Goal: Task Accomplishment & Management: Use online tool/utility

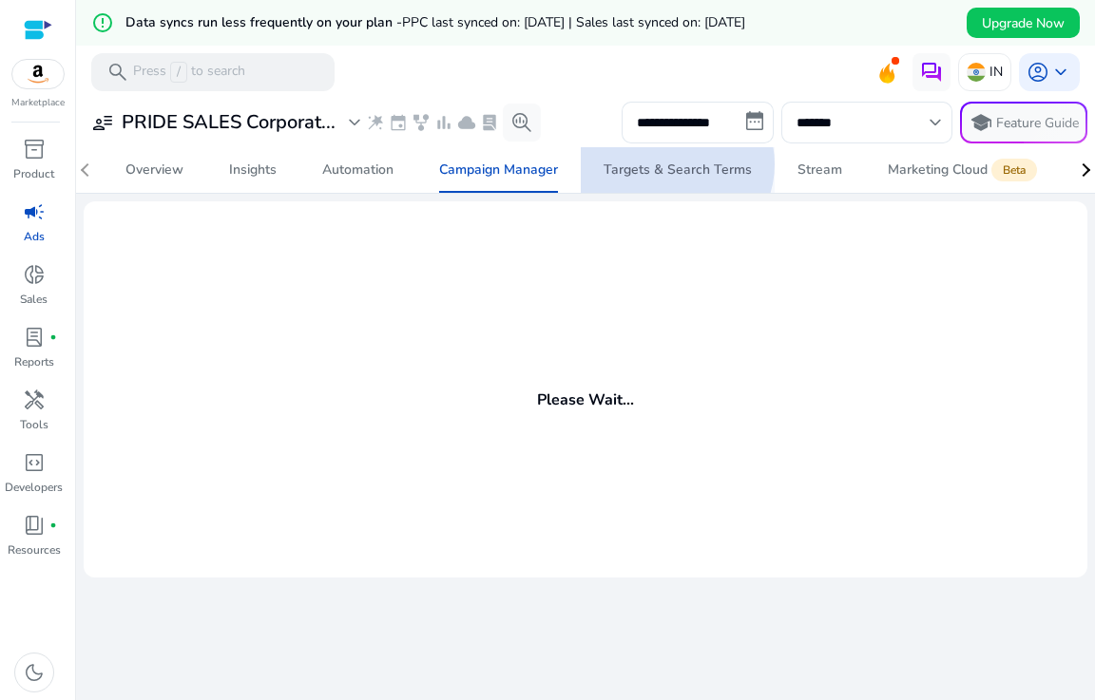
click at [674, 164] on div "Targets & Search Terms" at bounding box center [677, 169] width 148 height 13
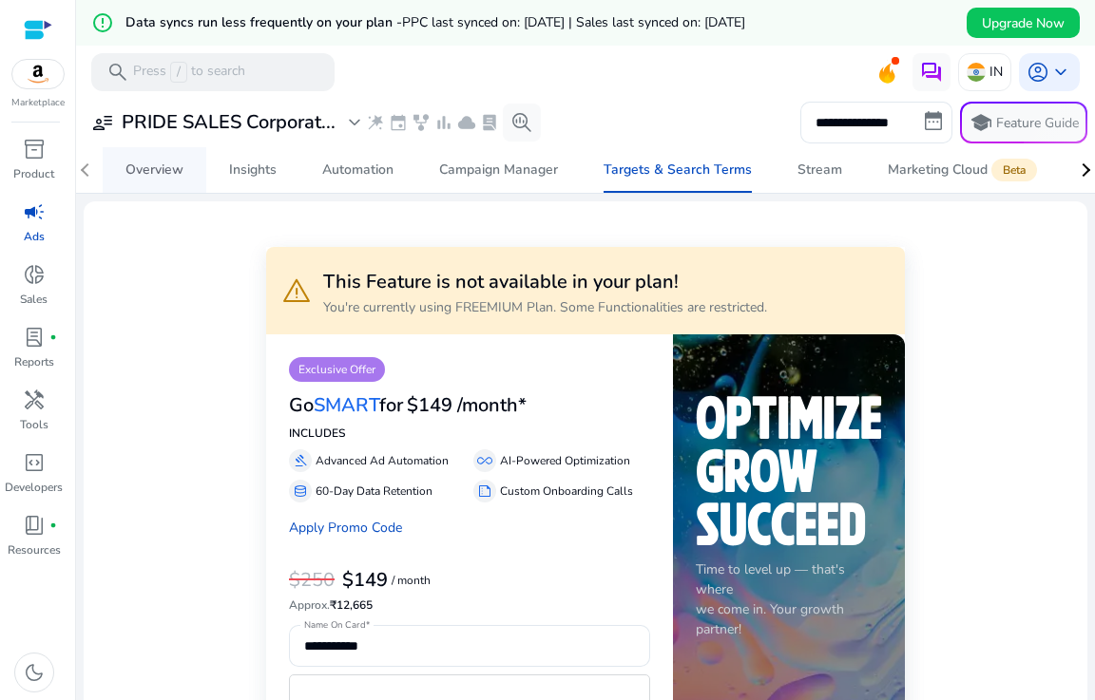
click at [135, 163] on div "Overview" at bounding box center [154, 169] width 58 height 13
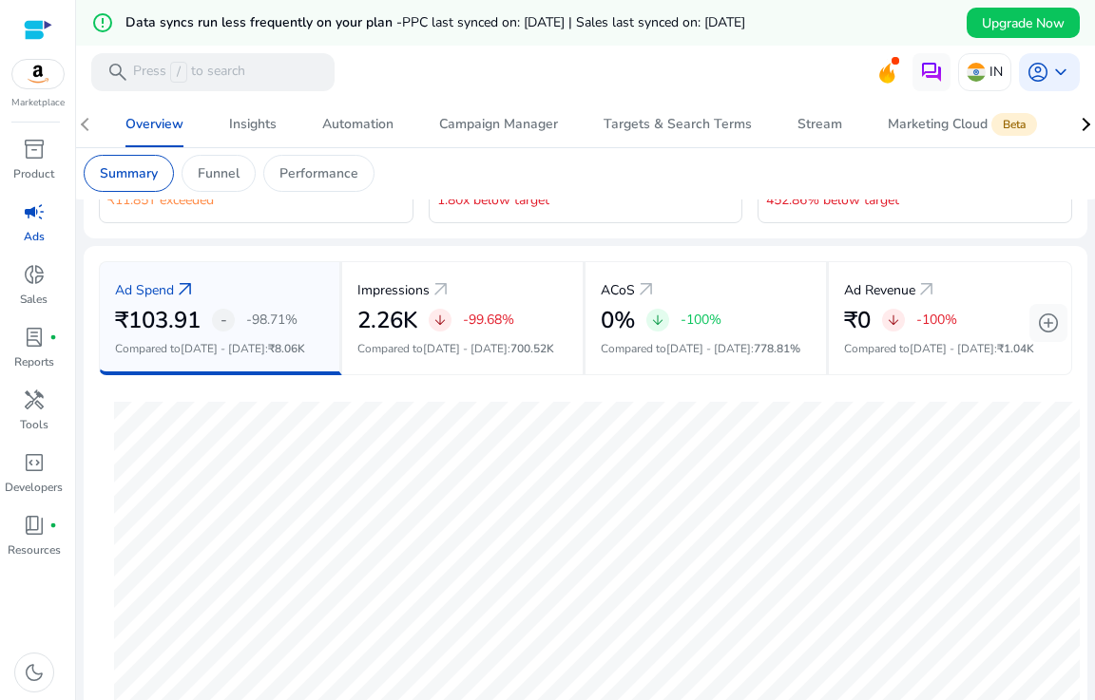
scroll to position [220, 0]
click at [180, 309] on h2 "₹103.91" at bounding box center [158, 323] width 86 height 28
click at [181, 289] on span "arrow_outward" at bounding box center [185, 291] width 23 height 23
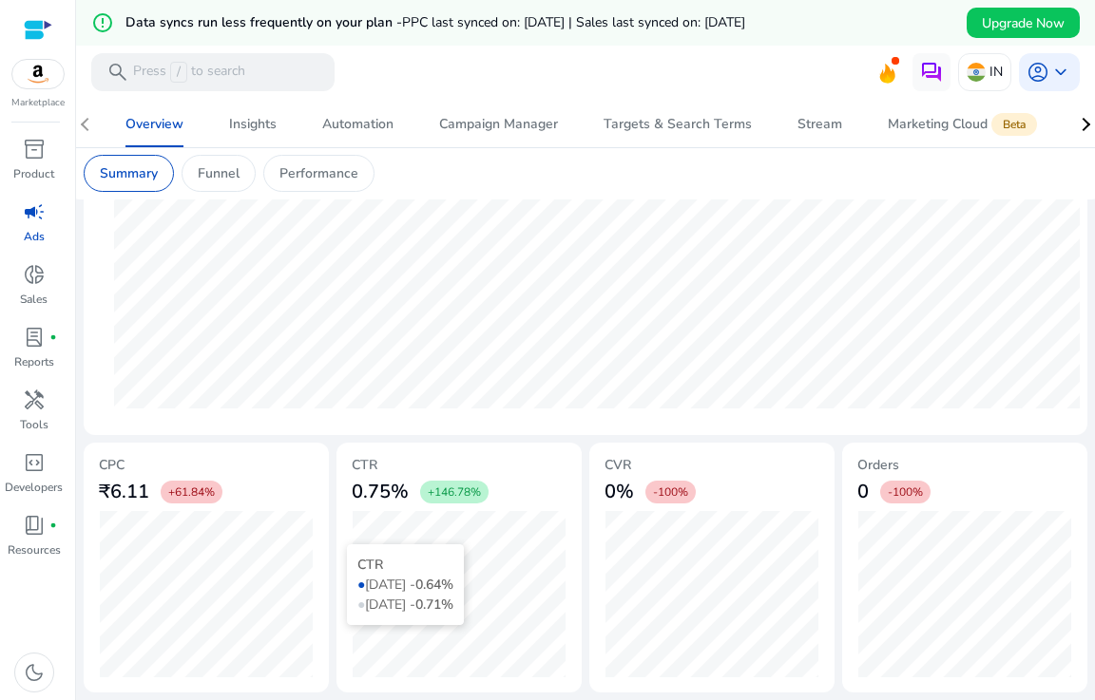
scroll to position [0, 0]
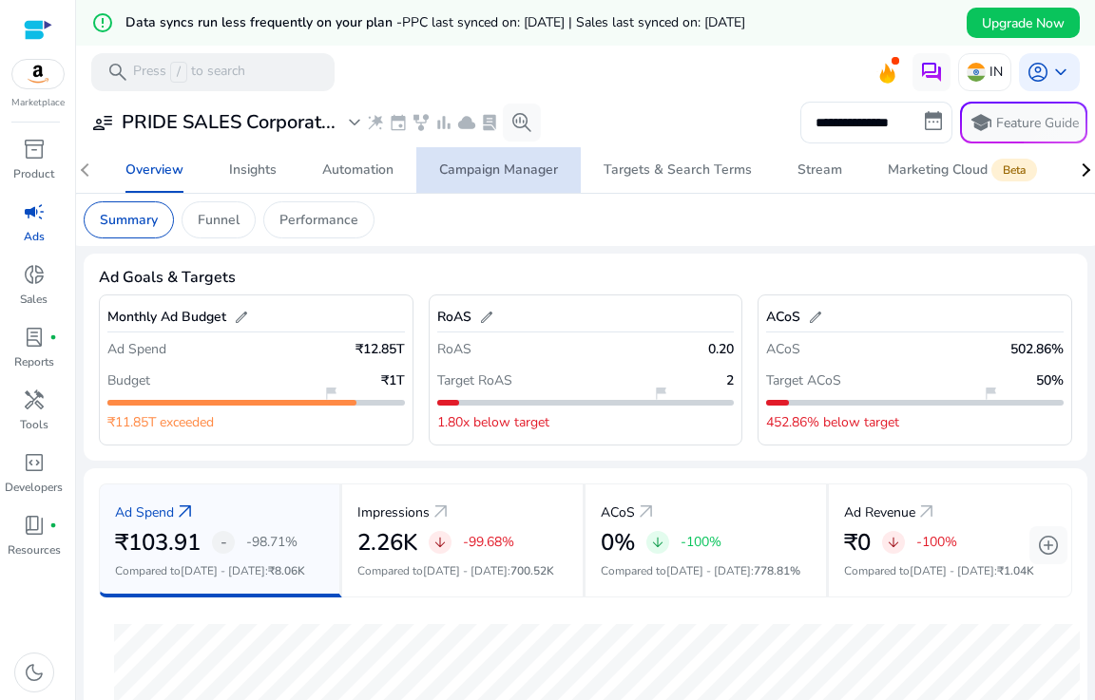
click at [459, 175] on div "Campaign Manager" at bounding box center [498, 169] width 119 height 13
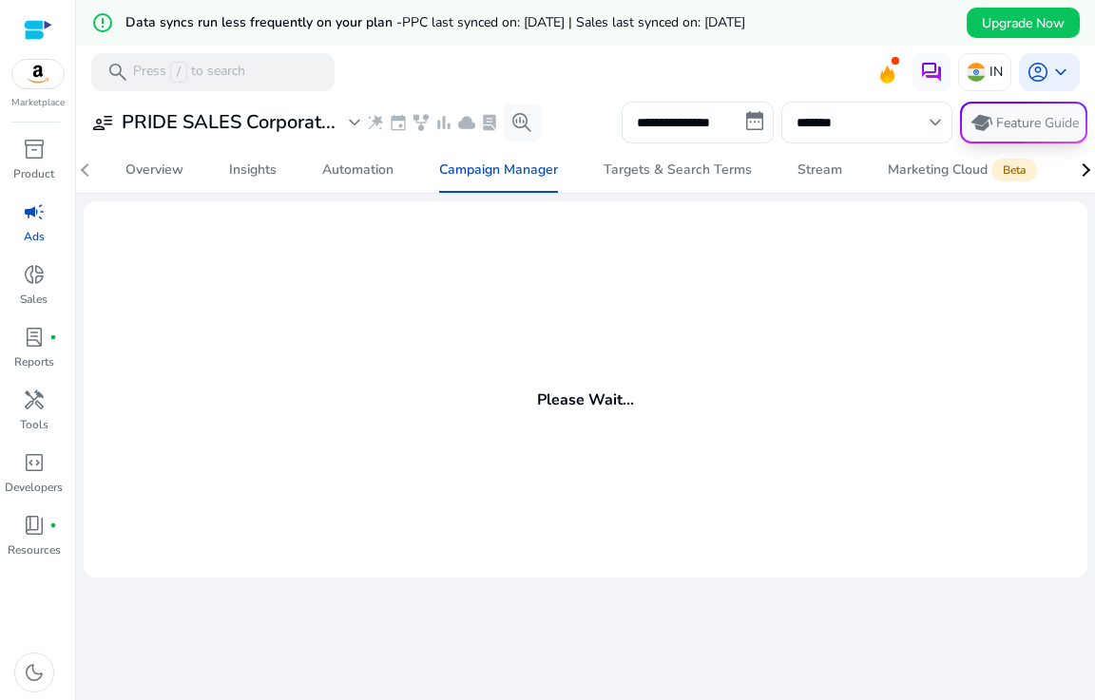
click at [1003, 128] on p "Feature Guide" at bounding box center [1037, 123] width 83 height 19
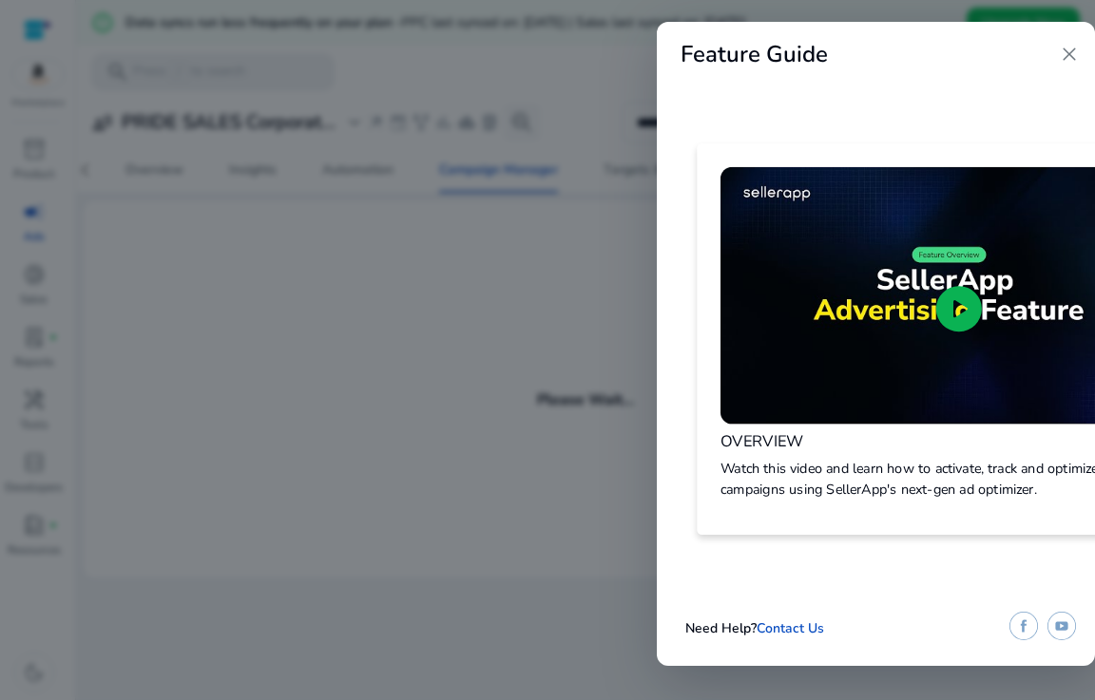
click at [959, 309] on span "play_circle" at bounding box center [958, 308] width 55 height 55
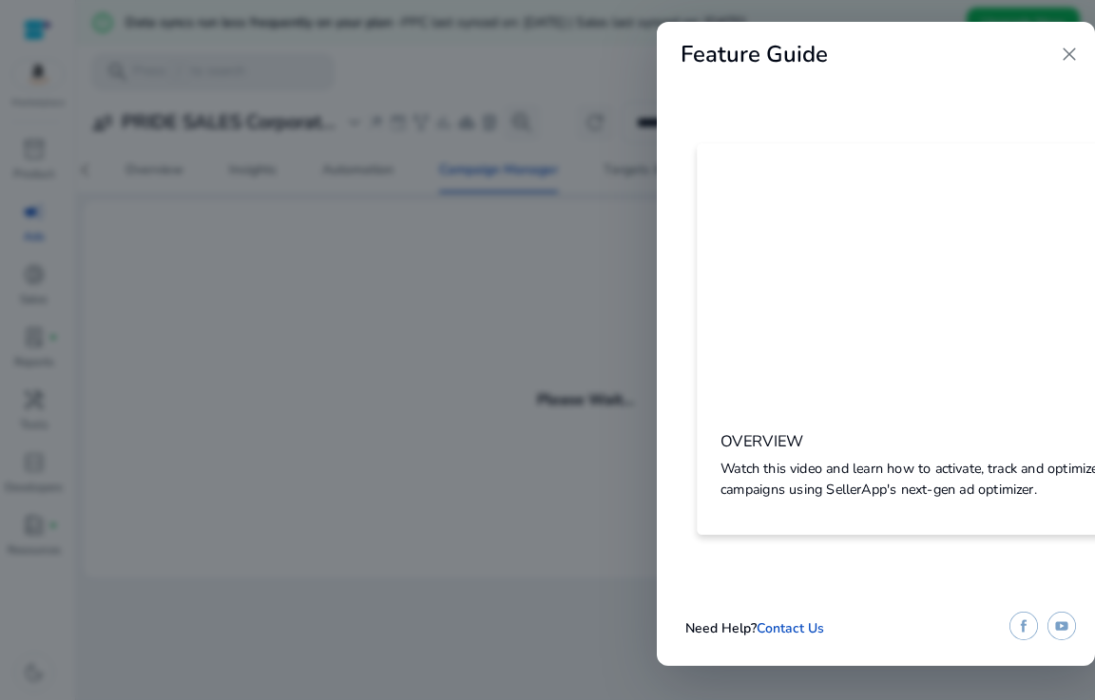
click at [1062, 55] on span "close" at bounding box center [1068, 54] width 23 height 23
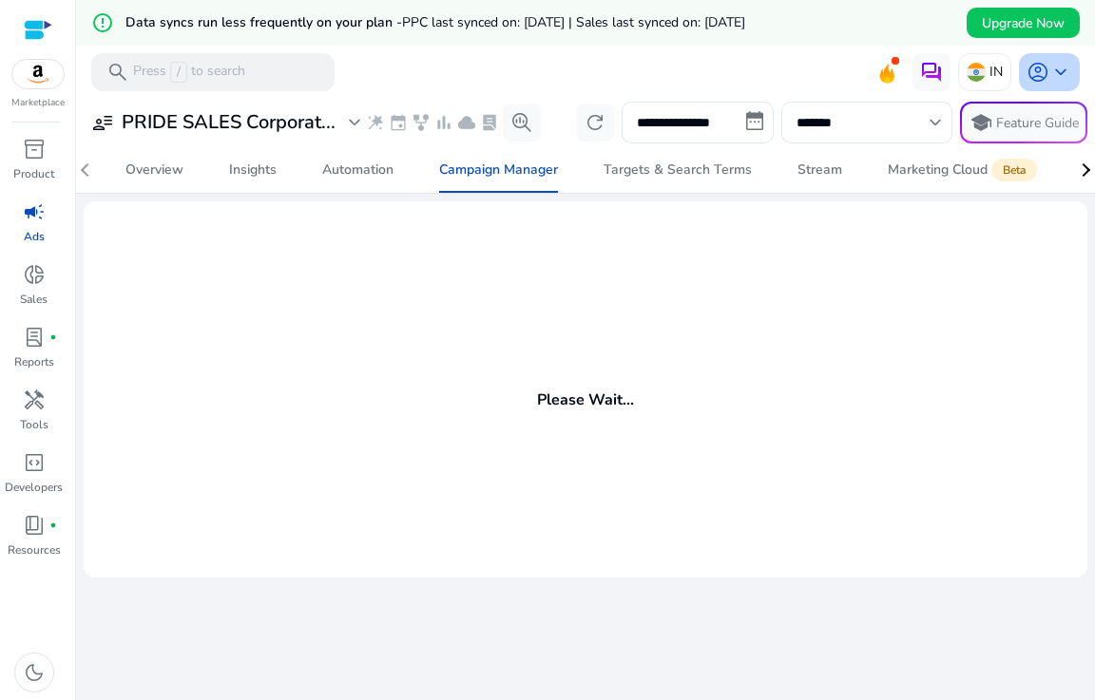
click at [1049, 70] on span "keyboard_arrow_down" at bounding box center [1060, 72] width 23 height 23
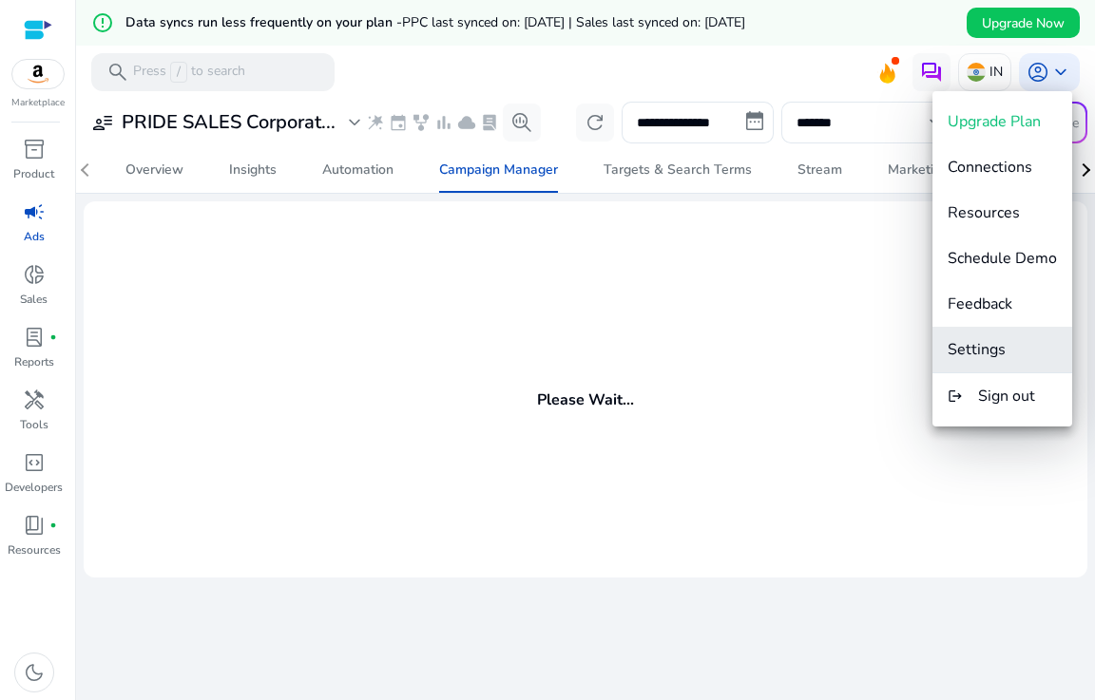
click at [986, 352] on span "Settings" at bounding box center [976, 349] width 58 height 21
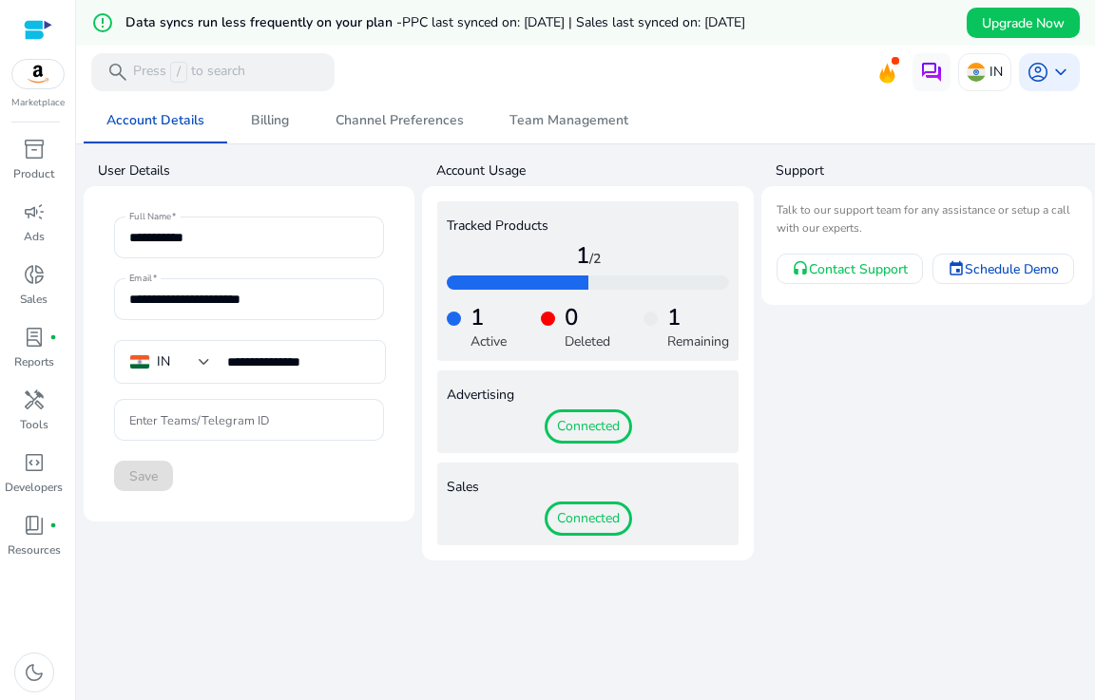
click at [560, 428] on span "Connected" at bounding box center [587, 426] width 87 height 34
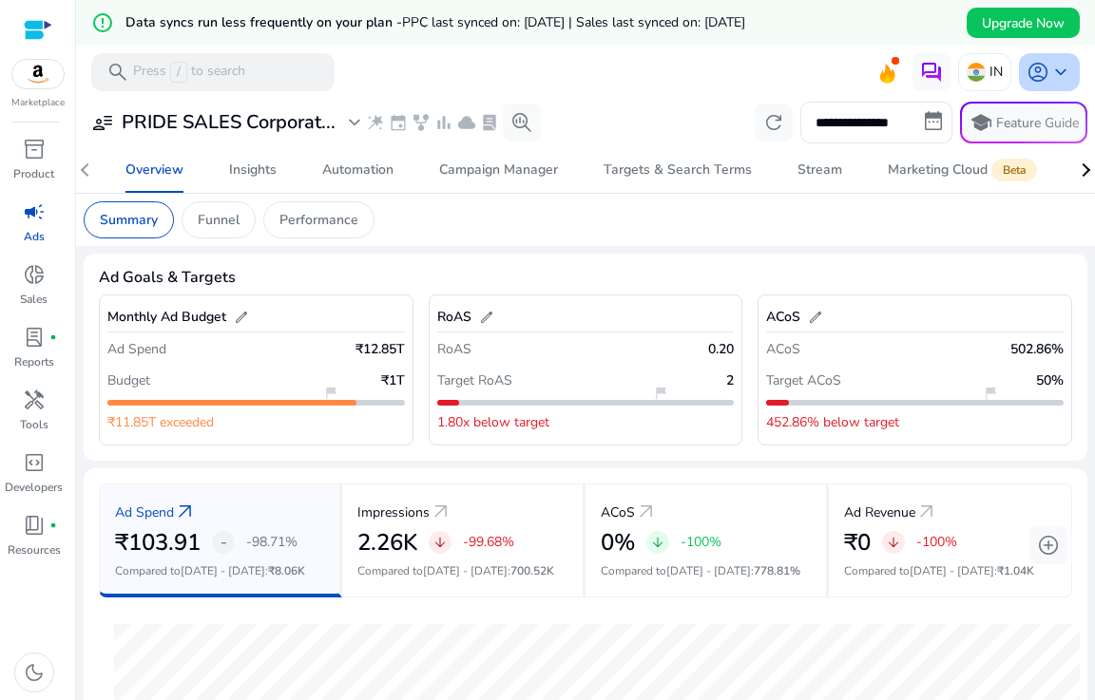
click at [1055, 69] on span "keyboard_arrow_down" at bounding box center [1060, 72] width 23 height 23
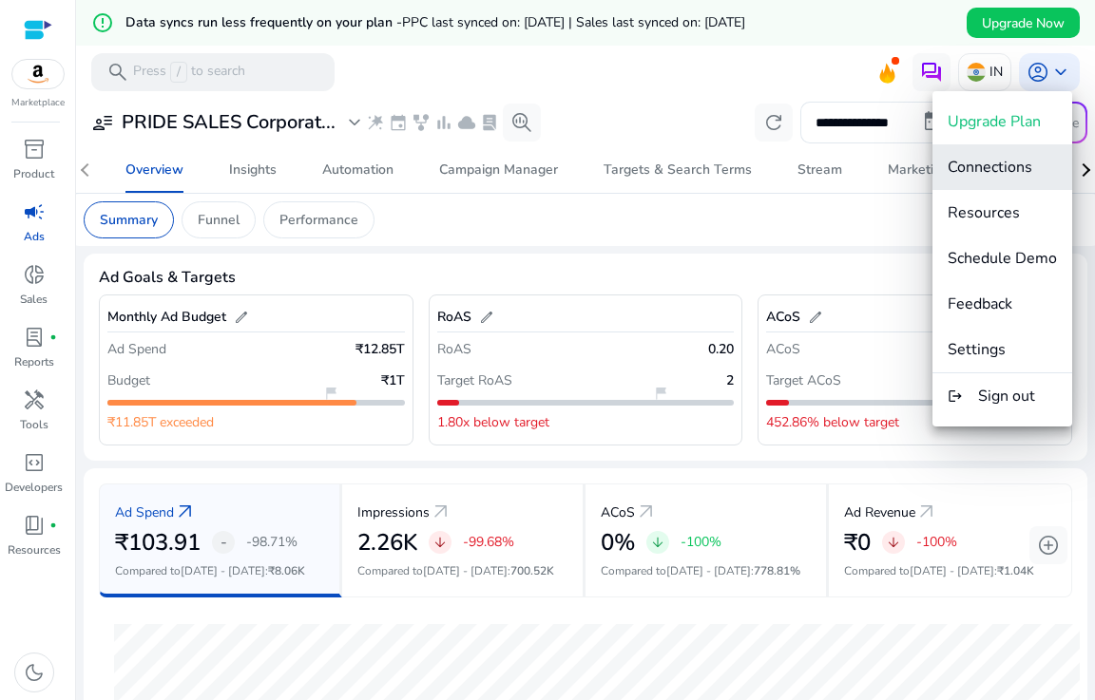
click at [990, 165] on span "Connections" at bounding box center [989, 167] width 85 height 21
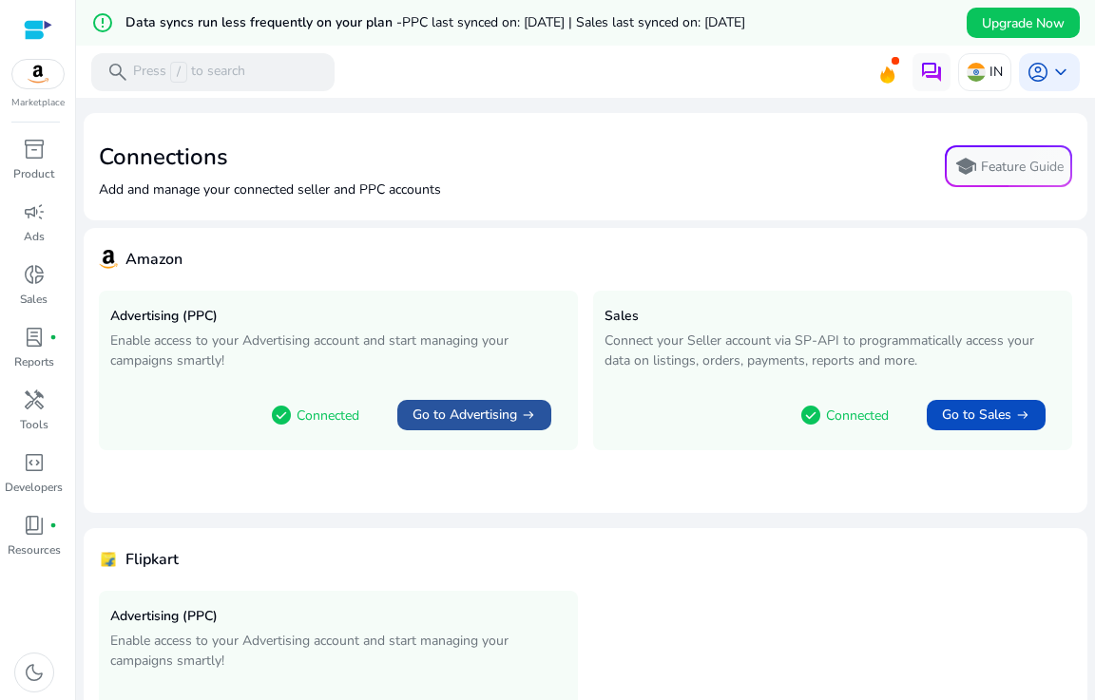
click at [433, 409] on span "Go to Advertising" at bounding box center [464, 415] width 105 height 19
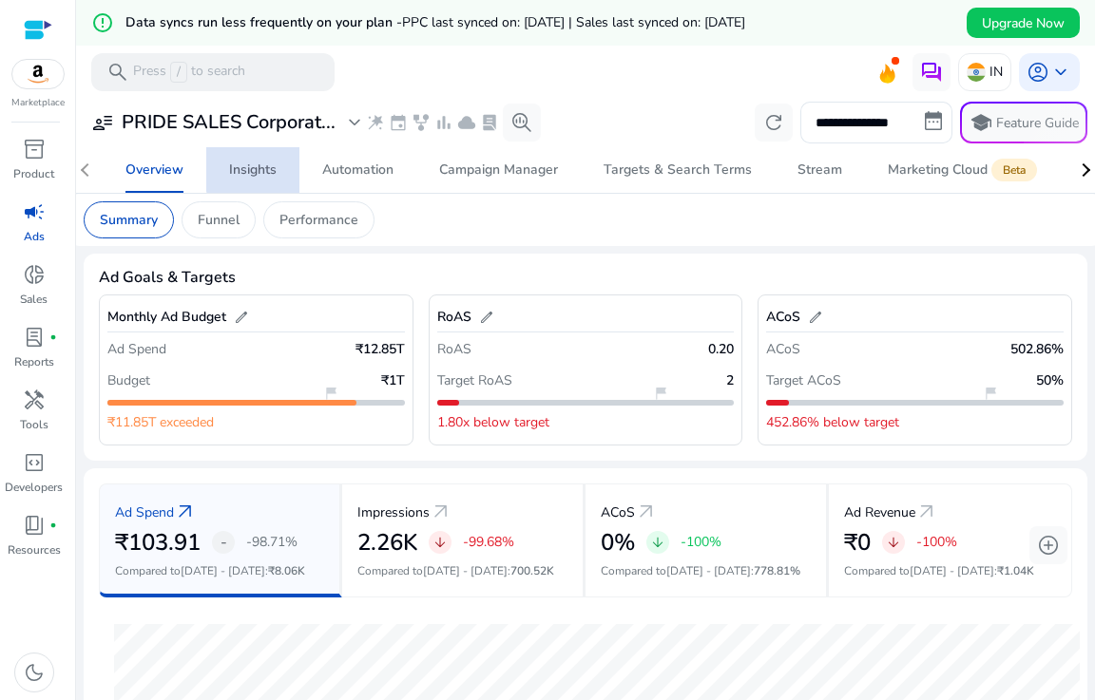
click at [276, 168] on div "Insights" at bounding box center [253, 169] width 48 height 13
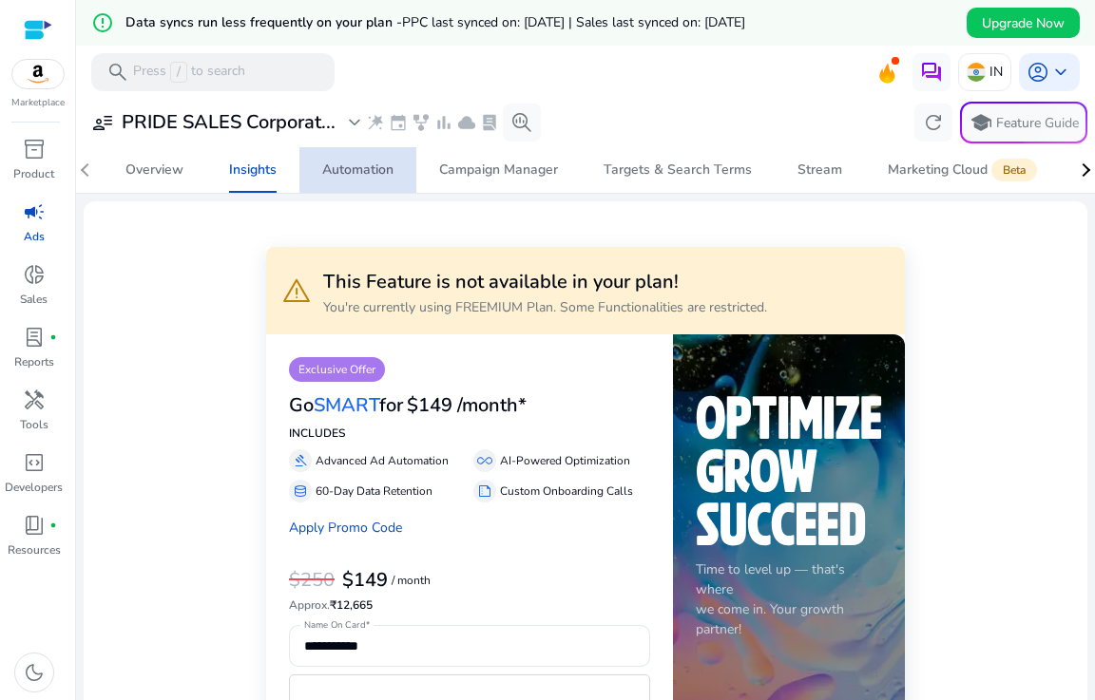
click at [376, 170] on div "Automation" at bounding box center [357, 169] width 71 height 13
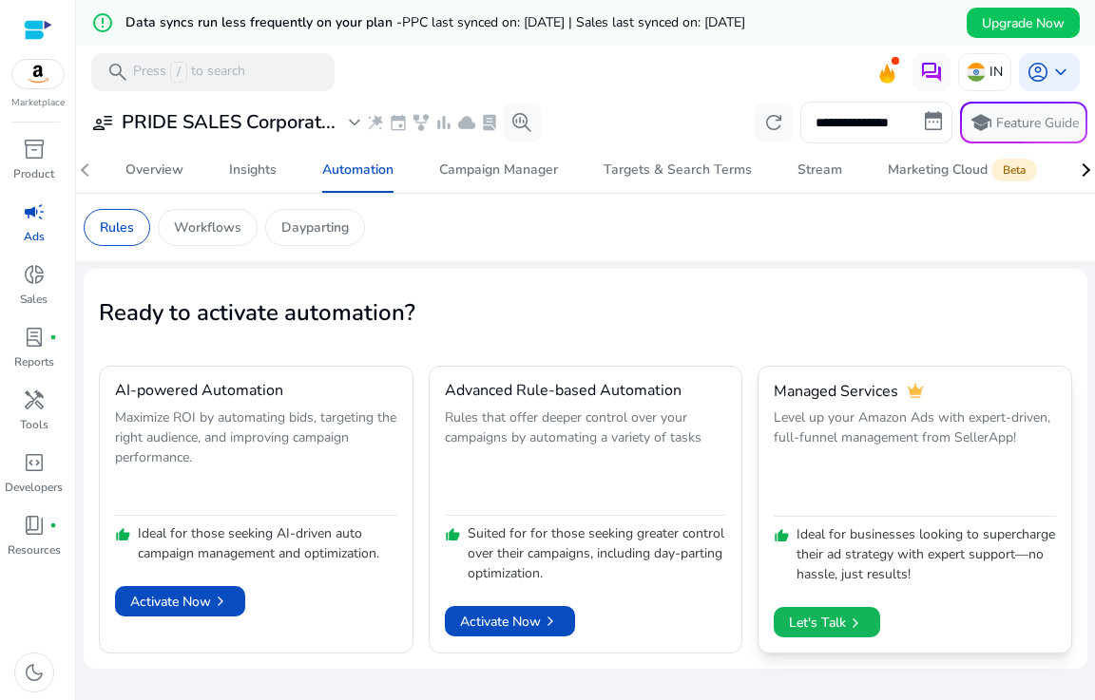
click at [838, 625] on span "Let's Talk chevron_right" at bounding box center [827, 623] width 76 height 32
click at [634, 177] on div "Targets & Search Terms" at bounding box center [677, 169] width 148 height 13
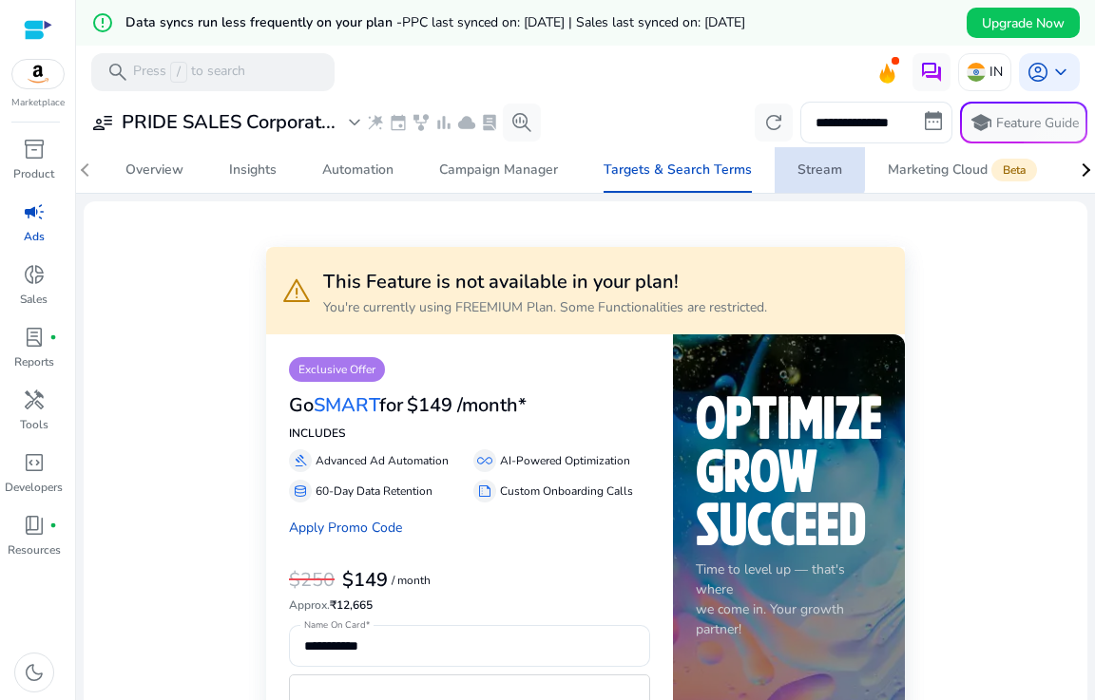
click at [798, 163] on div "Stream" at bounding box center [819, 169] width 45 height 13
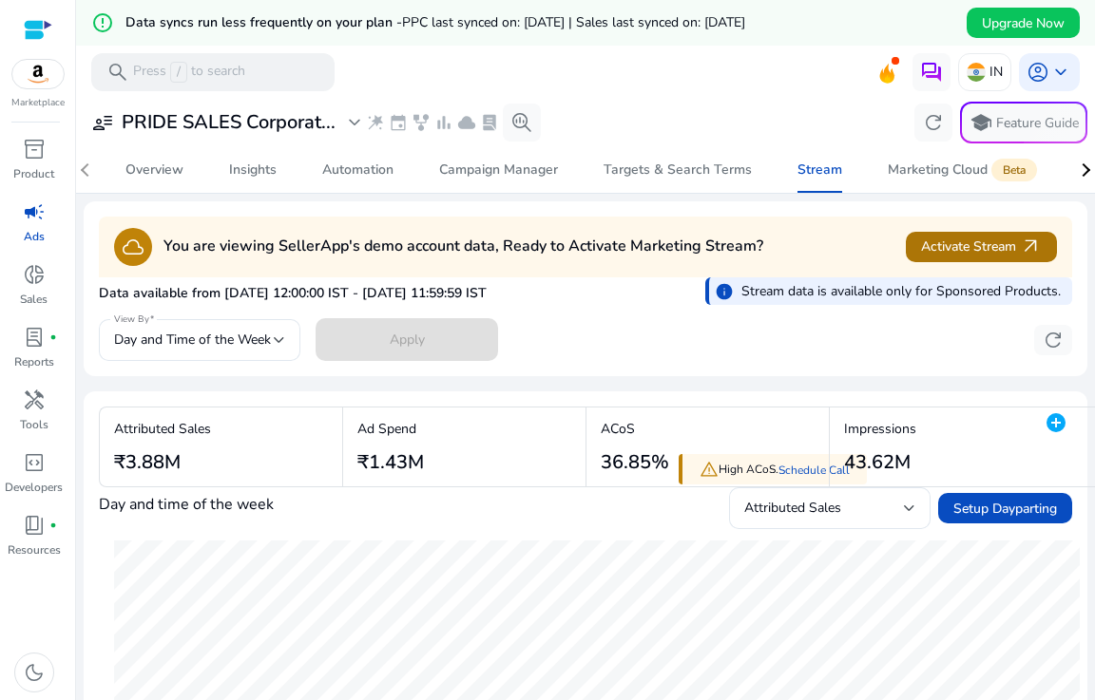
click at [947, 245] on span "Activate Stream arrow_outward" at bounding box center [981, 247] width 121 height 22
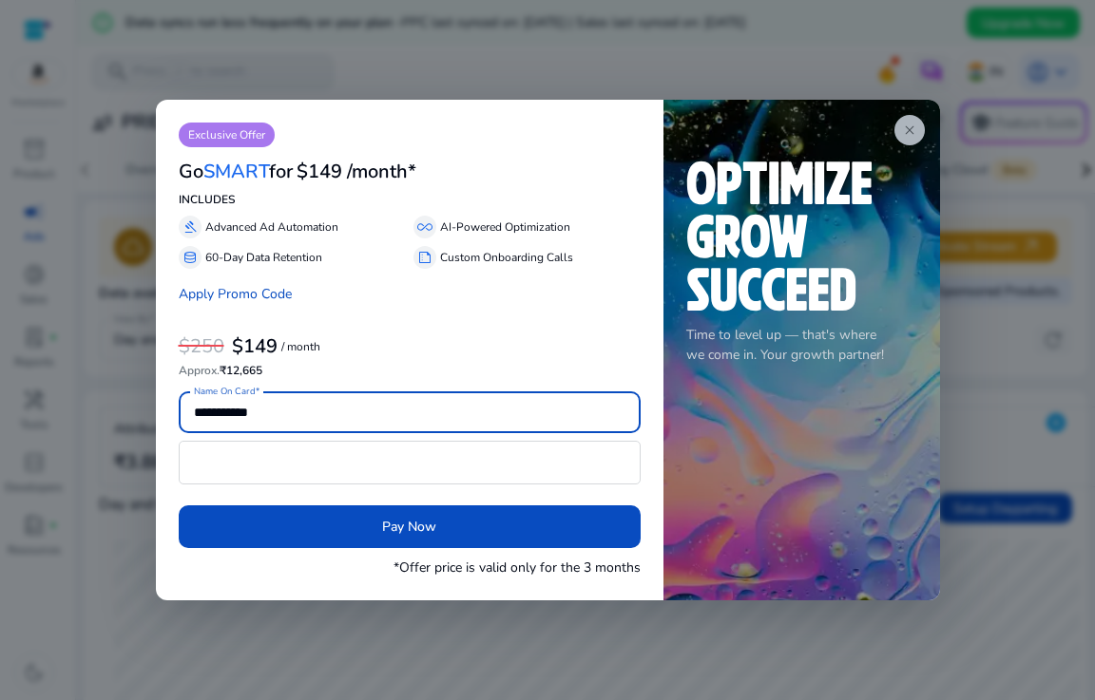
click at [910, 123] on span "close" at bounding box center [909, 130] width 15 height 15
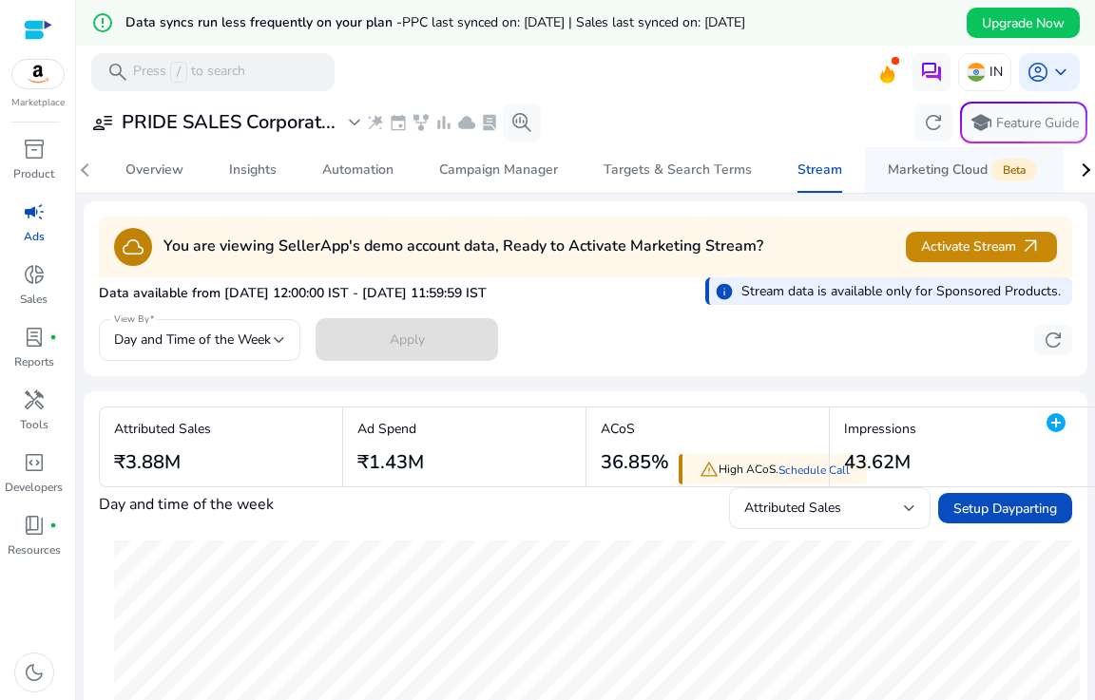
click at [955, 164] on div "Marketing Cloud Beta" at bounding box center [963, 169] width 153 height 15
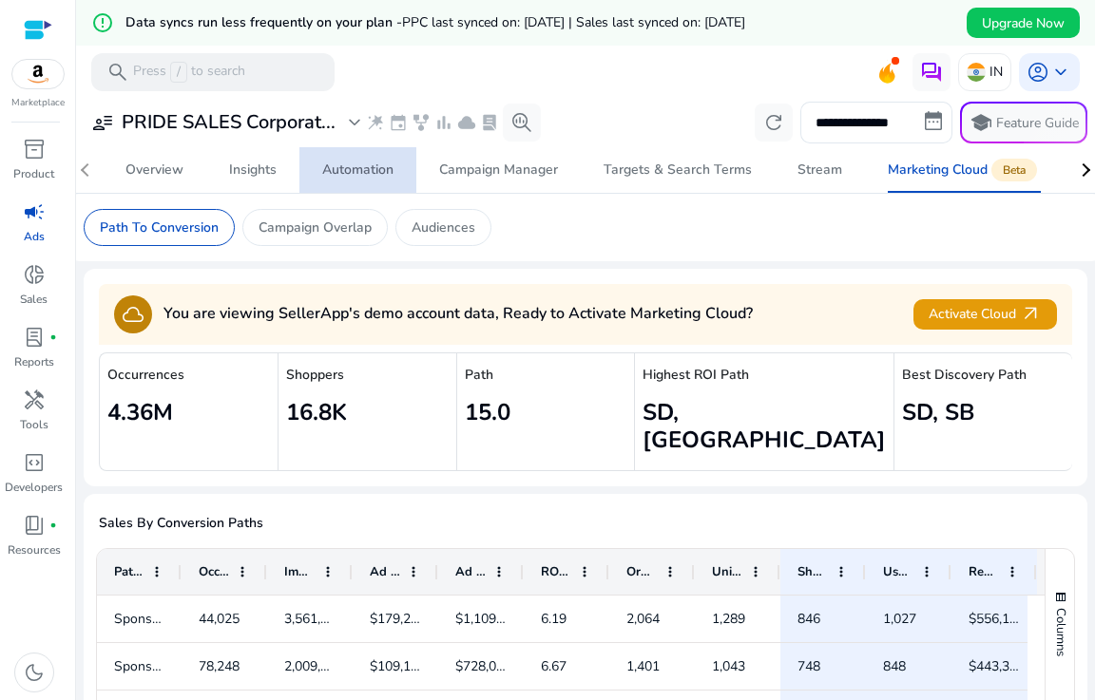
click at [373, 164] on div "Automation" at bounding box center [357, 169] width 71 height 13
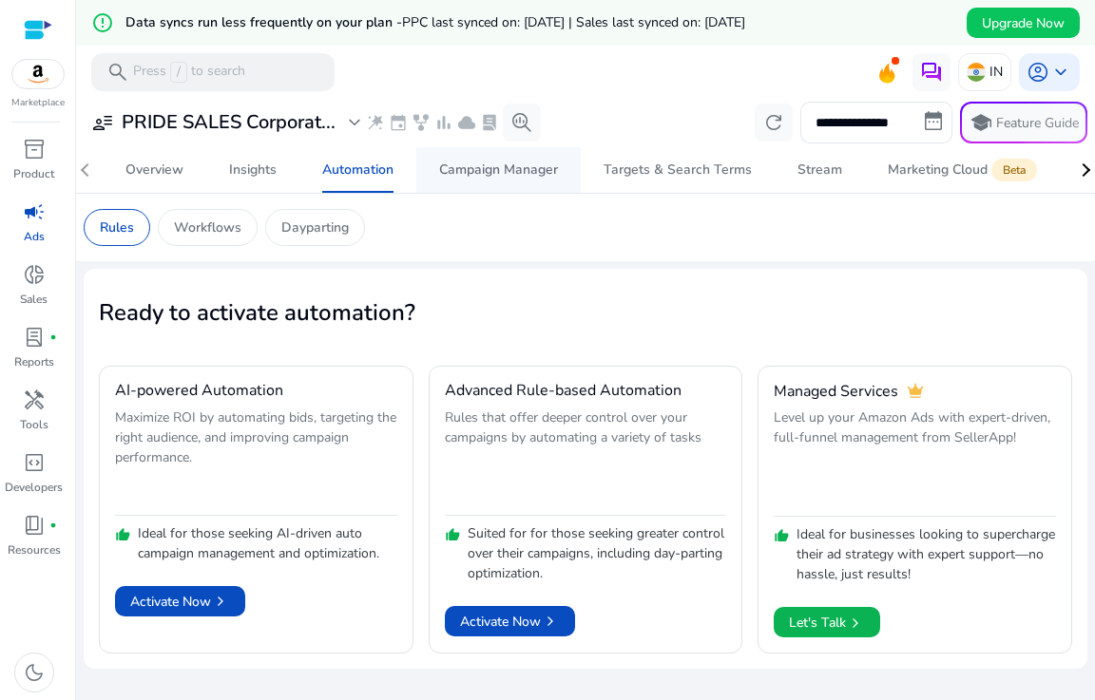
click at [483, 171] on div "Campaign Manager" at bounding box center [498, 169] width 119 height 13
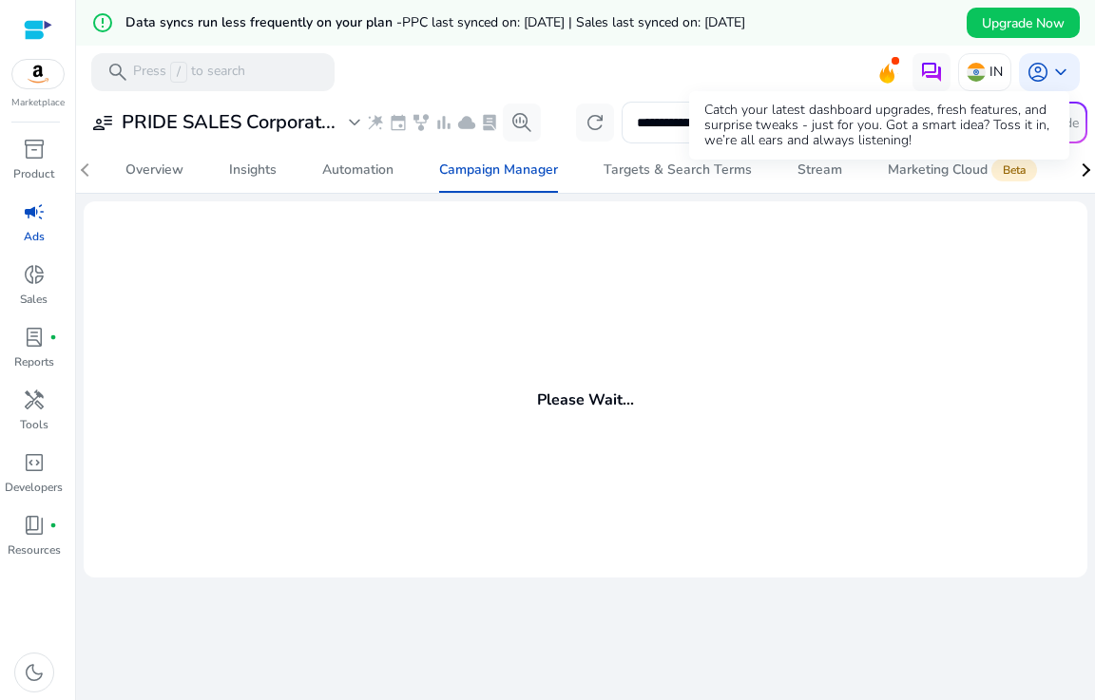
click at [879, 70] on icon at bounding box center [886, 74] width 15 height 20
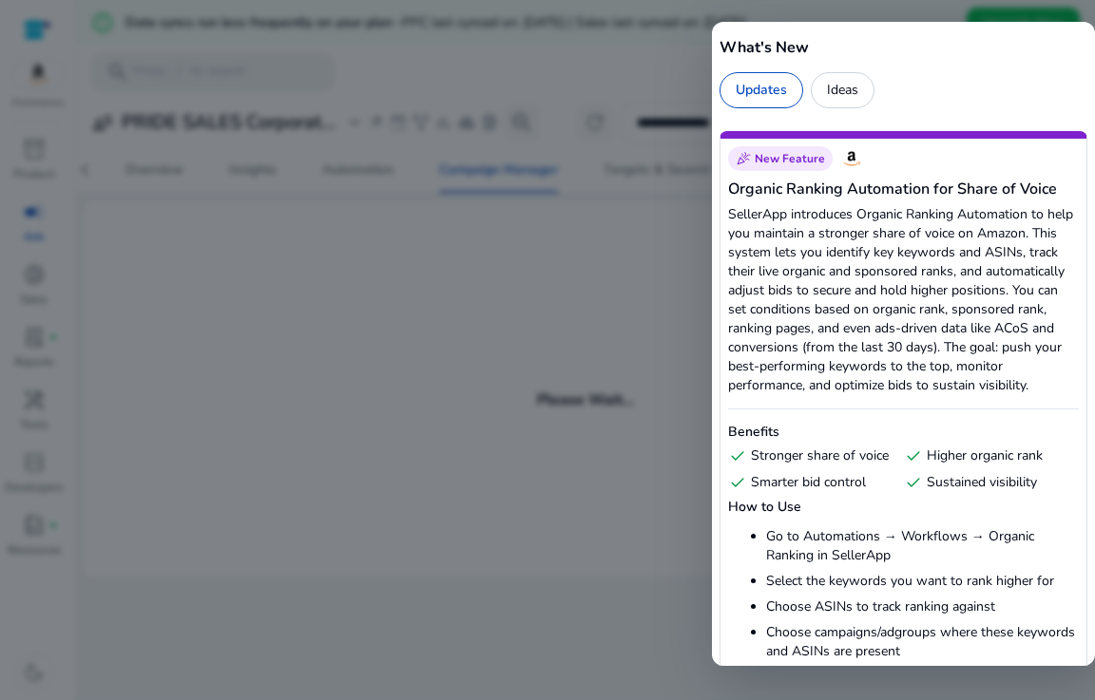
click at [636, 223] on div at bounding box center [547, 350] width 1095 height 700
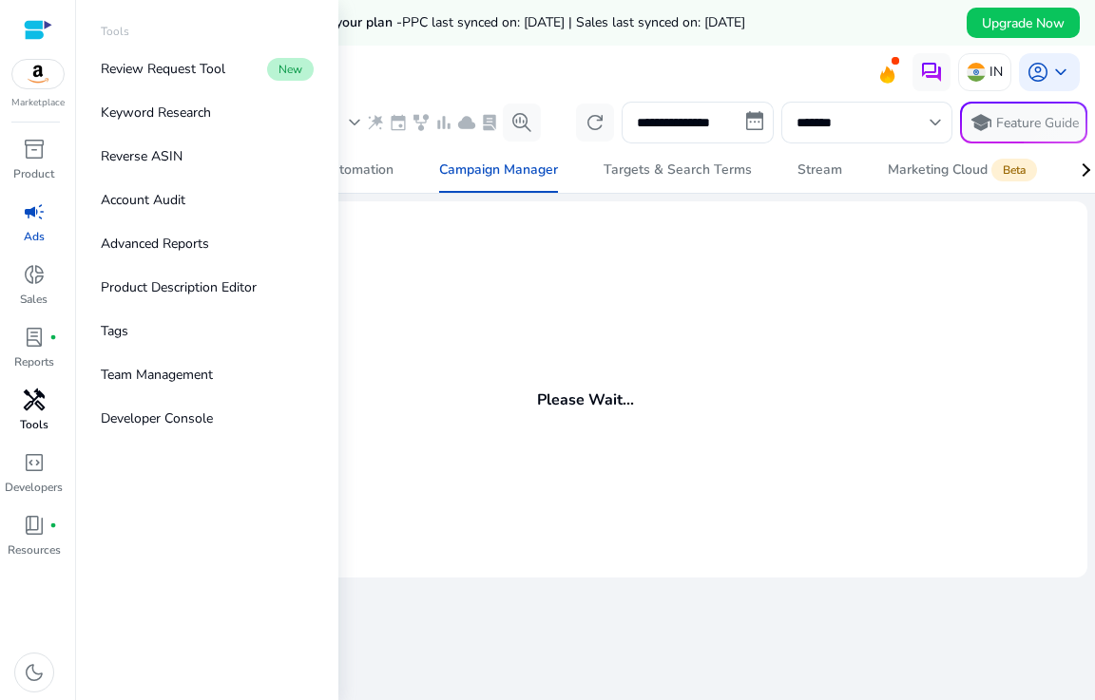
click at [37, 413] on div "handyman" at bounding box center [34, 400] width 53 height 30
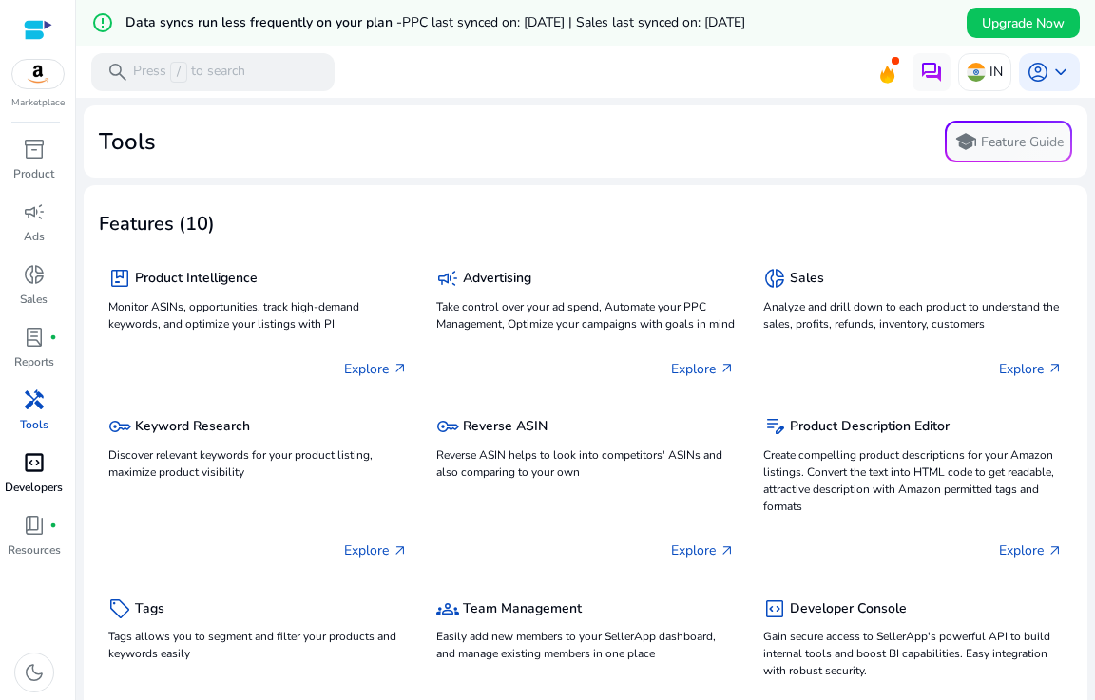
click at [40, 471] on span "code_blocks" at bounding box center [34, 462] width 23 height 23
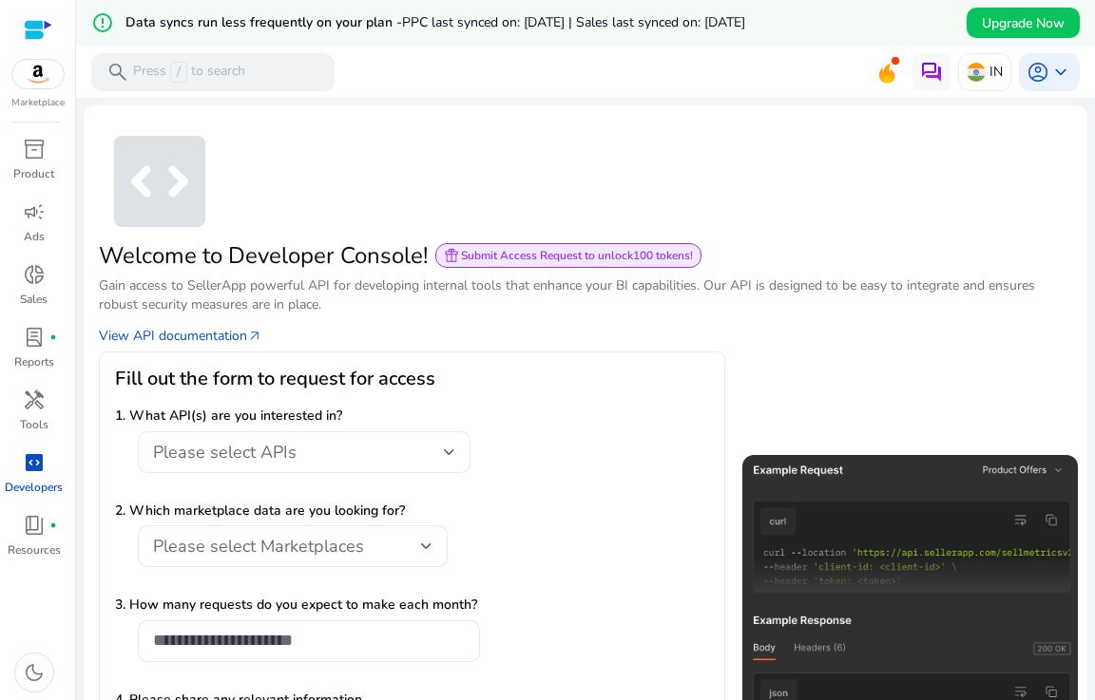
click at [356, 455] on div "Please select APIs" at bounding box center [298, 452] width 291 height 21
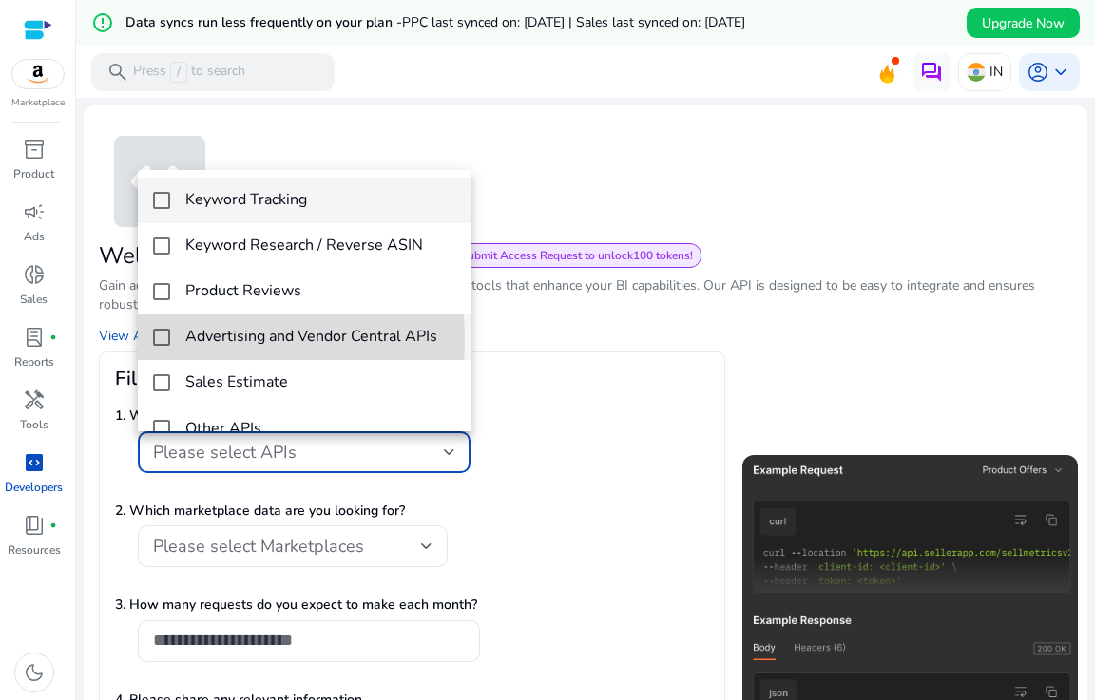
click at [161, 340] on mat-pseudo-checkbox at bounding box center [161, 337] width 17 height 17
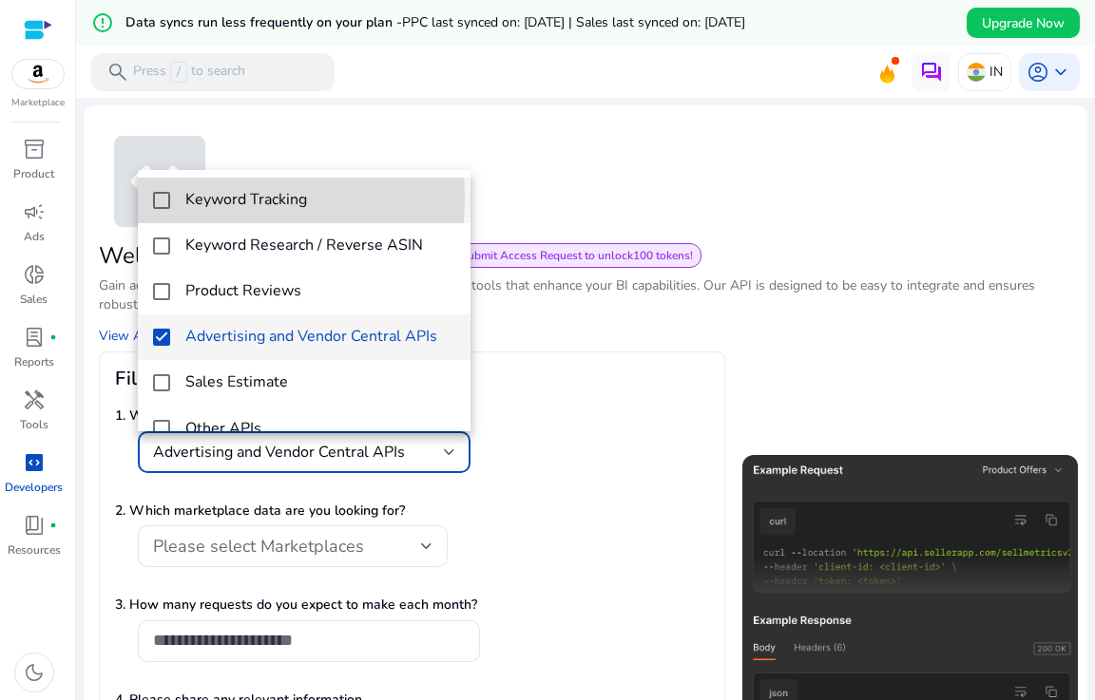
click at [160, 198] on mat-pseudo-checkbox at bounding box center [161, 200] width 17 height 17
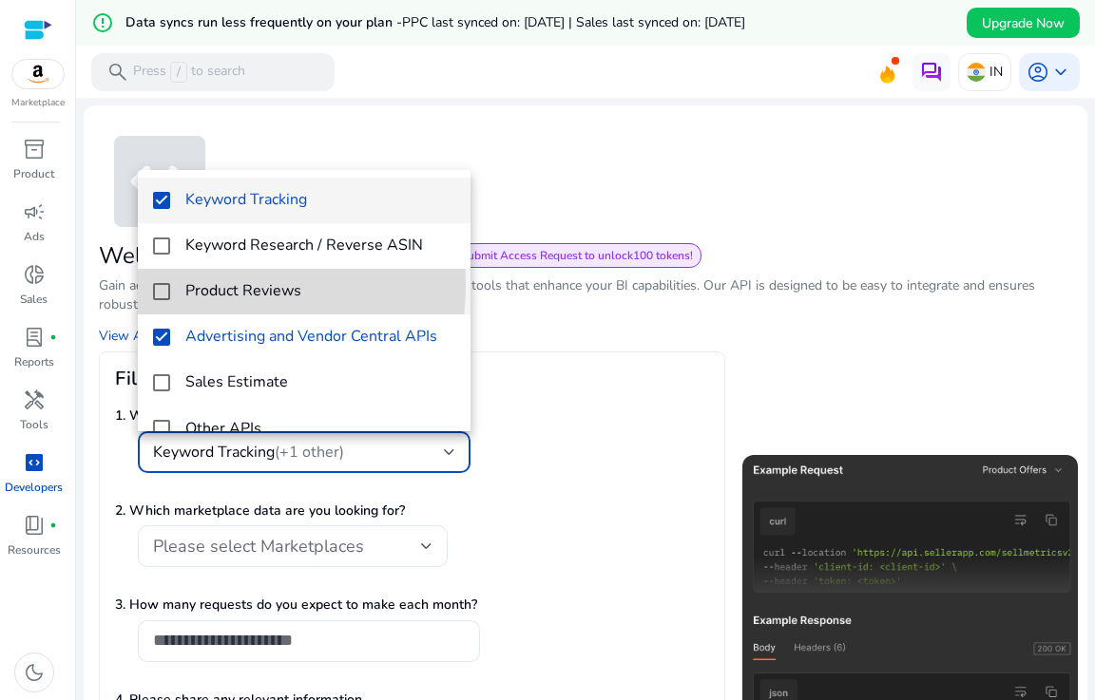
click at [157, 283] on mat-pseudo-checkbox at bounding box center [161, 291] width 17 height 17
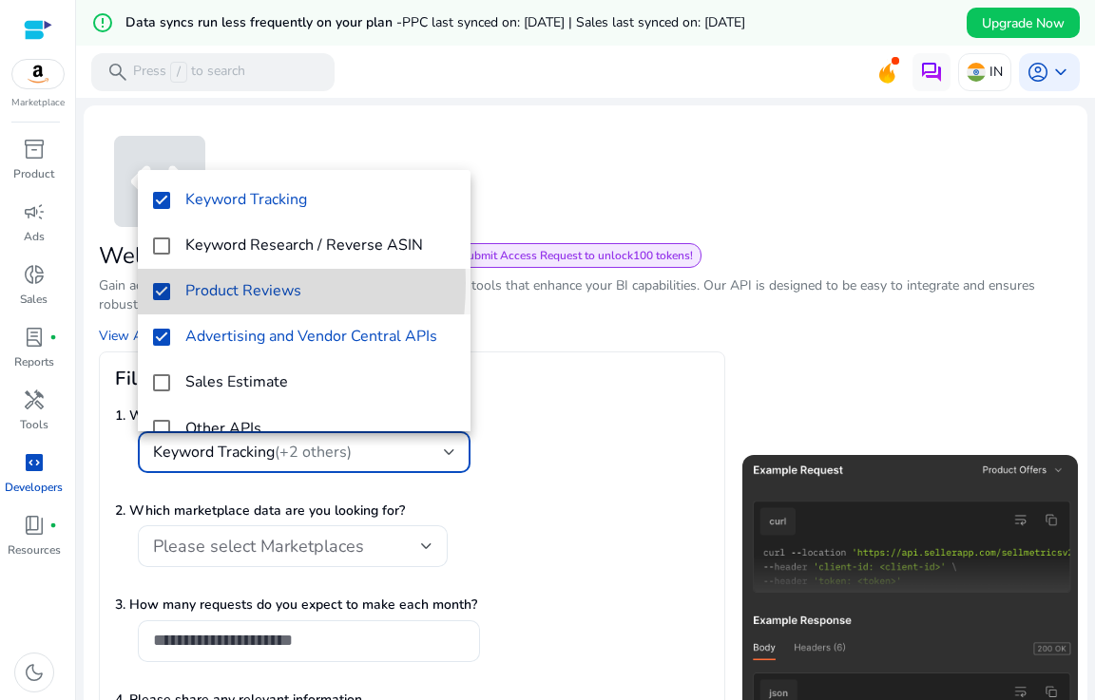
click at [157, 283] on mat-pseudo-checkbox at bounding box center [161, 291] width 17 height 17
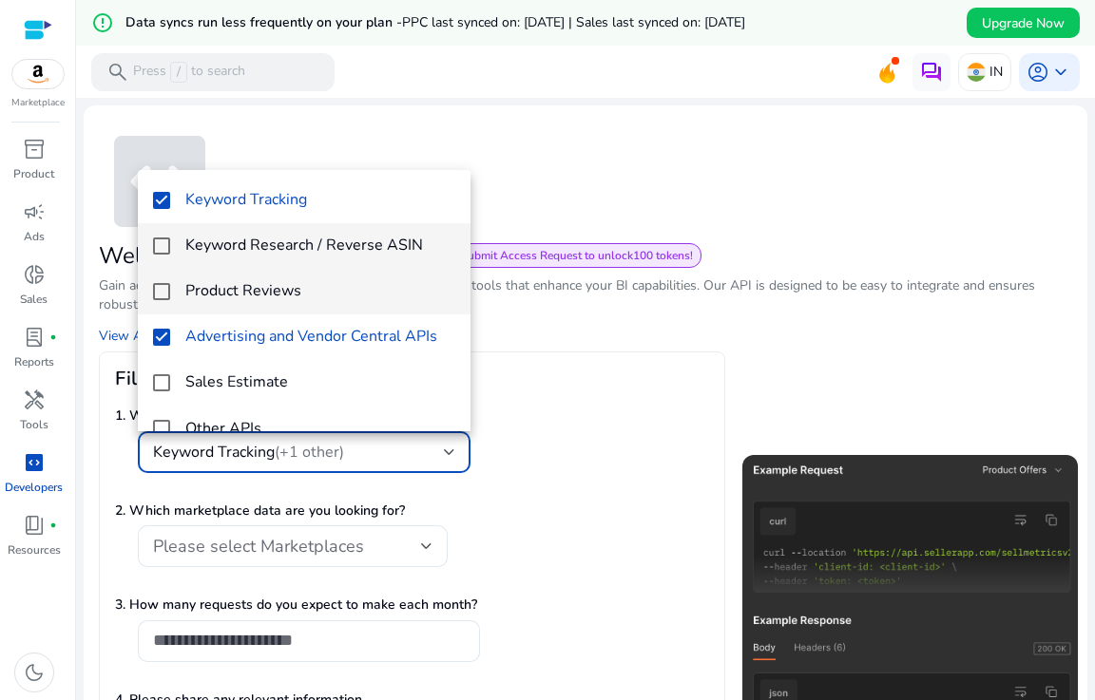
click at [168, 247] on mat-pseudo-checkbox at bounding box center [161, 246] width 17 height 17
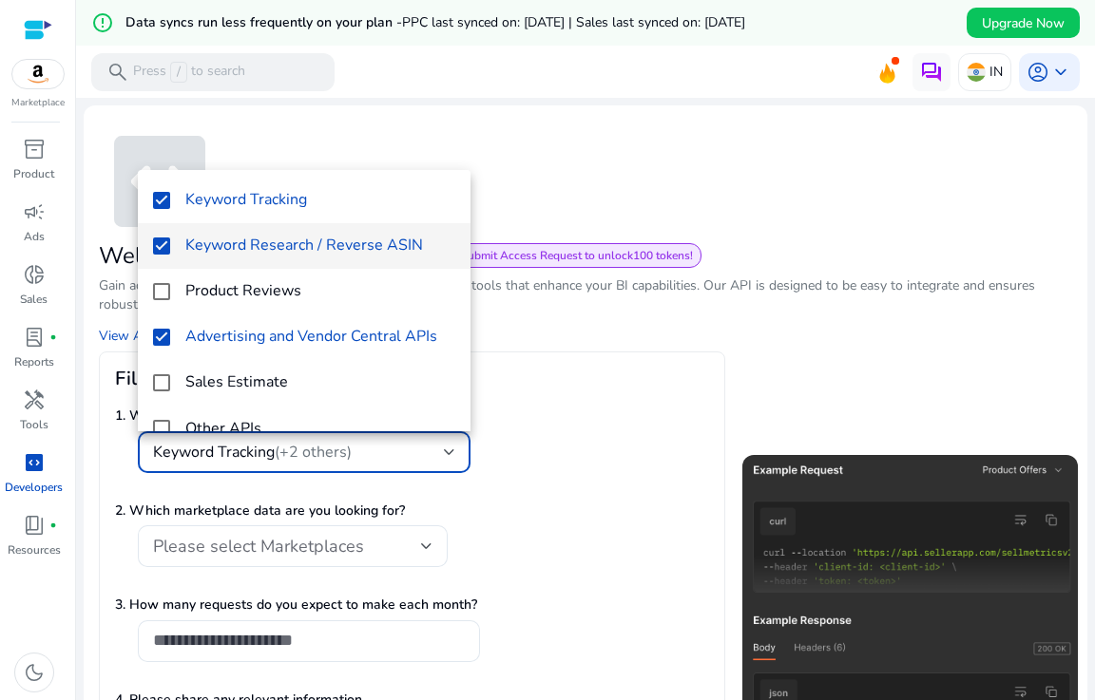
click at [862, 419] on div at bounding box center [547, 350] width 1095 height 700
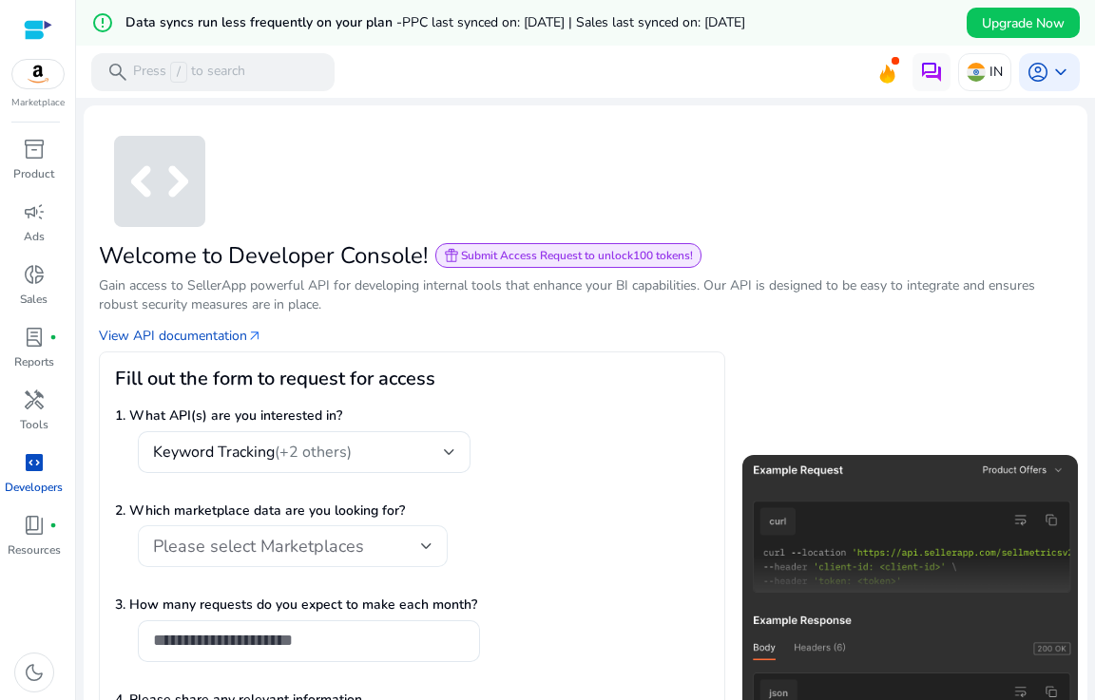
click at [366, 552] on div "Please select Marketplaces" at bounding box center [287, 546] width 268 height 21
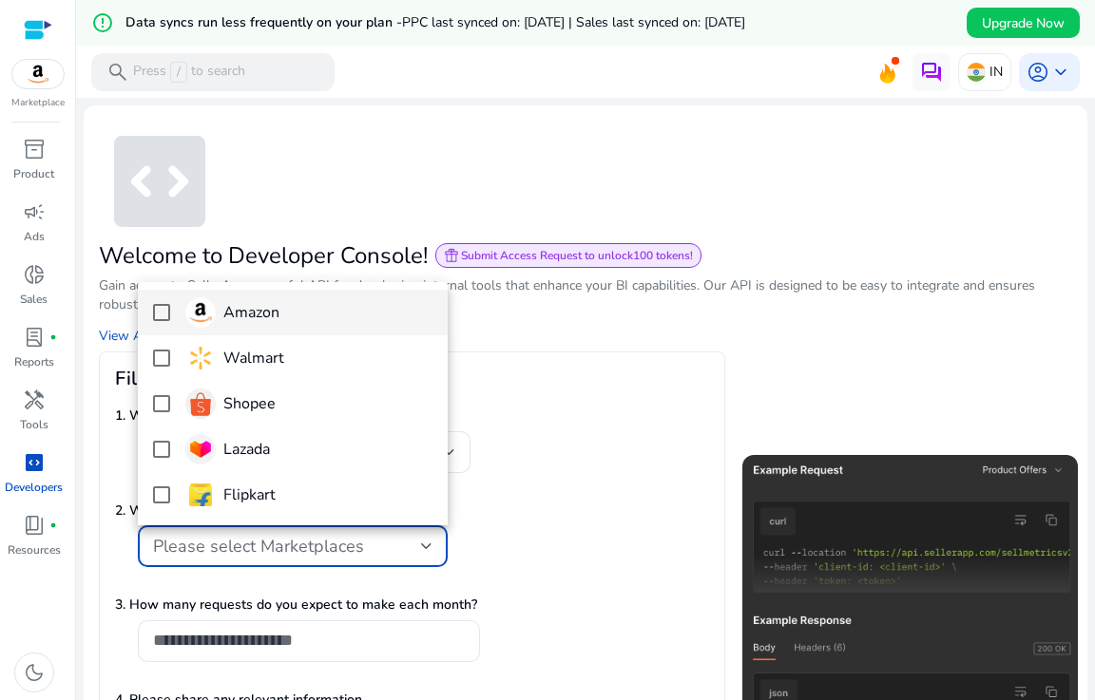
click at [175, 318] on mat-option "Amazon" at bounding box center [293, 313] width 310 height 46
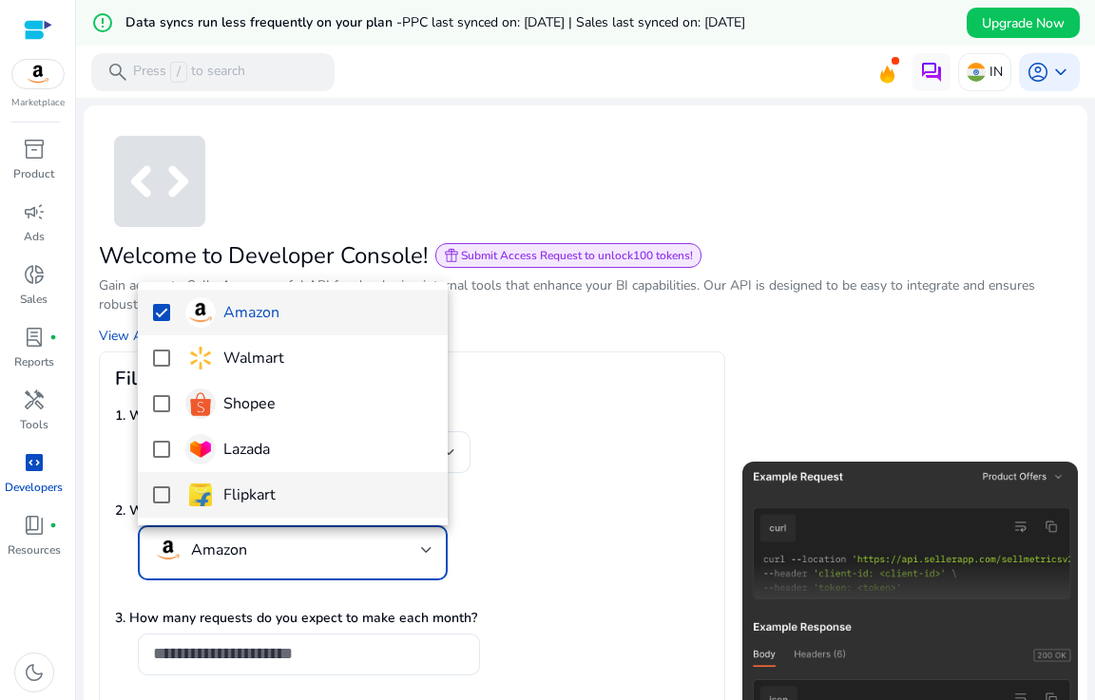
click at [155, 494] on mat-pseudo-checkbox at bounding box center [161, 494] width 17 height 17
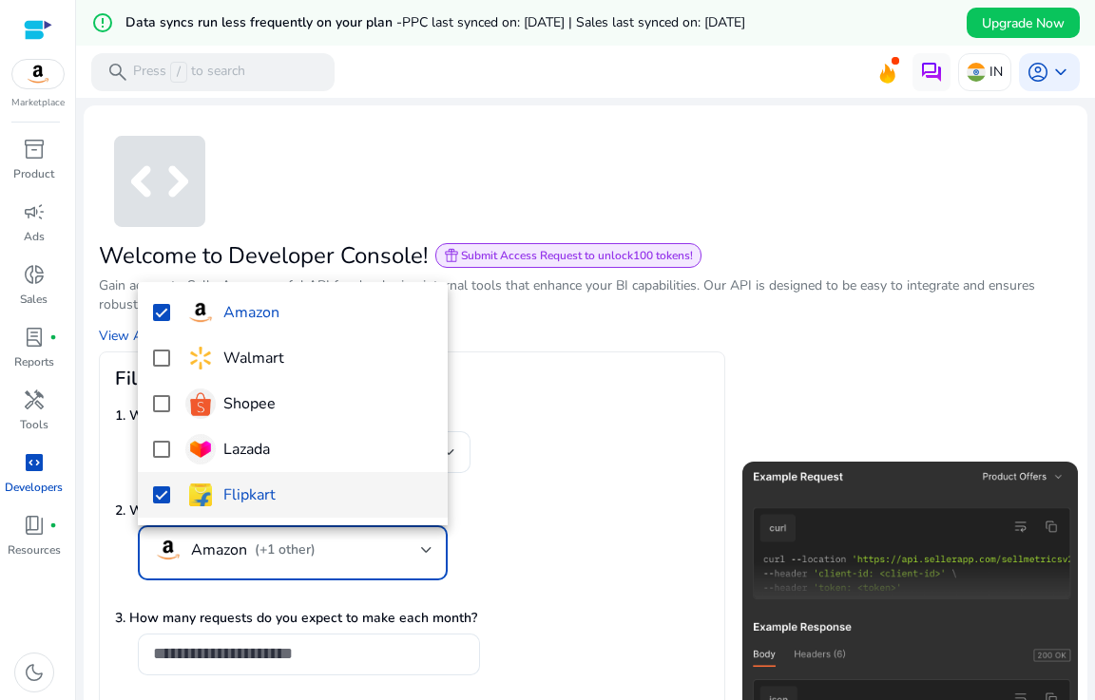
click at [538, 467] on div at bounding box center [547, 350] width 1095 height 700
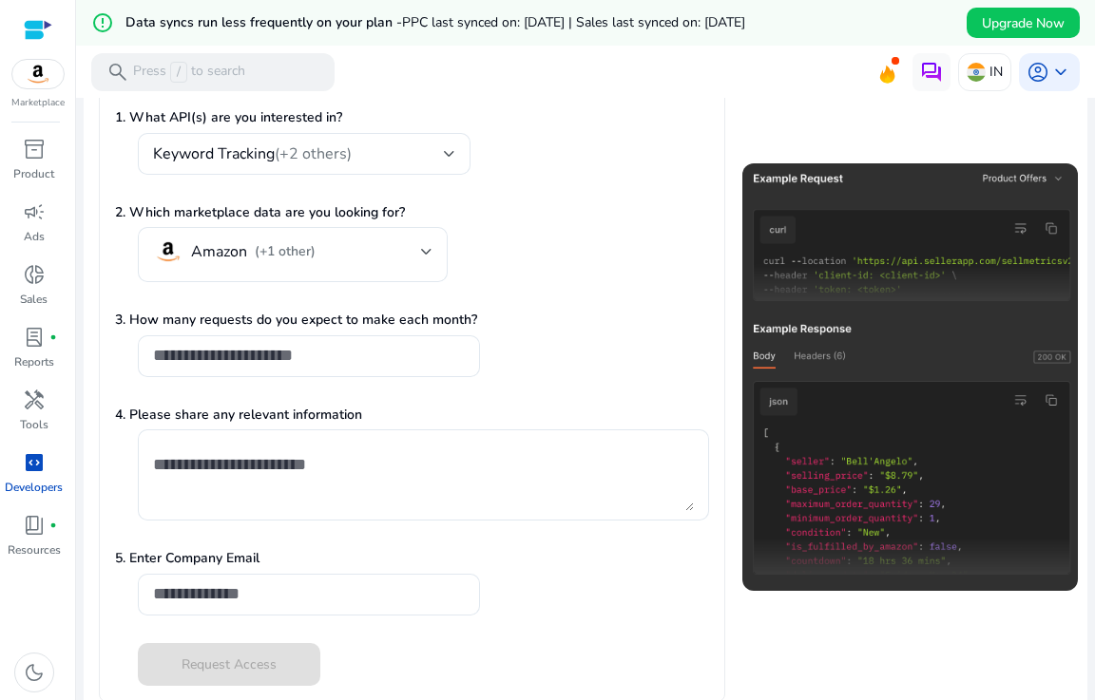
scroll to position [315, 0]
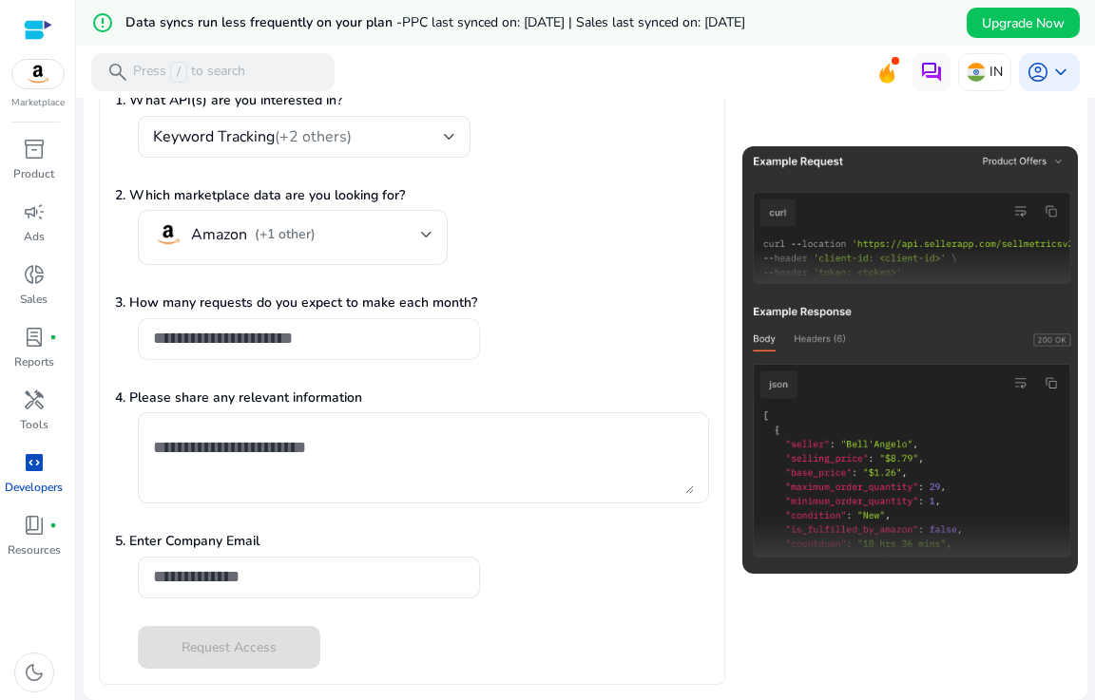
click at [311, 350] on div at bounding box center [309, 339] width 312 height 42
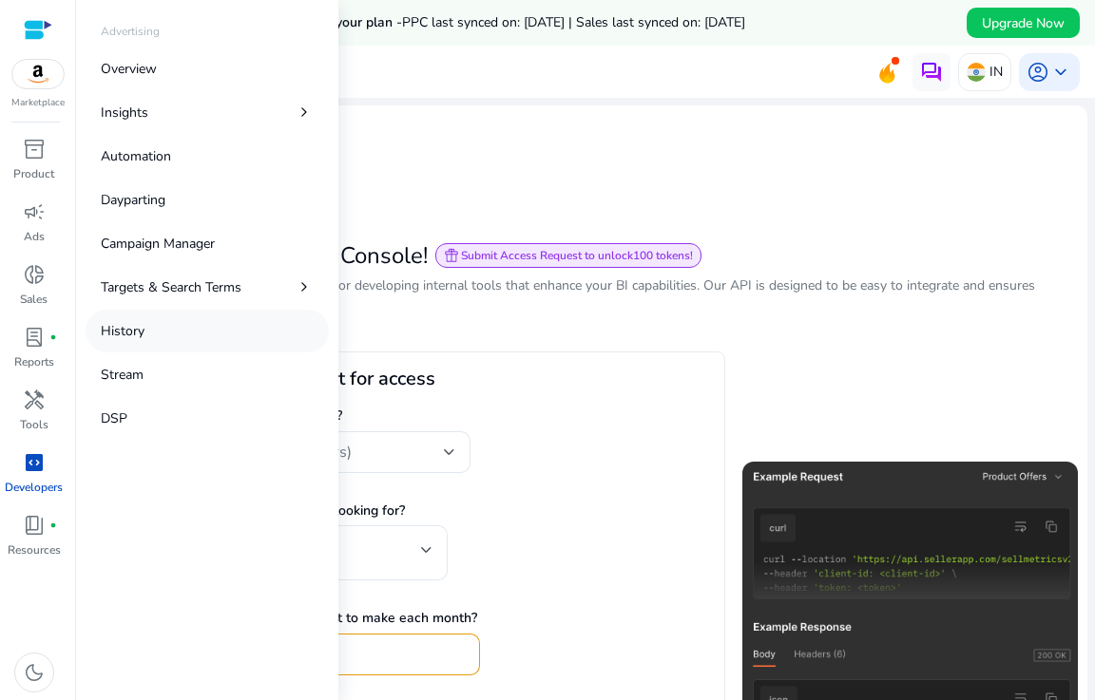
click at [127, 321] on p "History" at bounding box center [123, 331] width 44 height 20
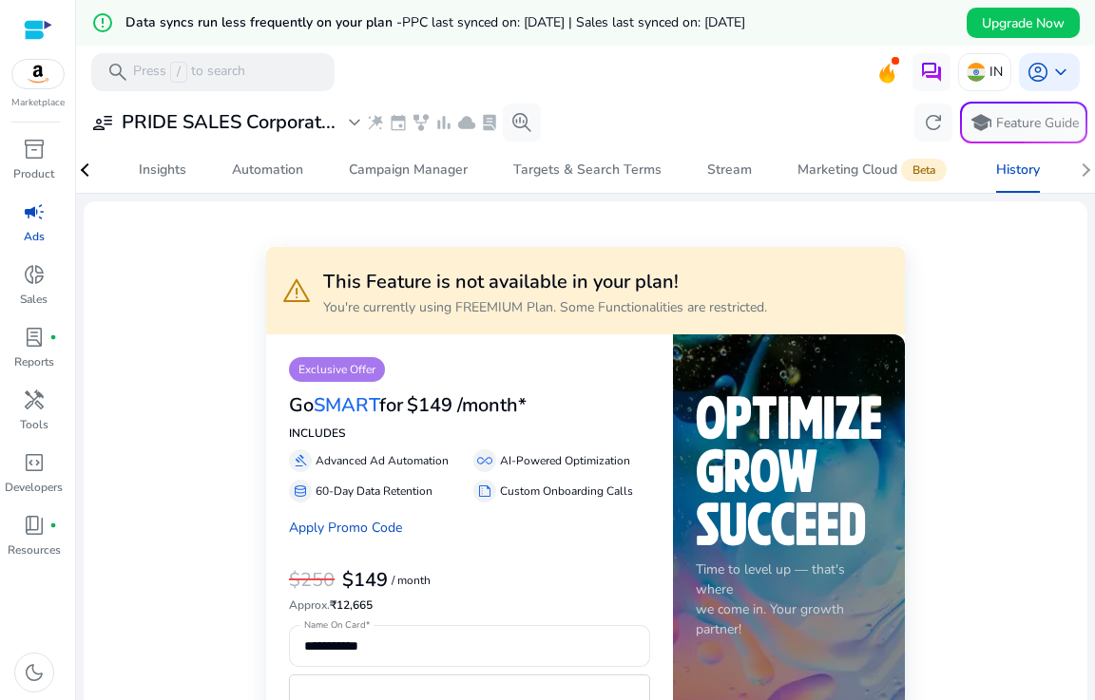
click at [1080, 162] on nav "Overview Insights Automation Campaign Manager Targets & Search Terms Stream Mar…" at bounding box center [585, 170] width 1034 height 47
click at [1078, 164] on nav "Overview Insights Automation Campaign Manager Targets & Search Terms Stream Mar…" at bounding box center [585, 170] width 1034 height 47
click at [91, 173] on div at bounding box center [87, 169] width 13 height 13
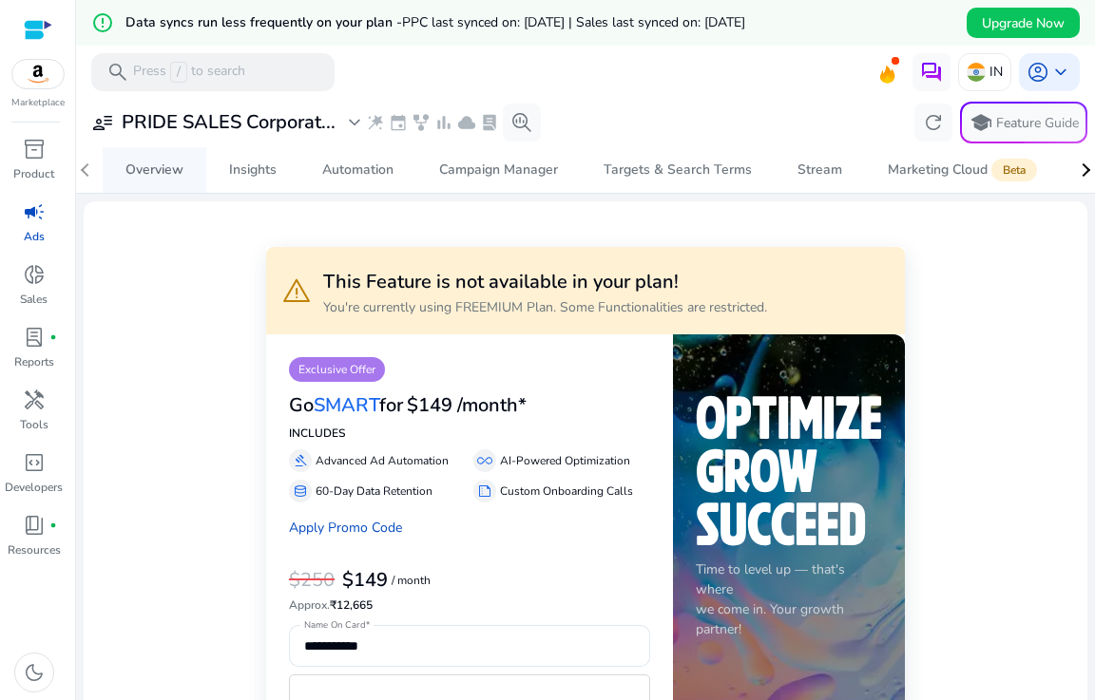
click at [159, 176] on div "Overview" at bounding box center [154, 169] width 58 height 13
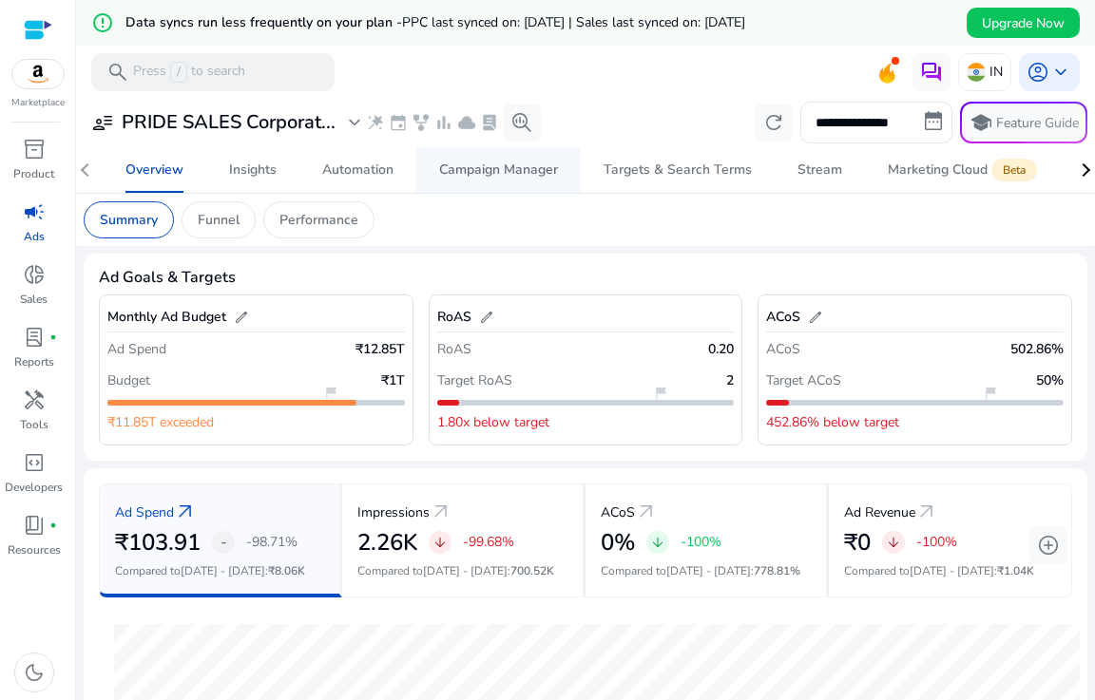
click at [534, 173] on div "Campaign Manager" at bounding box center [498, 169] width 119 height 13
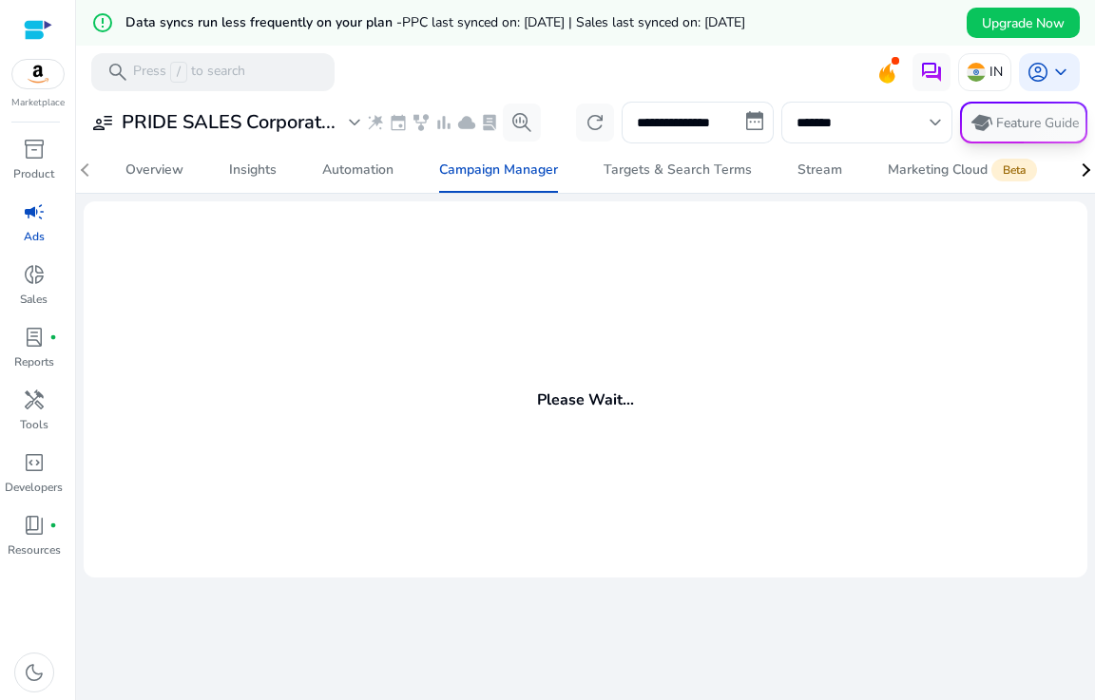
click at [1010, 120] on p "Feature Guide" at bounding box center [1037, 123] width 83 height 19
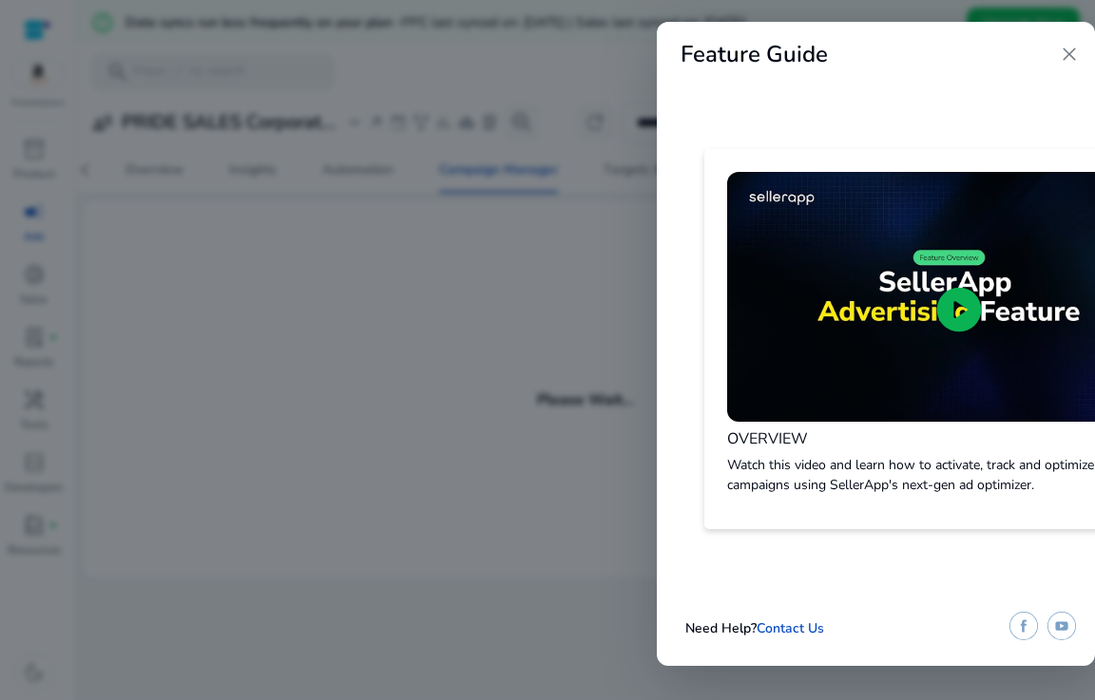
click at [1066, 56] on span "close" at bounding box center [1068, 54] width 23 height 23
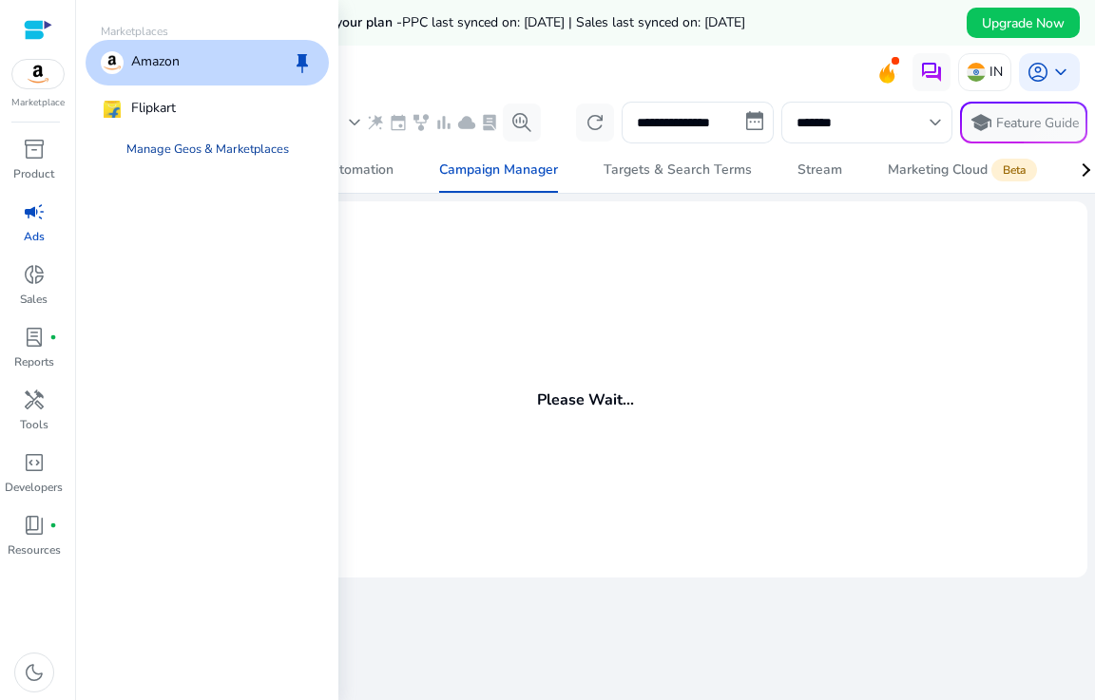
click at [186, 147] on link "Manage Geos & Marketplaces" at bounding box center [207, 149] width 193 height 34
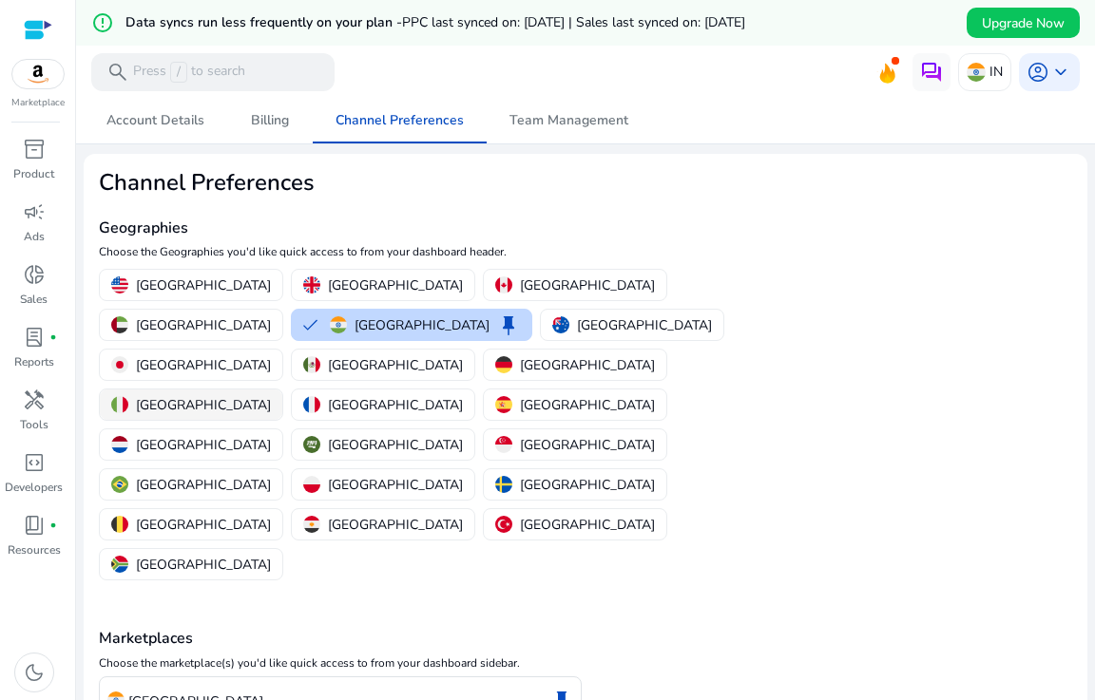
scroll to position [53, 0]
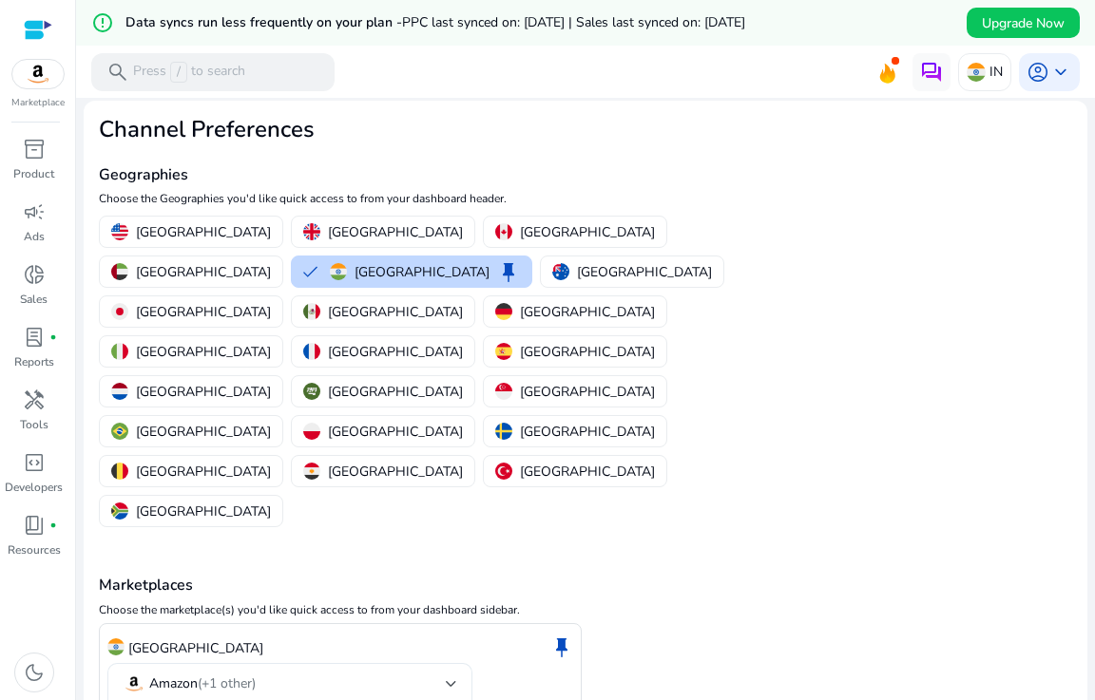
click at [411, 663] on div "Amazon (+1 other)" at bounding box center [290, 687] width 334 height 48
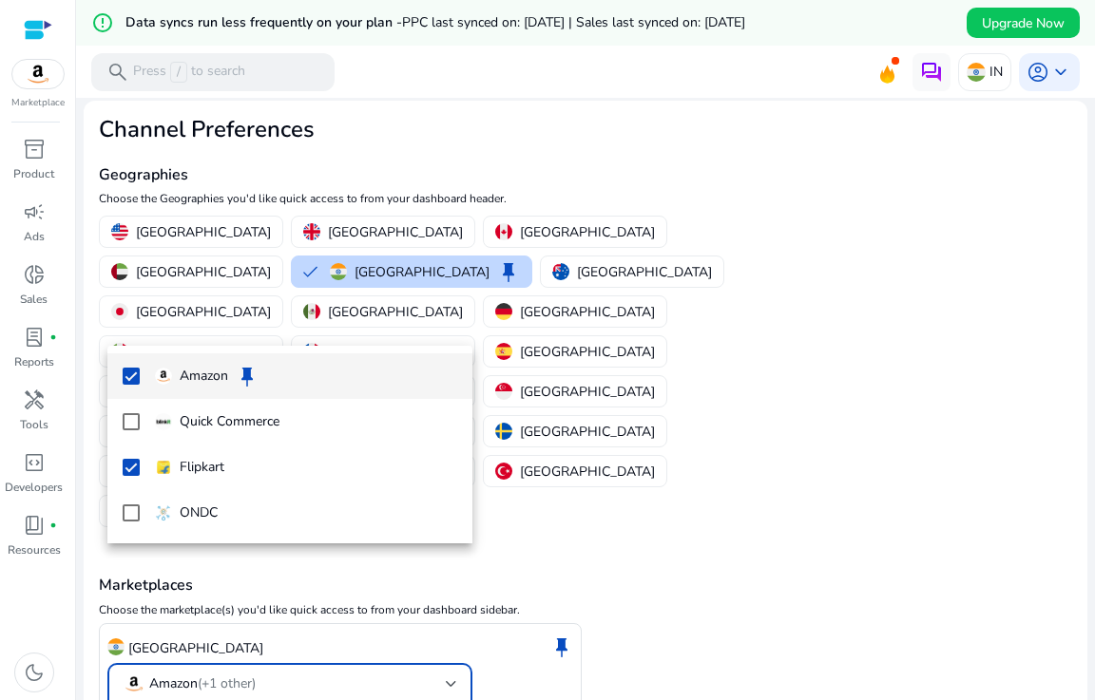
click at [411, 552] on div at bounding box center [547, 350] width 1095 height 700
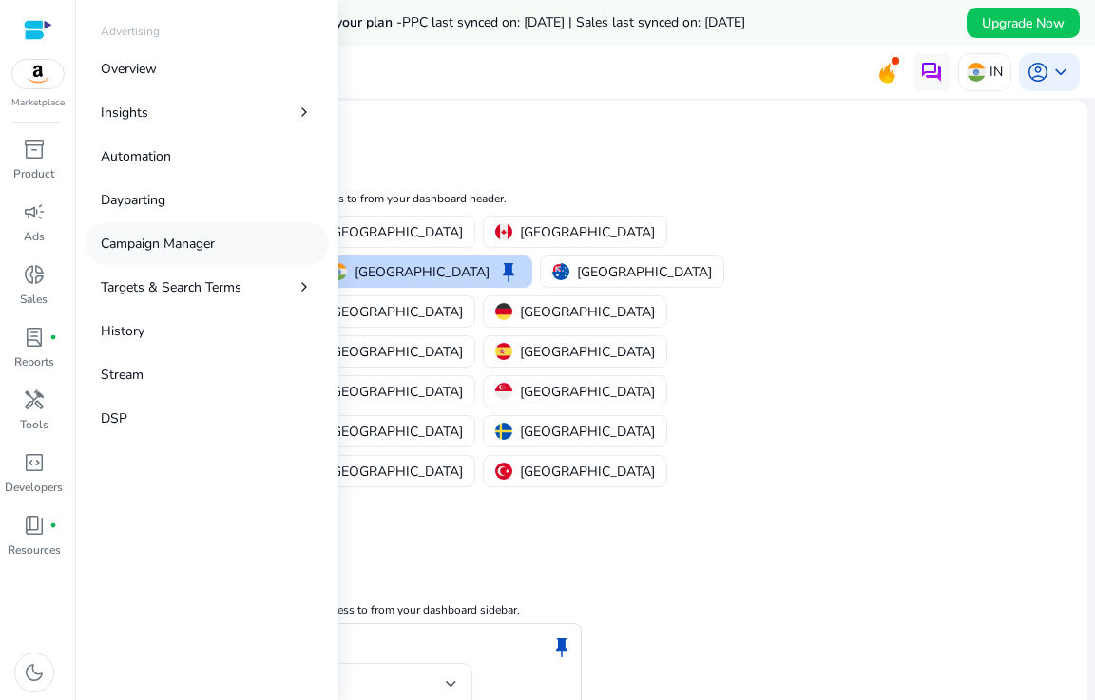
click at [124, 234] on p "Campaign Manager" at bounding box center [158, 244] width 114 height 20
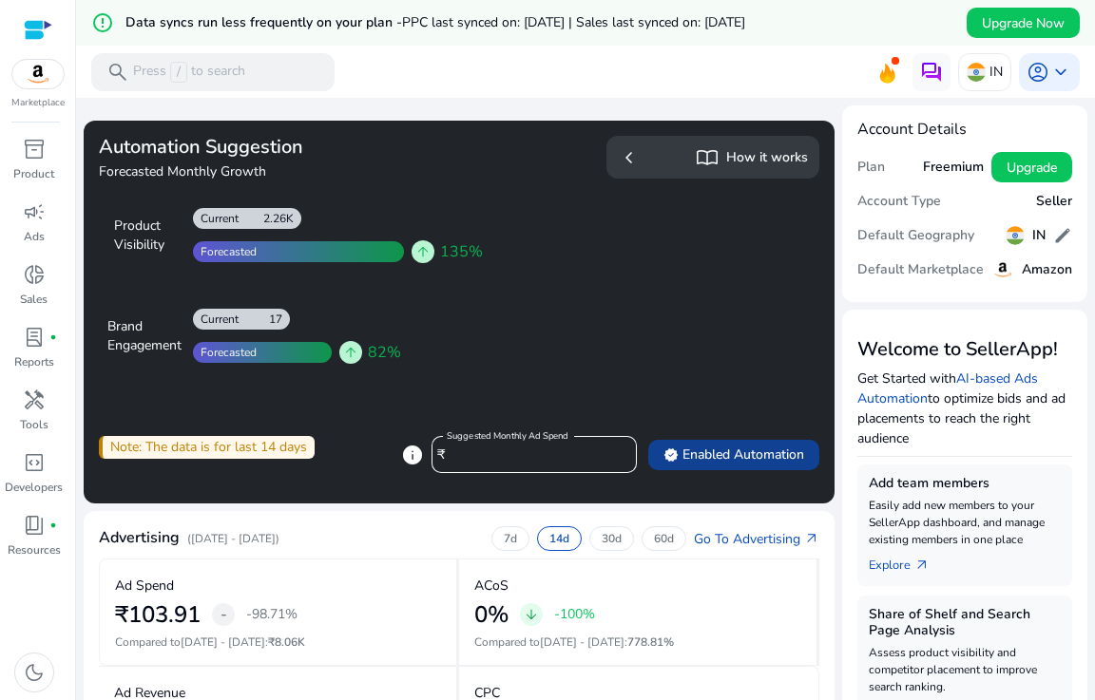
click at [710, 461] on span "verified Enabled Automation" at bounding box center [733, 455] width 141 height 20
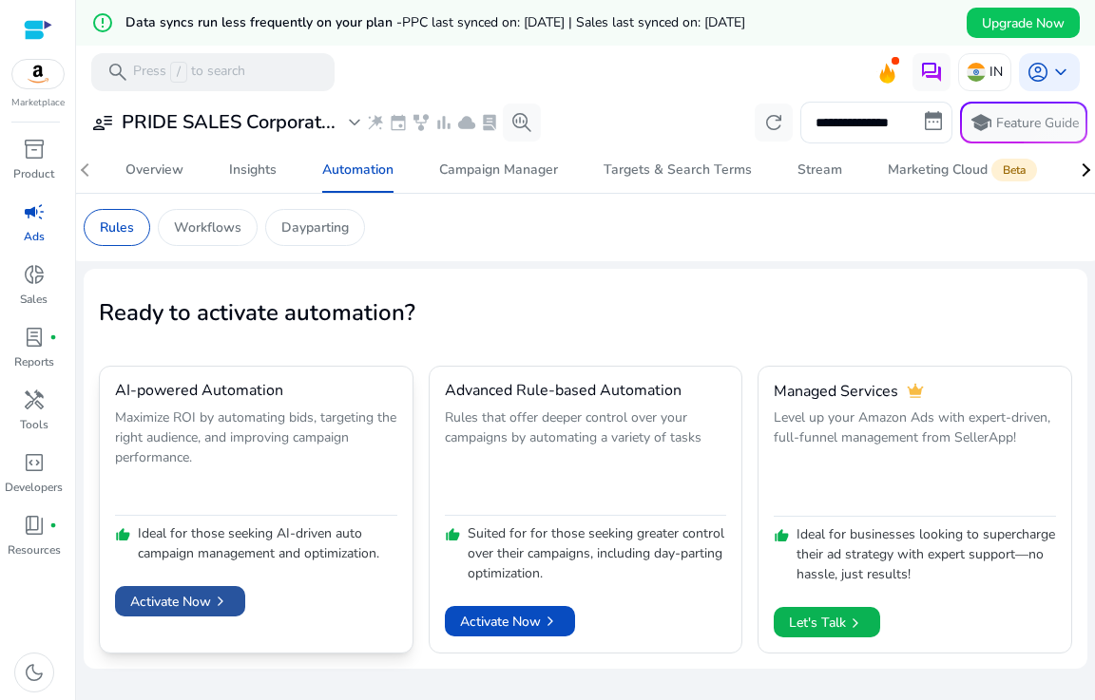
click at [203, 596] on span "Activate Now chevron_right" at bounding box center [180, 602] width 100 height 20
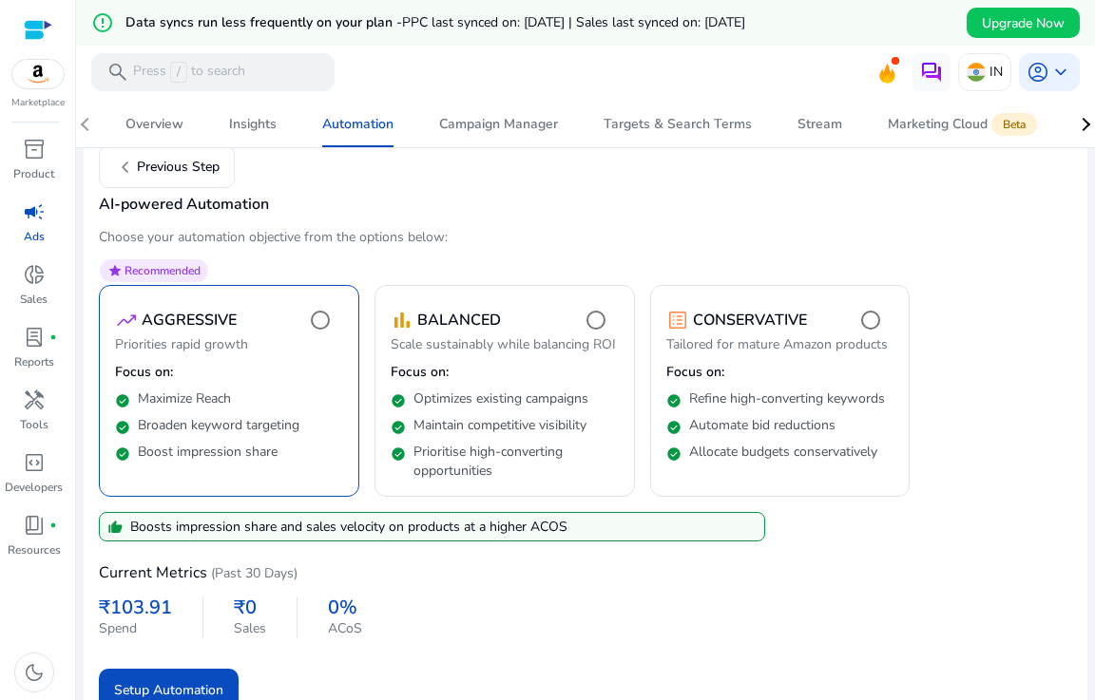
scroll to position [184, 0]
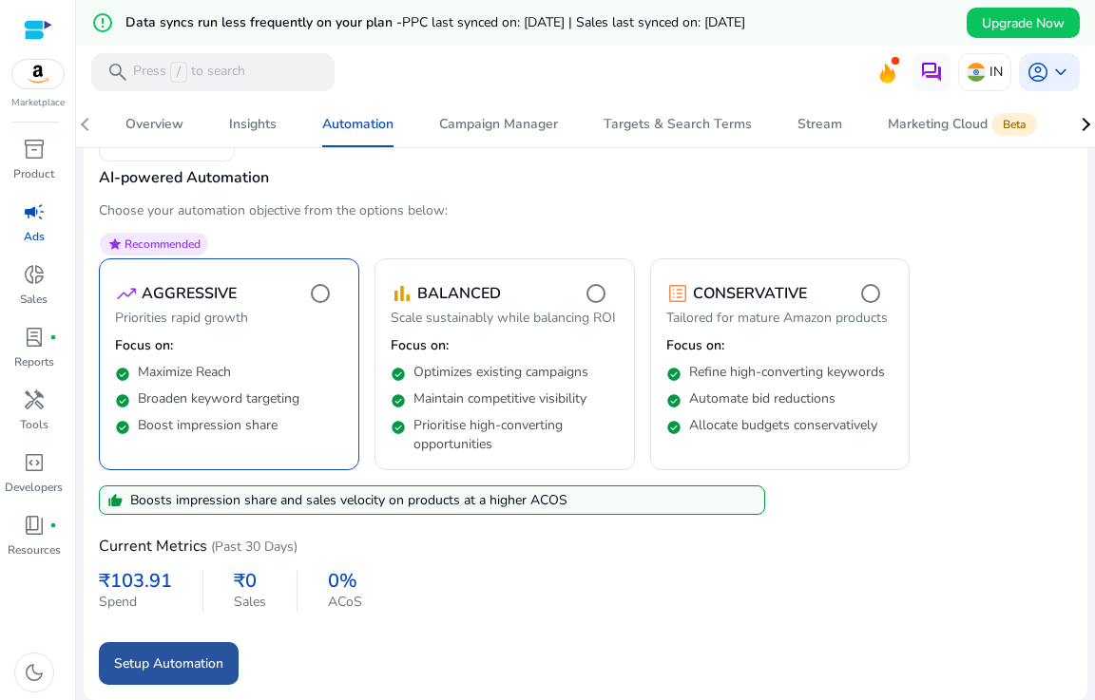
click at [174, 663] on span "Setup Automation" at bounding box center [168, 664] width 109 height 20
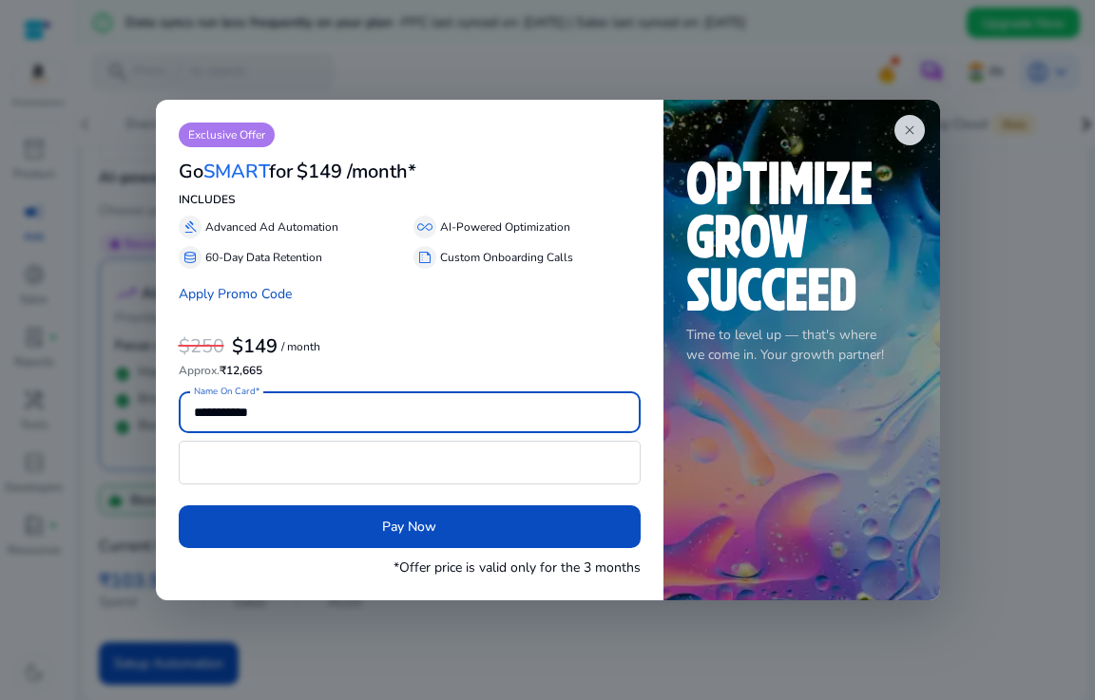
scroll to position [0, 0]
click at [272, 299] on link "Apply Promo Code" at bounding box center [235, 294] width 113 height 18
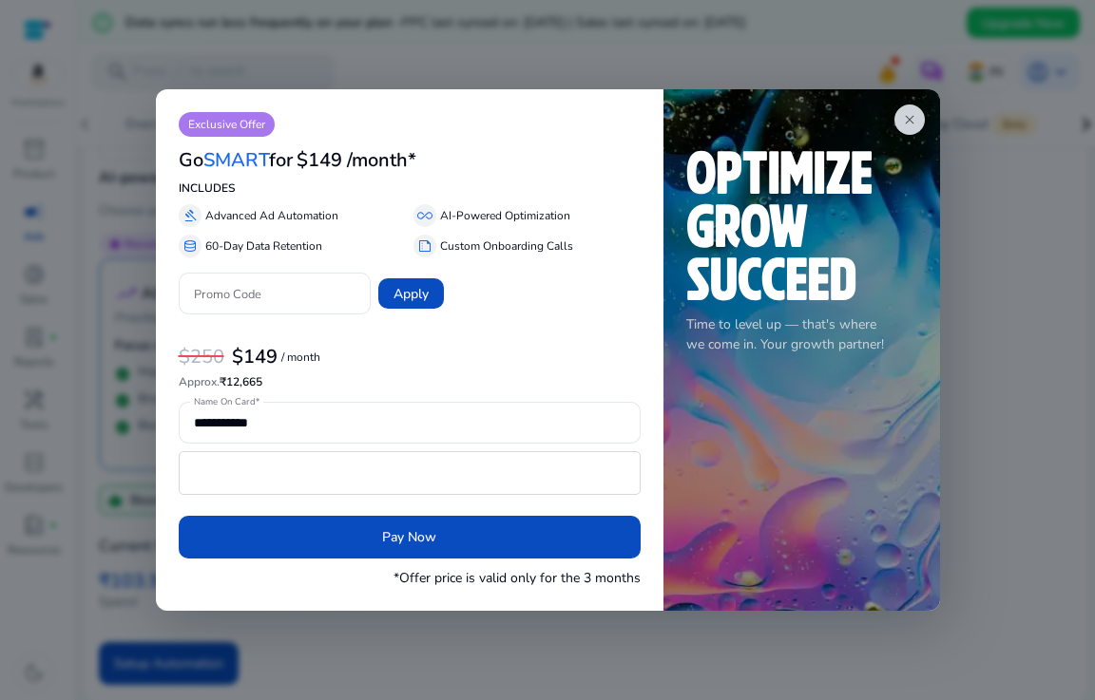
click at [272, 299] on input "Promo Code" at bounding box center [275, 293] width 162 height 21
paste input "*****"
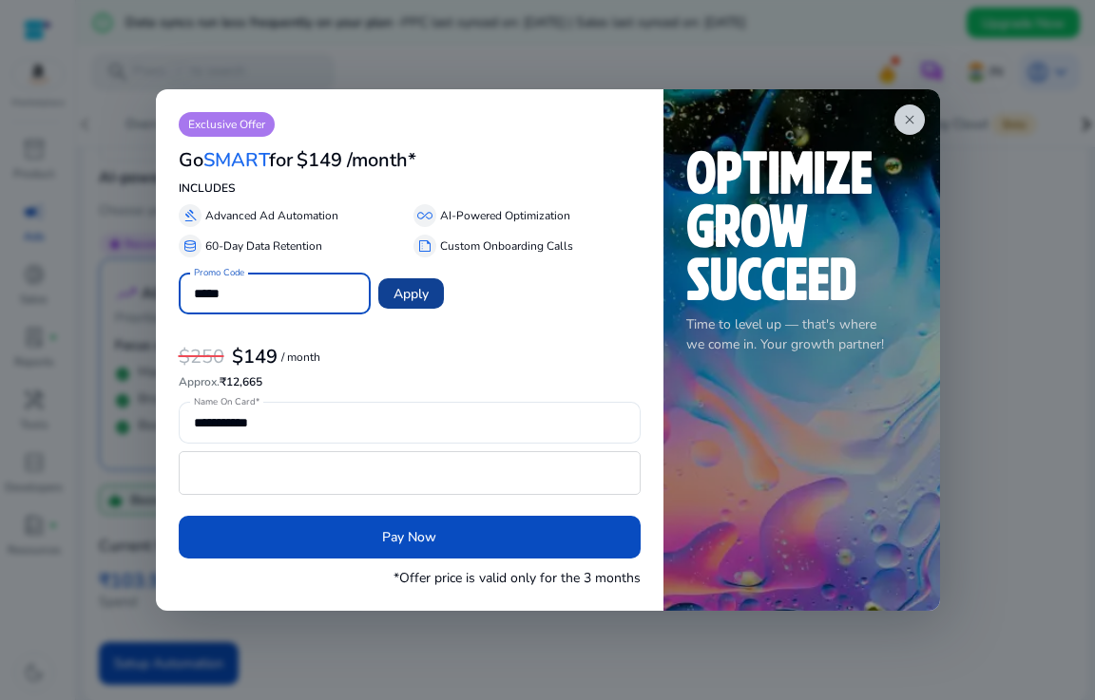
click at [434, 306] on span at bounding box center [411, 294] width 66 height 46
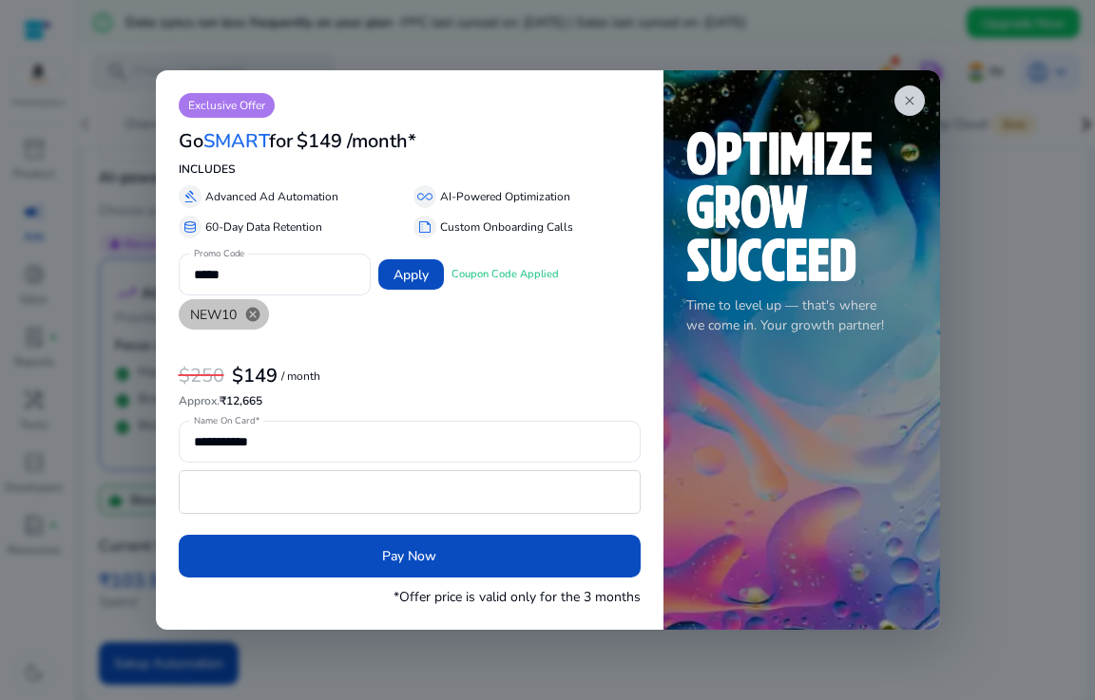
click at [281, 297] on div "NEW10 cancel" at bounding box center [402, 314] width 462 height 38
click at [278, 276] on input "*****" at bounding box center [275, 274] width 162 height 21
type input "*"
click at [912, 94] on span "close" at bounding box center [909, 100] width 15 height 15
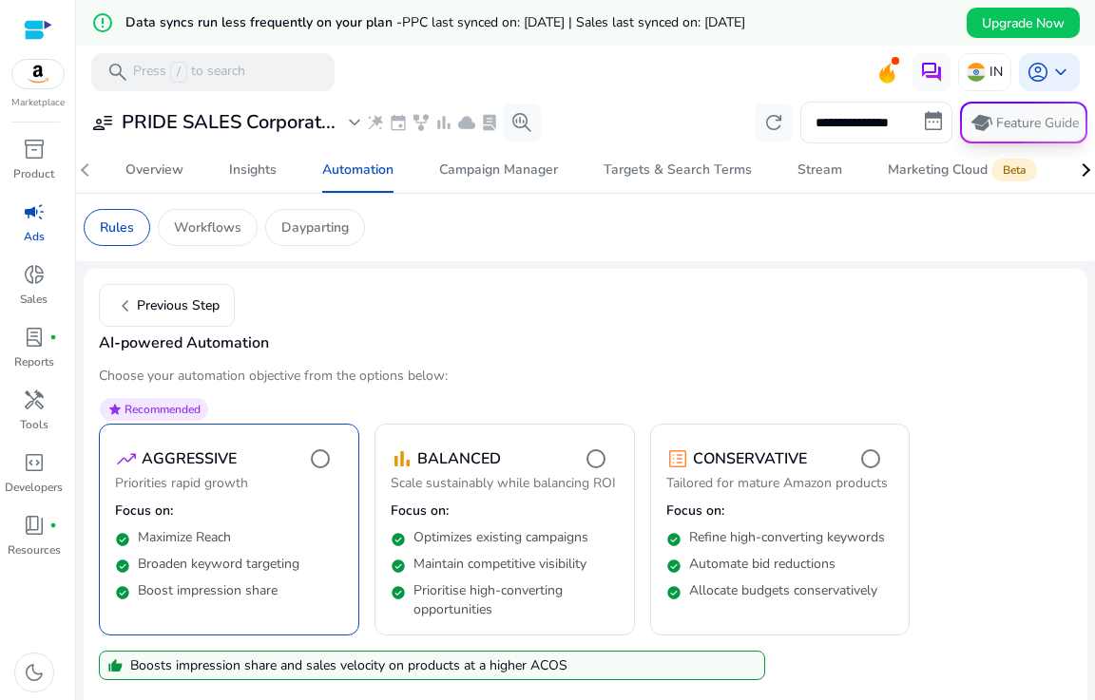
click at [1000, 120] on p "Feature Guide" at bounding box center [1037, 123] width 83 height 19
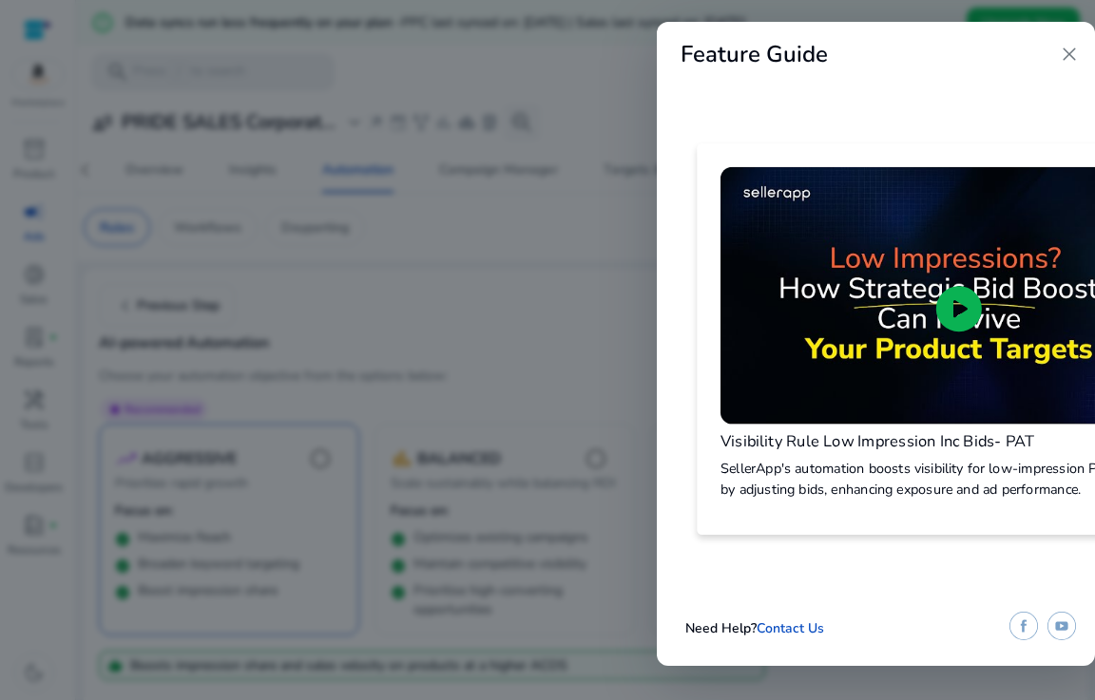
click at [953, 308] on span "play_circle" at bounding box center [958, 308] width 55 height 55
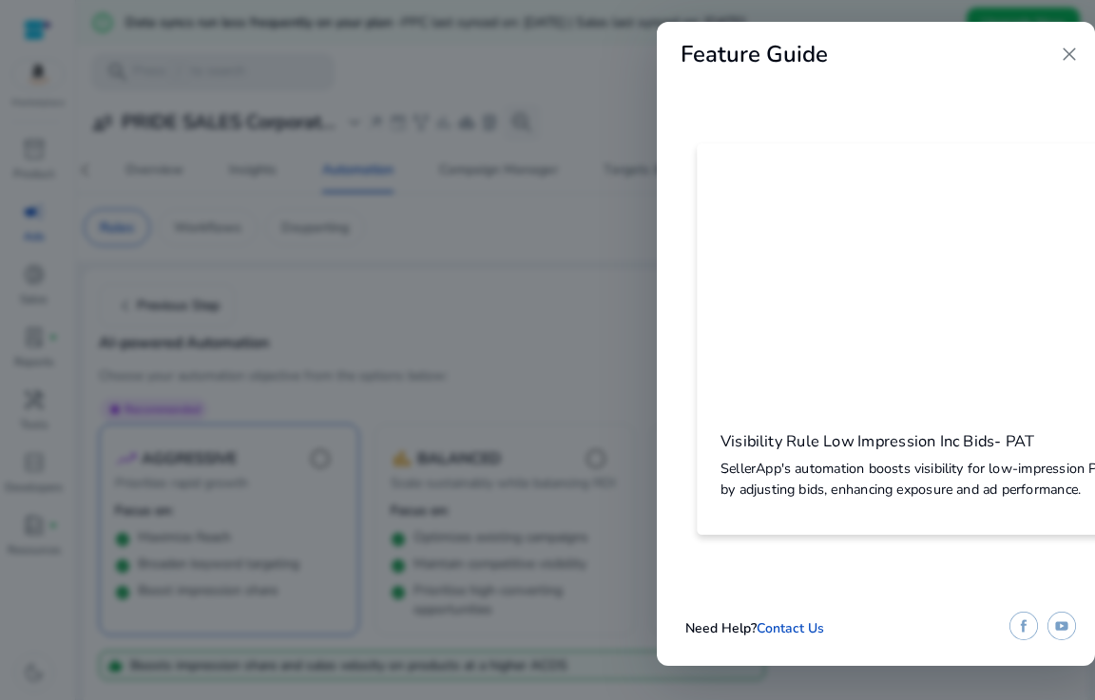
click at [1068, 48] on span "close" at bounding box center [1068, 54] width 23 height 23
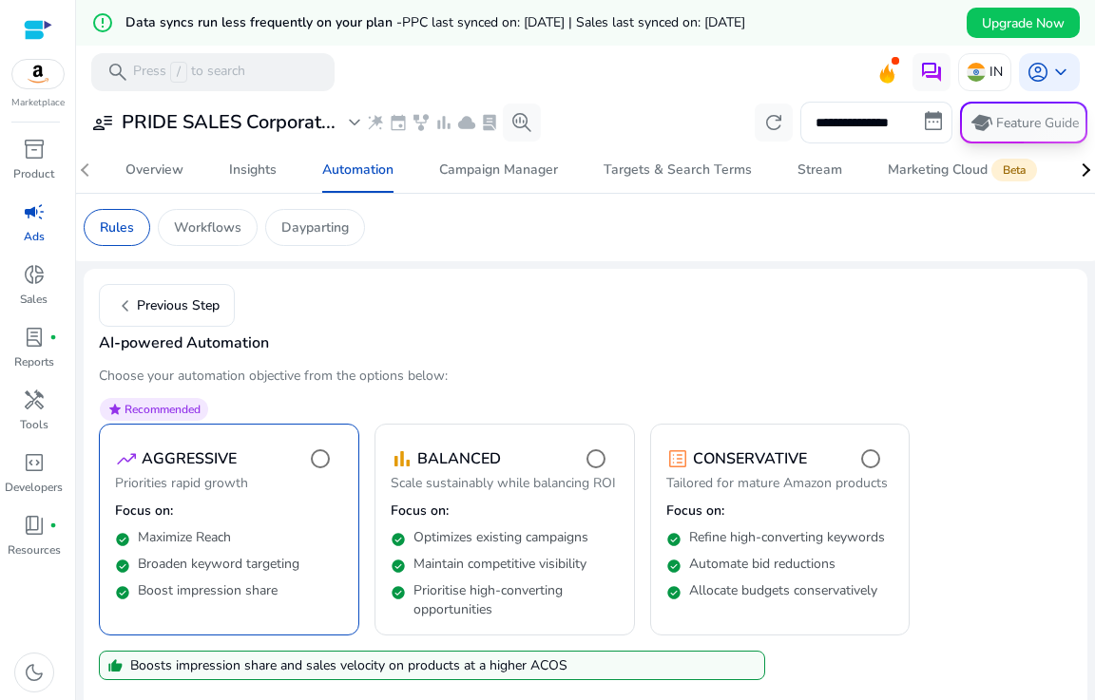
click at [1003, 108] on span "school Feature Guide" at bounding box center [1024, 123] width 124 height 38
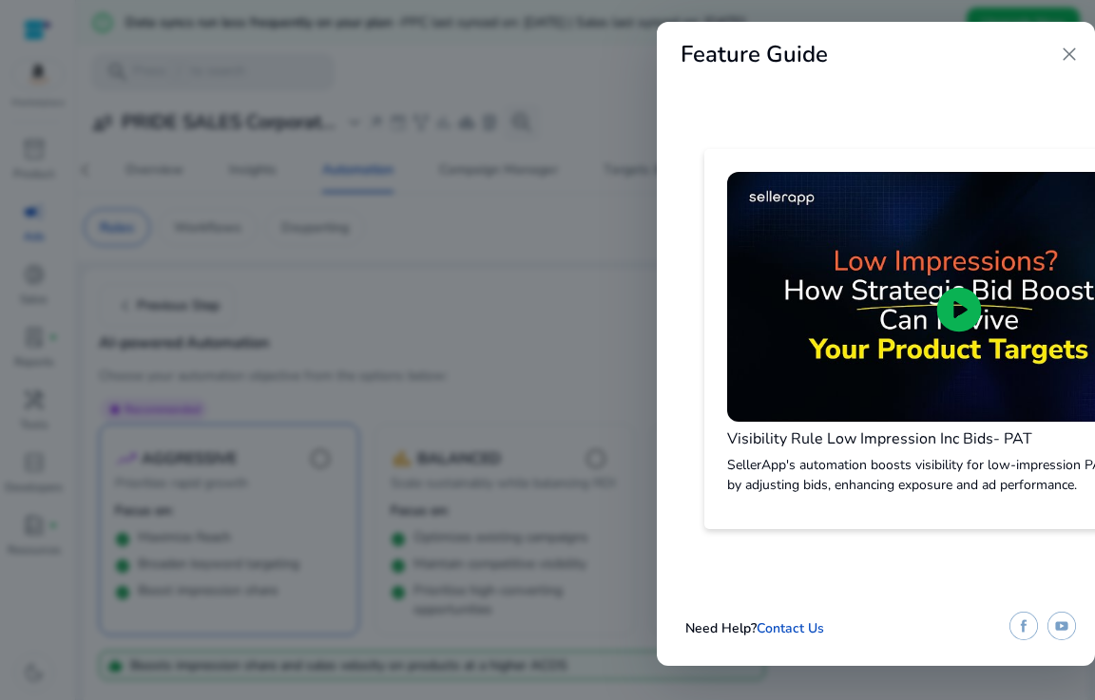
click at [1061, 55] on span "close" at bounding box center [1068, 54] width 23 height 23
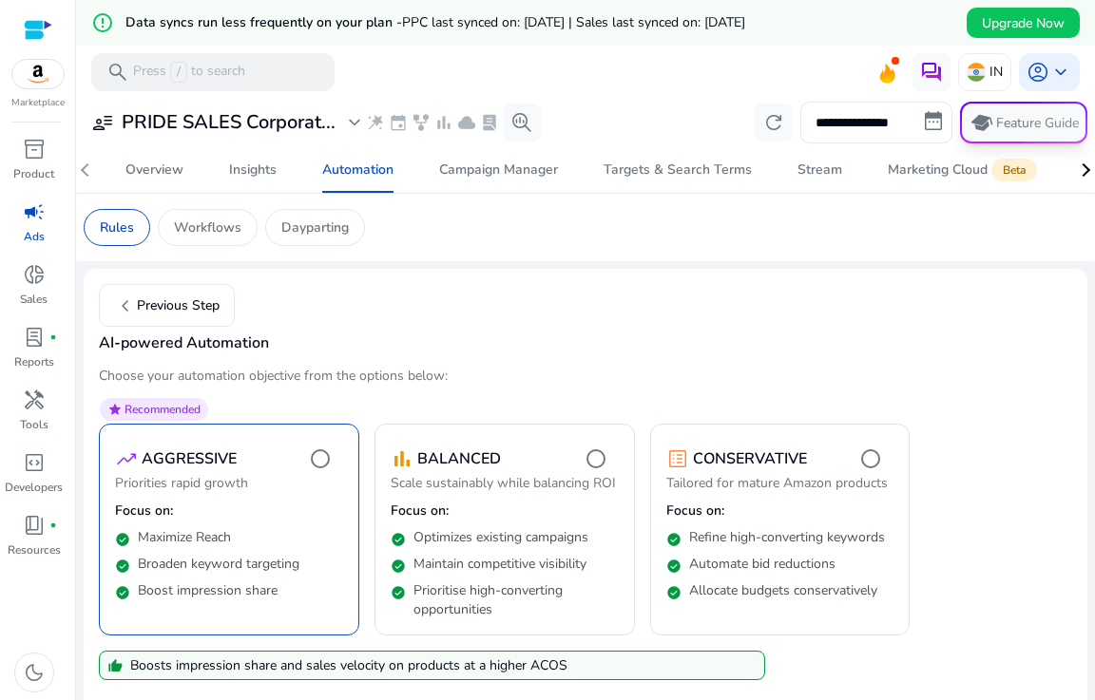
click at [979, 124] on span "school" at bounding box center [980, 122] width 28 height 28
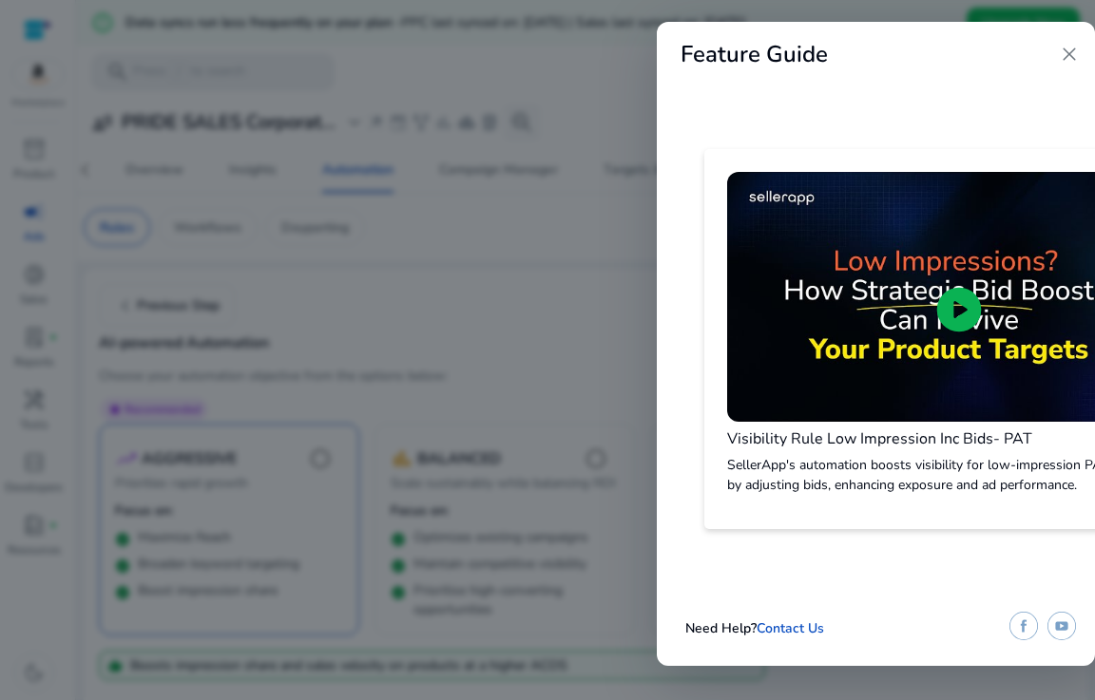
click at [1066, 55] on span "close" at bounding box center [1068, 54] width 23 height 23
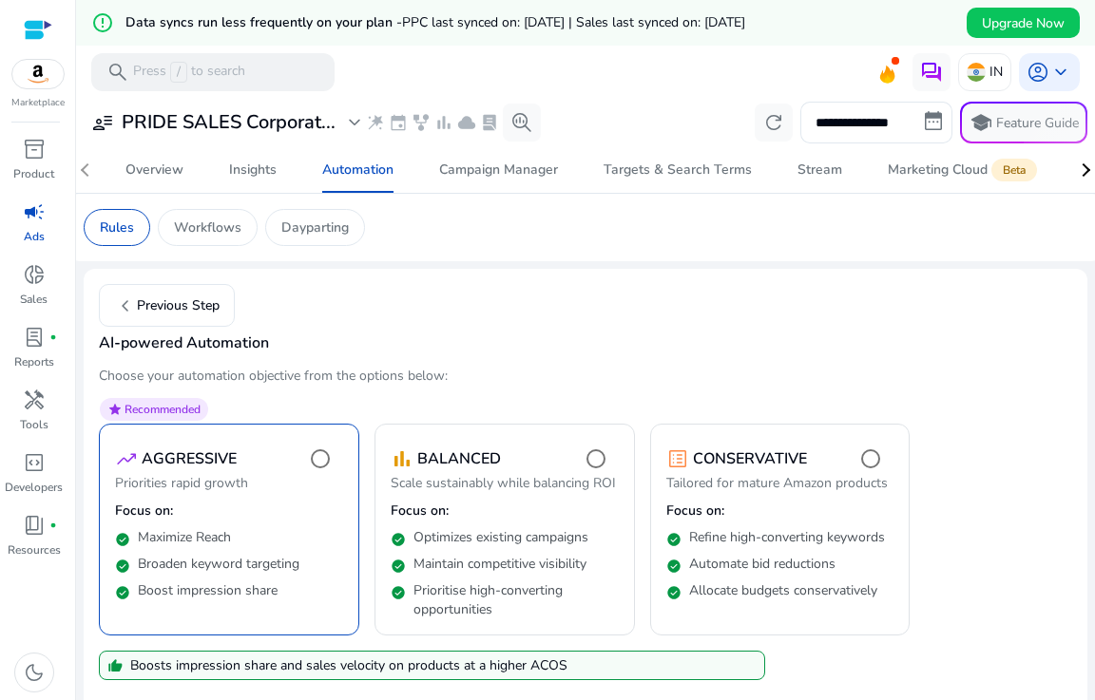
click at [33, 29] on div at bounding box center [38, 30] width 29 height 22
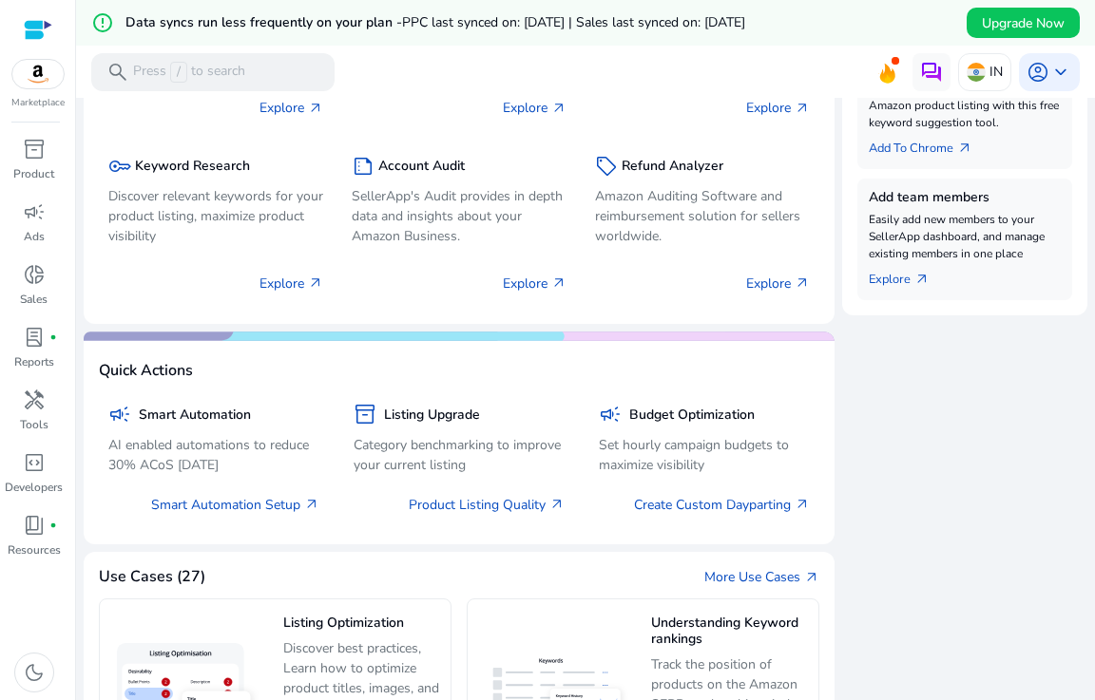
scroll to position [947, 0]
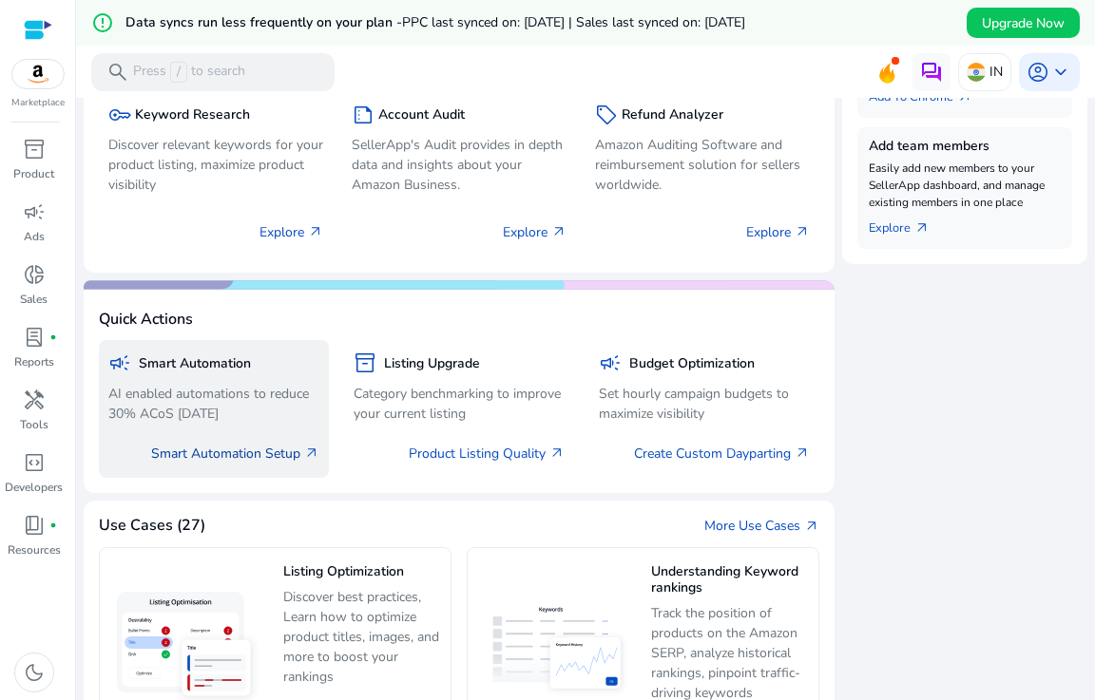
click at [199, 449] on link "Smart Automation Setup arrow_outward" at bounding box center [235, 454] width 168 height 20
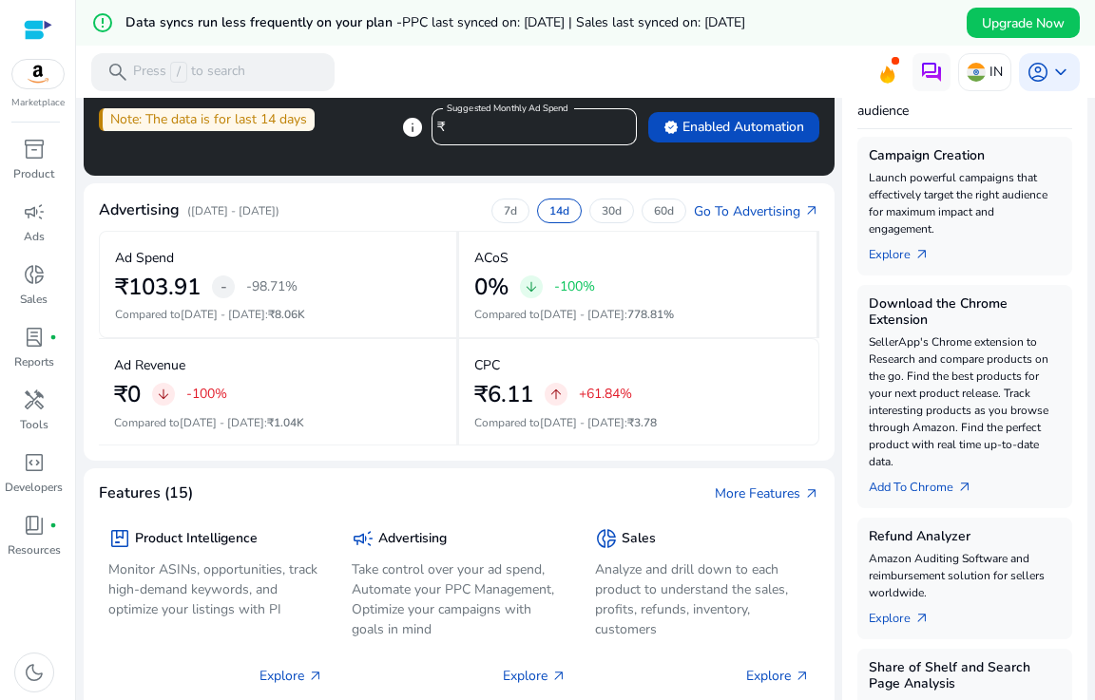
scroll to position [318, 0]
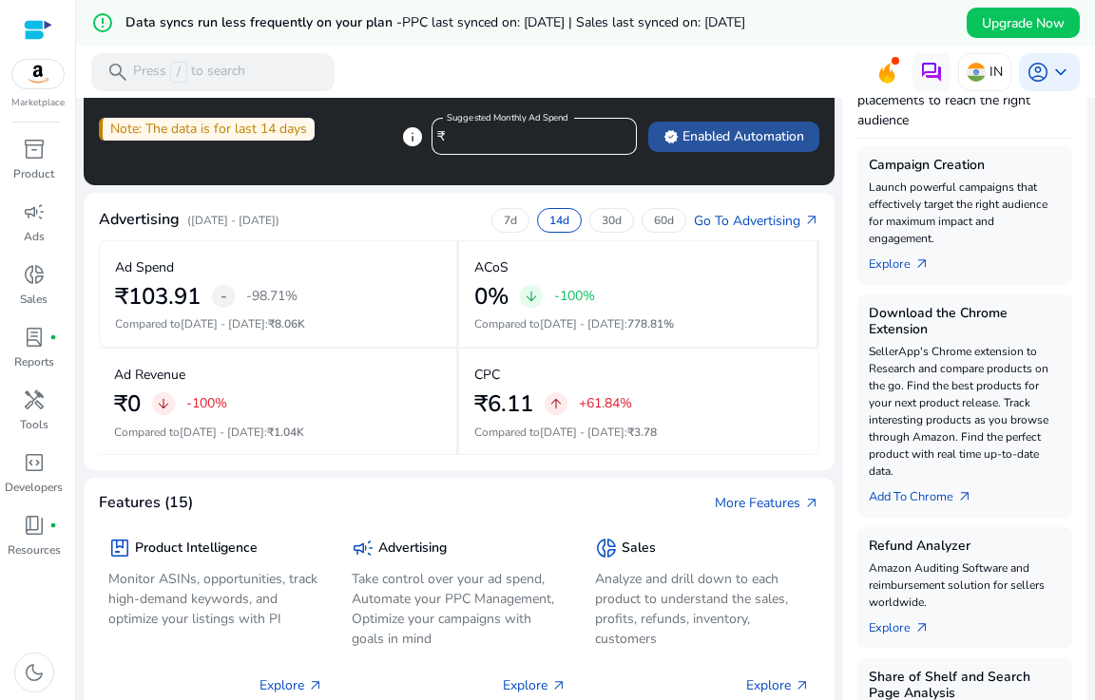
click at [708, 139] on span "verified Enabled Automation" at bounding box center [733, 136] width 141 height 20
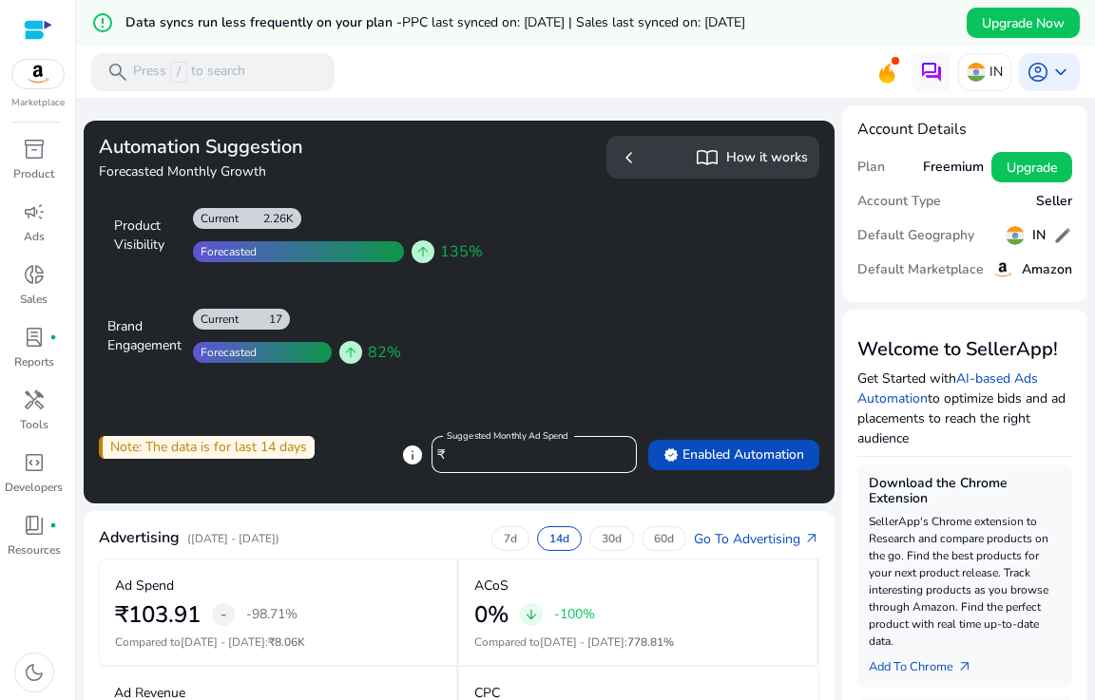
click at [628, 152] on span "chevron_left" at bounding box center [629, 157] width 23 height 23
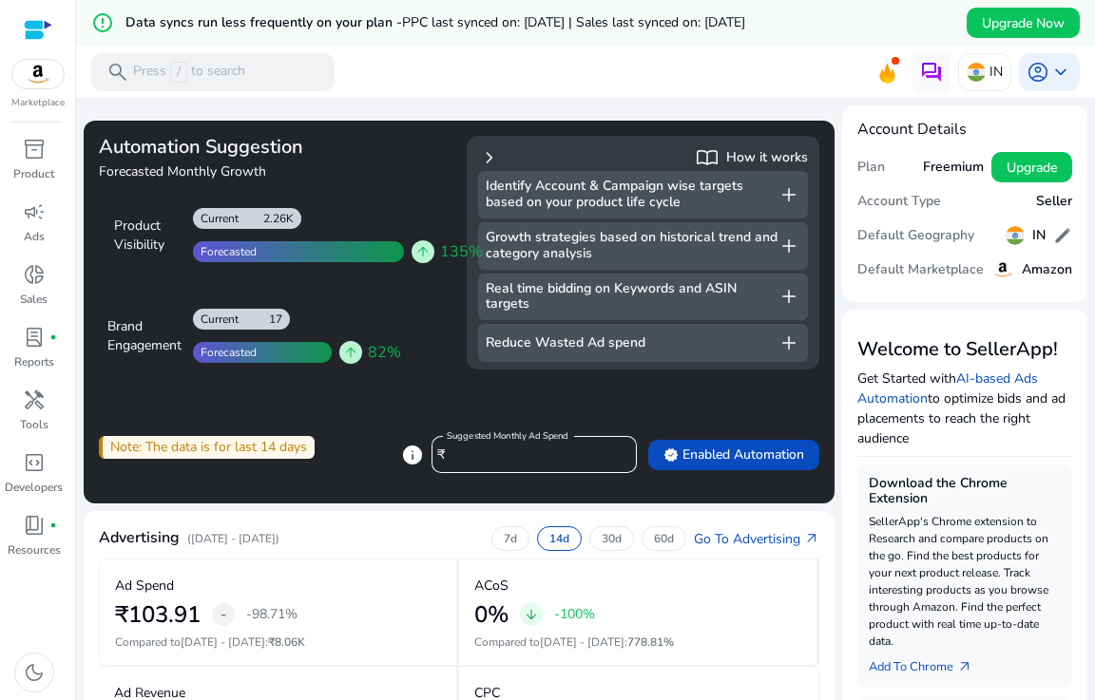
click at [371, 181] on h4 "Forecasted Monthly Growth" at bounding box center [275, 171] width 352 height 19
click at [484, 158] on span "chevron_right" at bounding box center [489, 157] width 23 height 23
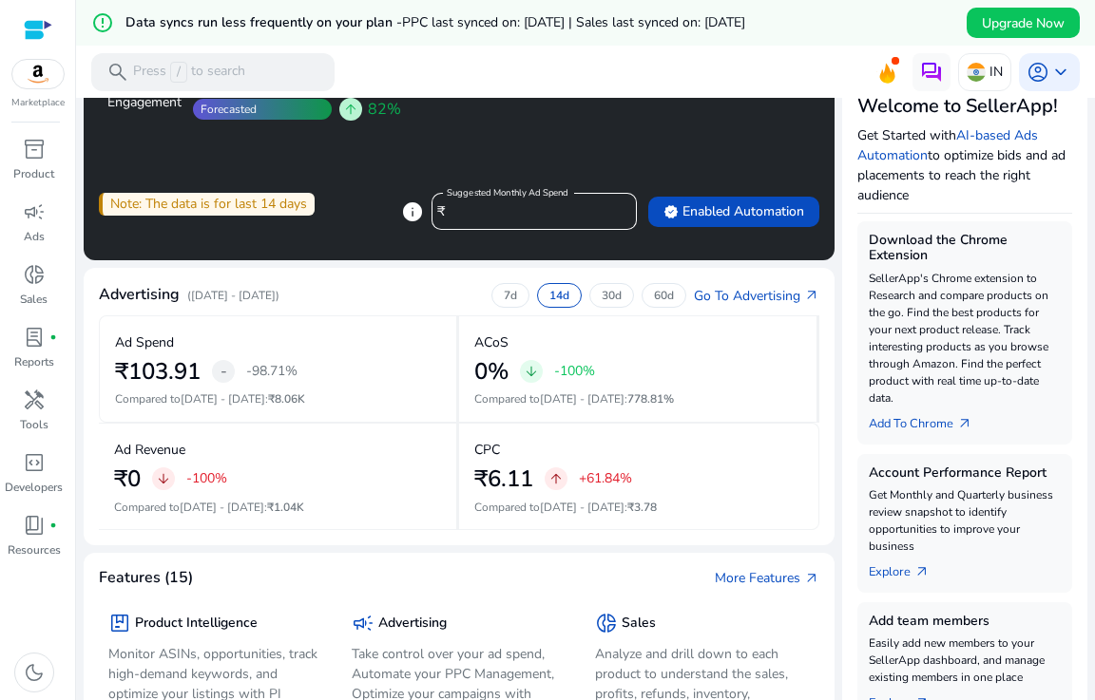
scroll to position [259, 0]
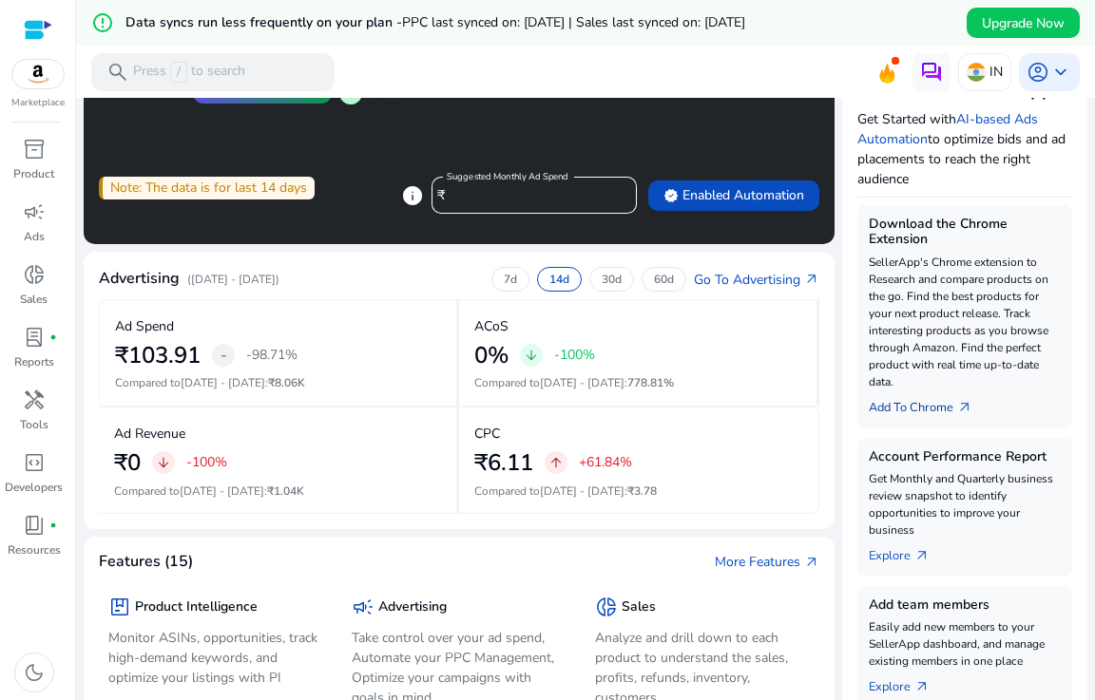
click at [932, 411] on link "Add To Chrome arrow_outward" at bounding box center [927, 403] width 119 height 27
click at [960, 409] on span "arrow_outward" at bounding box center [964, 407] width 15 height 15
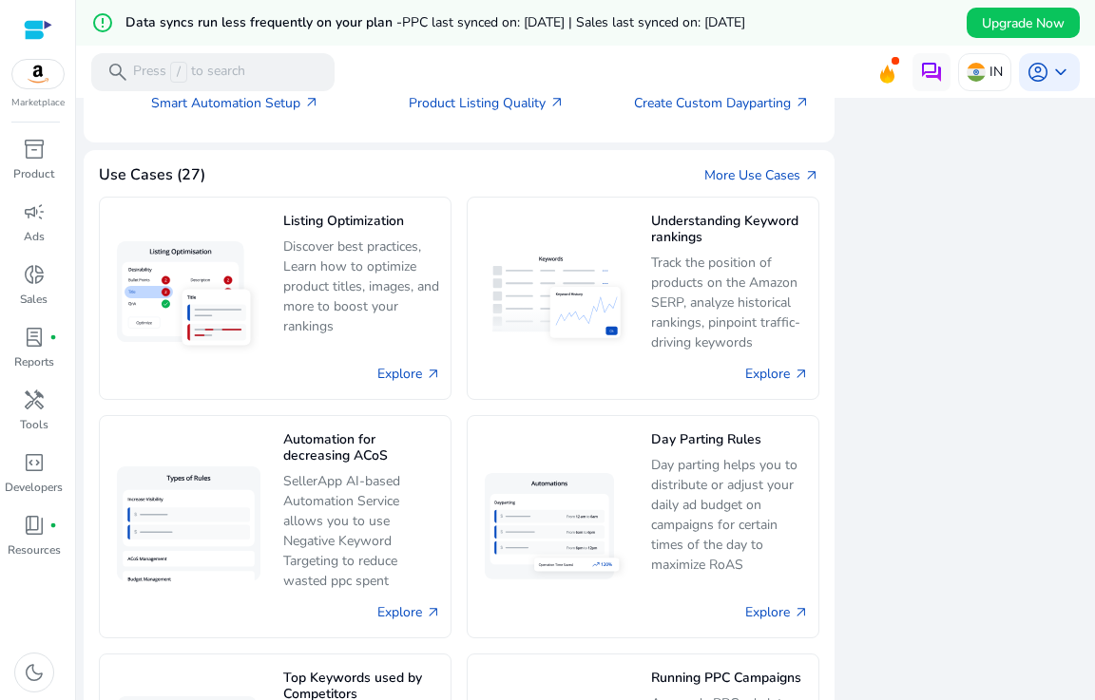
scroll to position [1690, 0]
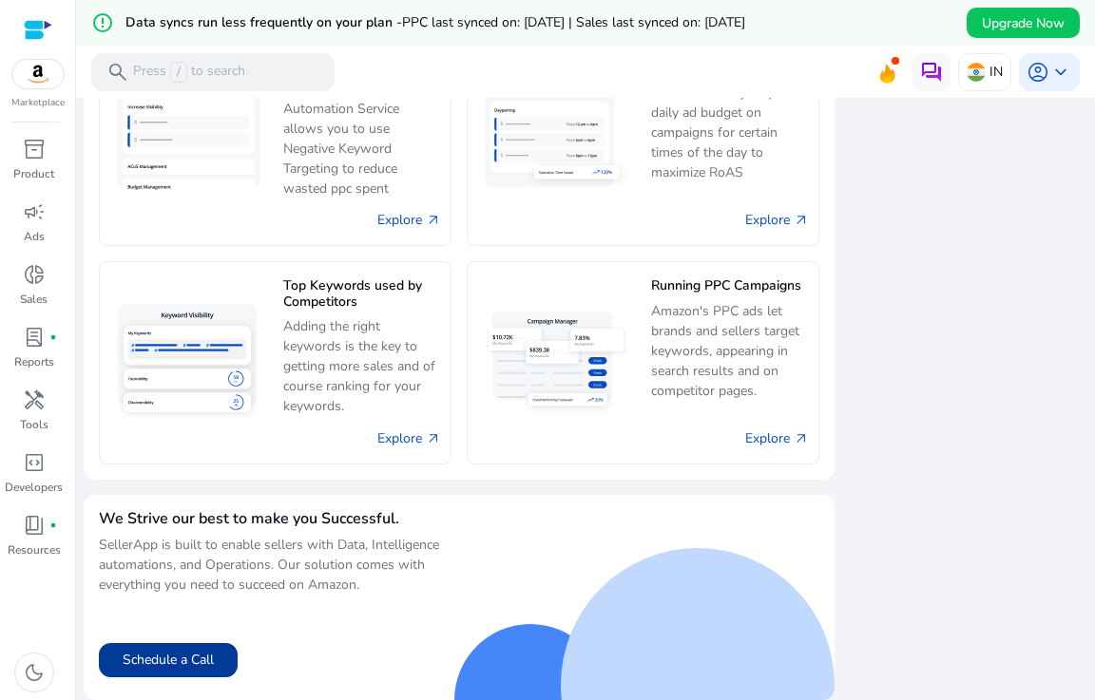
click at [192, 659] on button "Schedule a Call" at bounding box center [168, 660] width 139 height 34
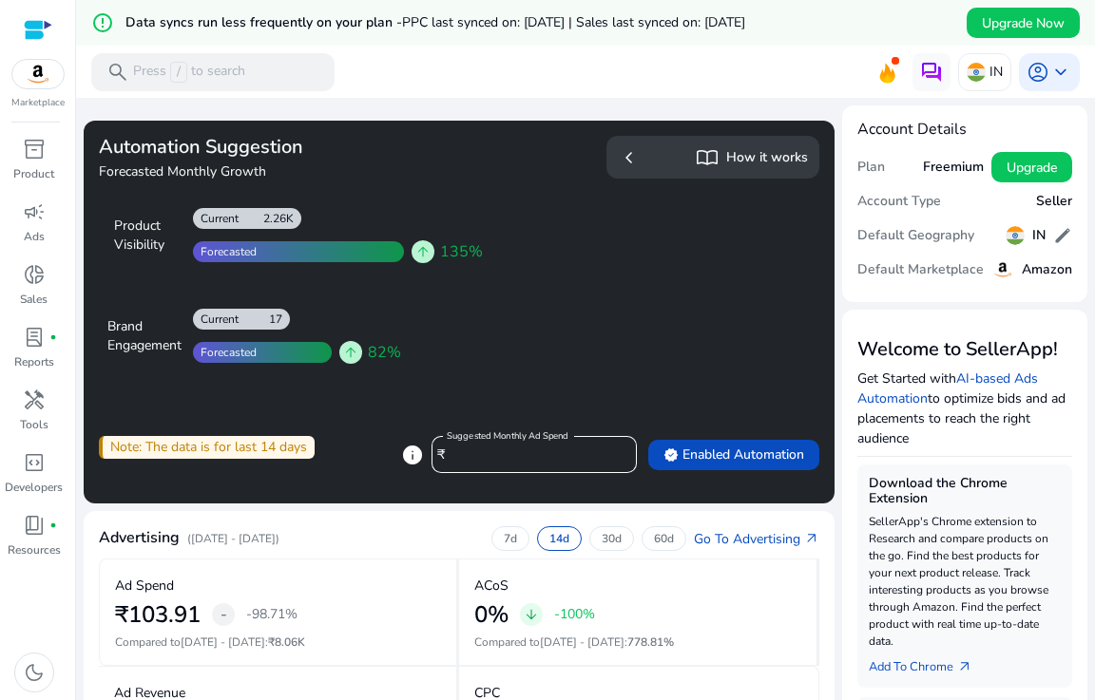
click at [949, 174] on h5 "Freemium" at bounding box center [953, 168] width 61 height 16
click at [1042, 274] on h5 "Amazon" at bounding box center [1046, 270] width 50 height 16
click at [730, 544] on link "Go To Advertising arrow_outward" at bounding box center [756, 539] width 125 height 20
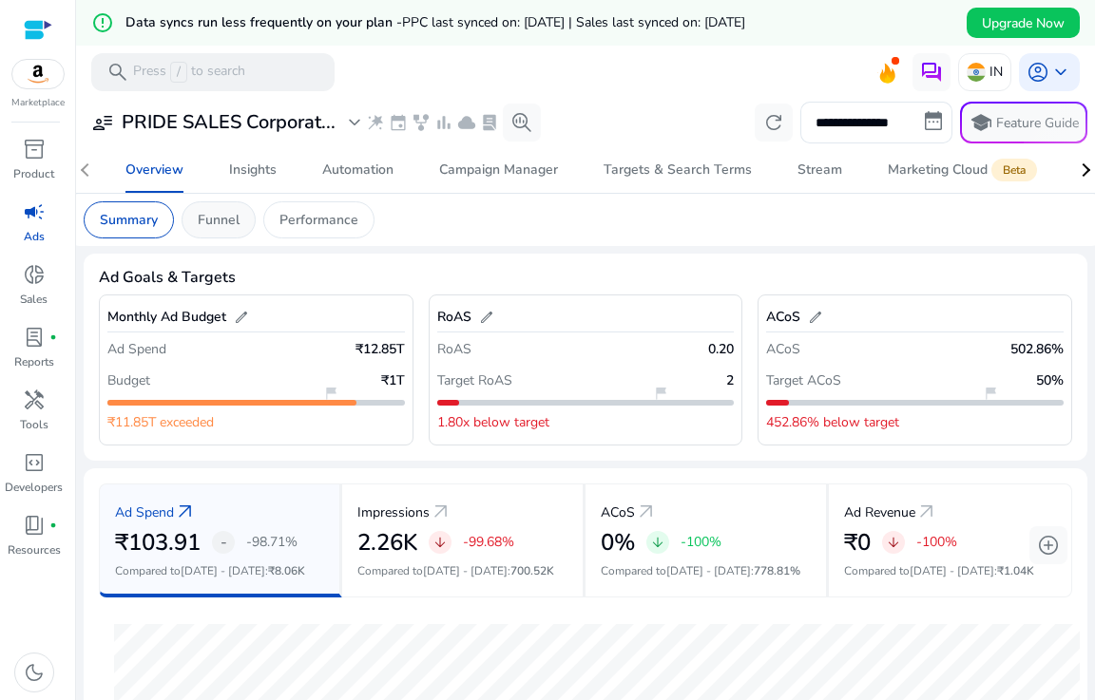
click at [222, 222] on p "Funnel" at bounding box center [219, 220] width 42 height 20
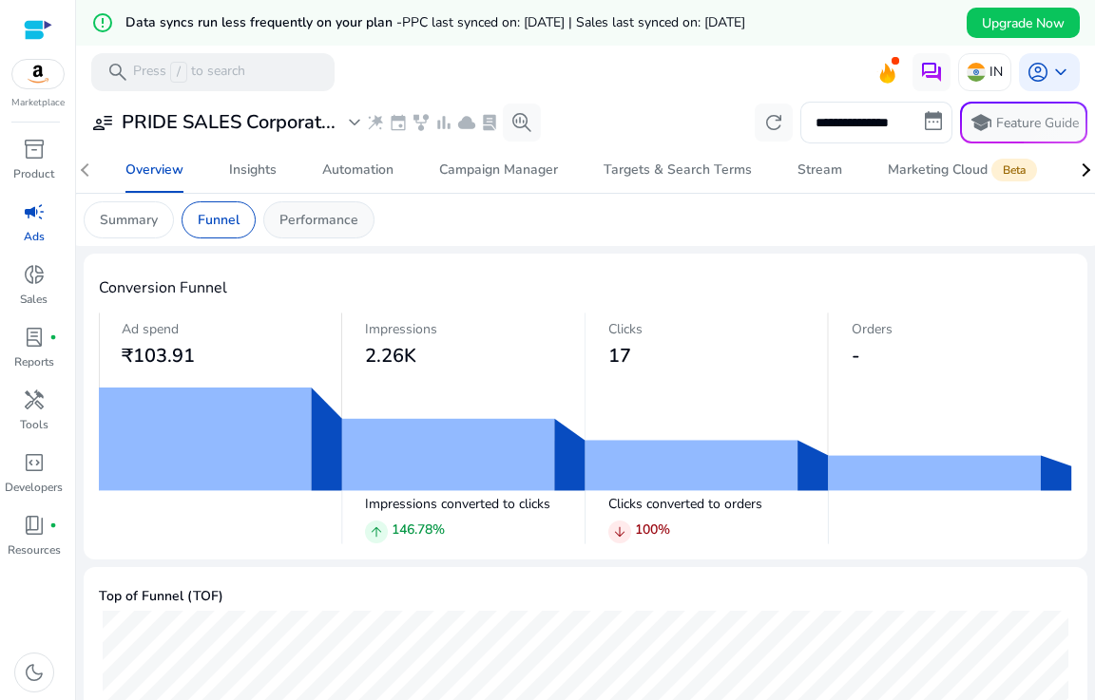
click at [325, 227] on p "Performance" at bounding box center [318, 220] width 79 height 20
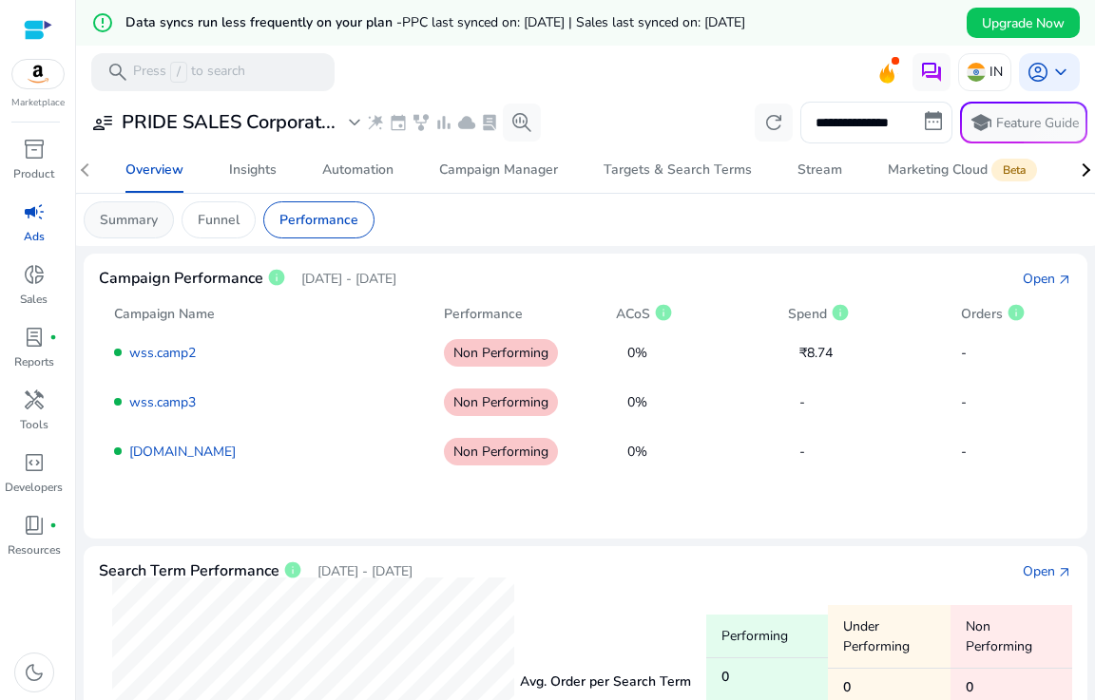
click at [119, 223] on p "Summary" at bounding box center [129, 220] width 58 height 20
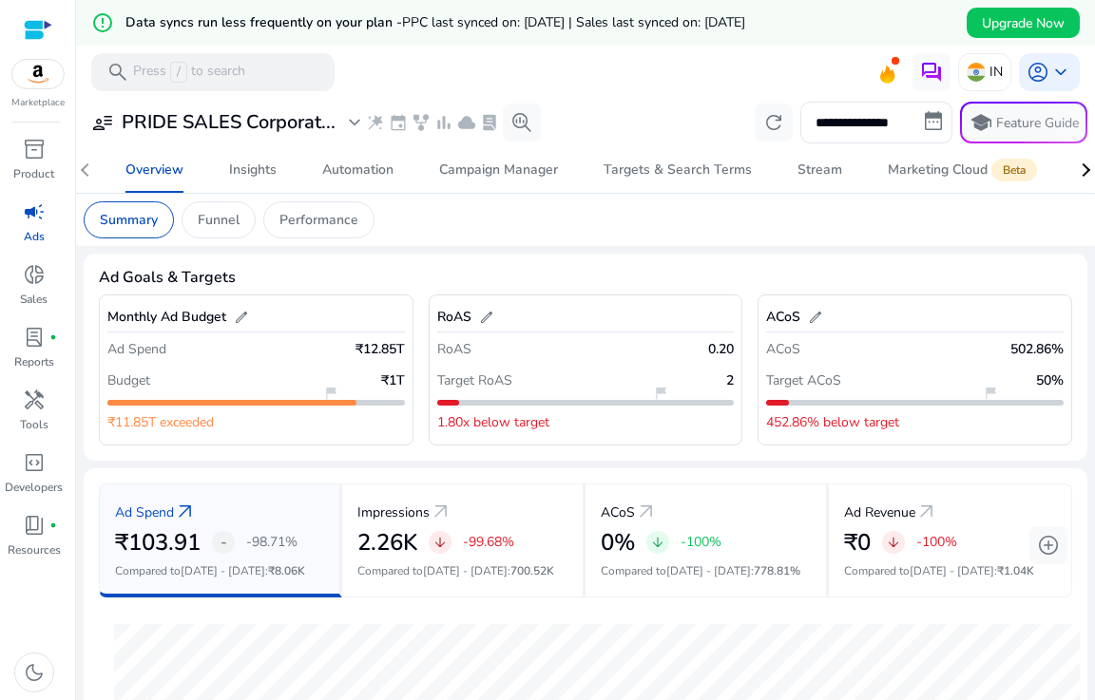
click at [190, 504] on span "arrow_outward" at bounding box center [185, 512] width 23 height 23
click at [231, 228] on p "Funnel" at bounding box center [219, 220] width 42 height 20
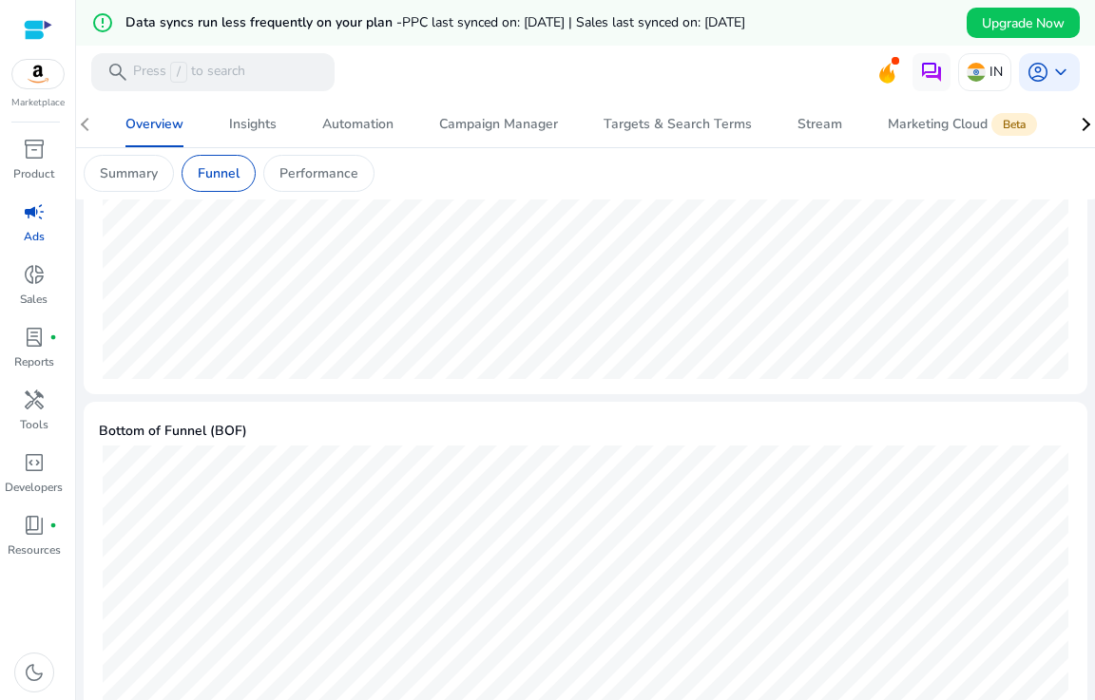
scroll to position [911, 0]
click at [303, 174] on p "Performance" at bounding box center [318, 173] width 79 height 20
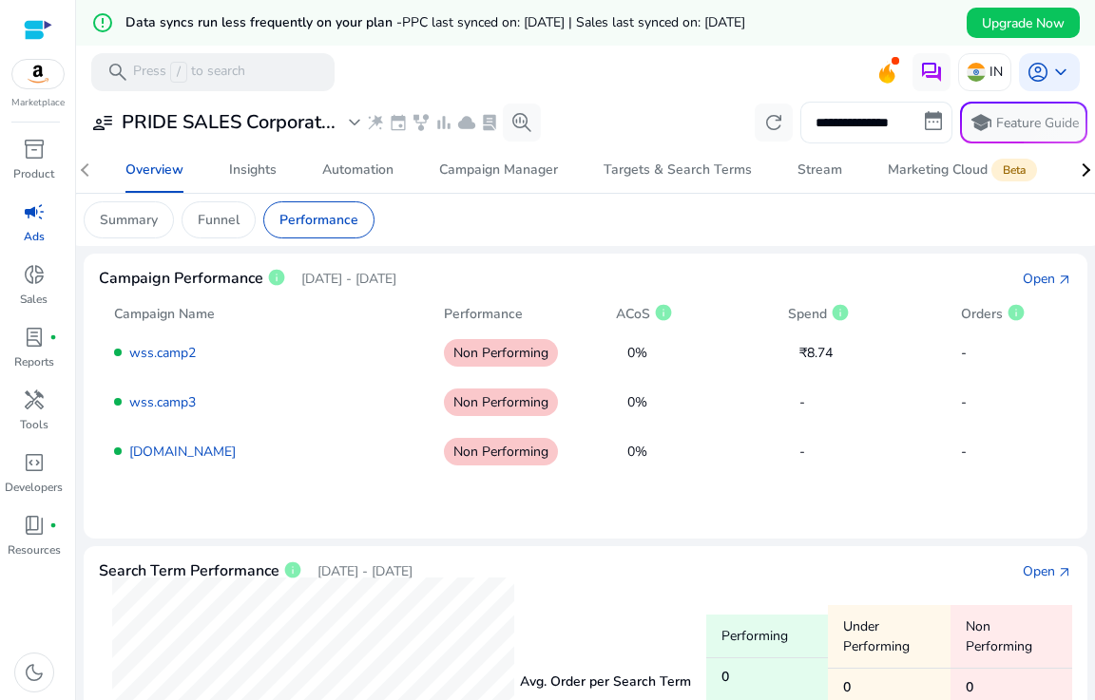
click at [935, 119] on input "**********" at bounding box center [876, 123] width 152 height 42
select select "*"
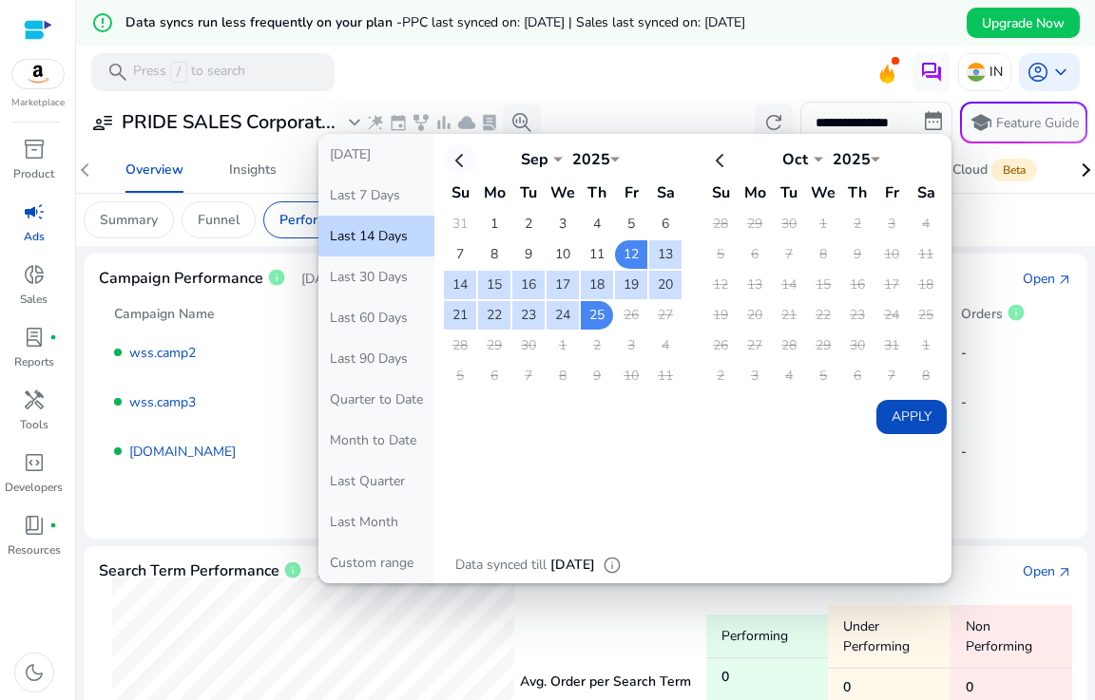
click at [448, 150] on th at bounding box center [460, 158] width 32 height 31
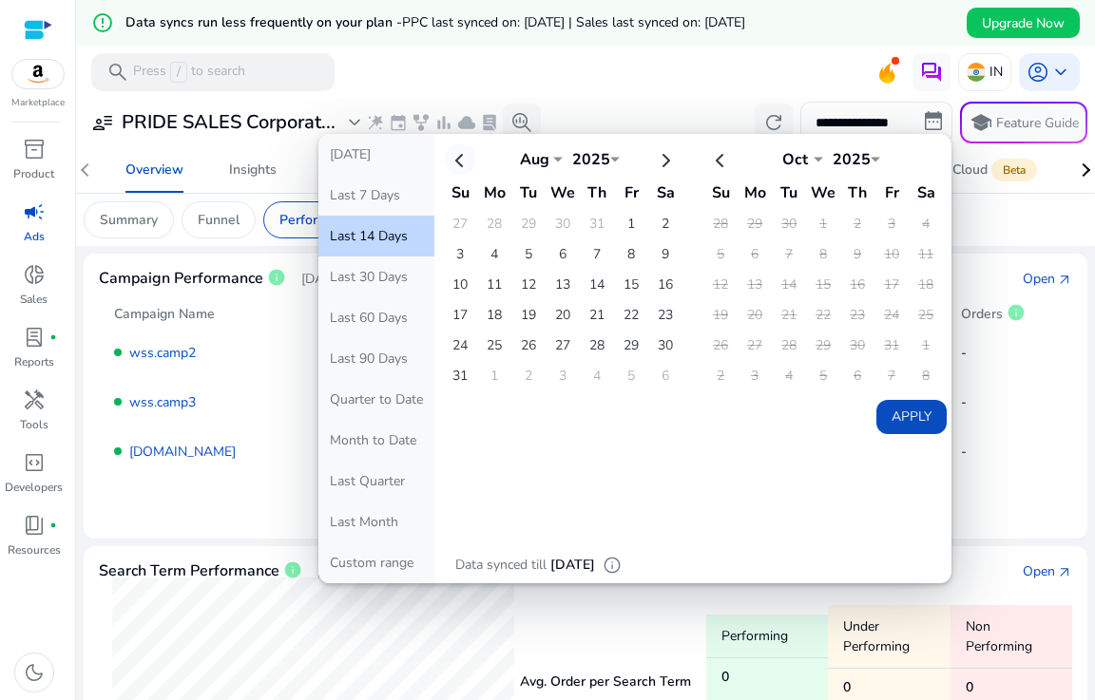
click at [457, 157] on th at bounding box center [460, 158] width 32 height 31
select select "*"
click at [522, 224] on td "1" at bounding box center [528, 224] width 32 height 29
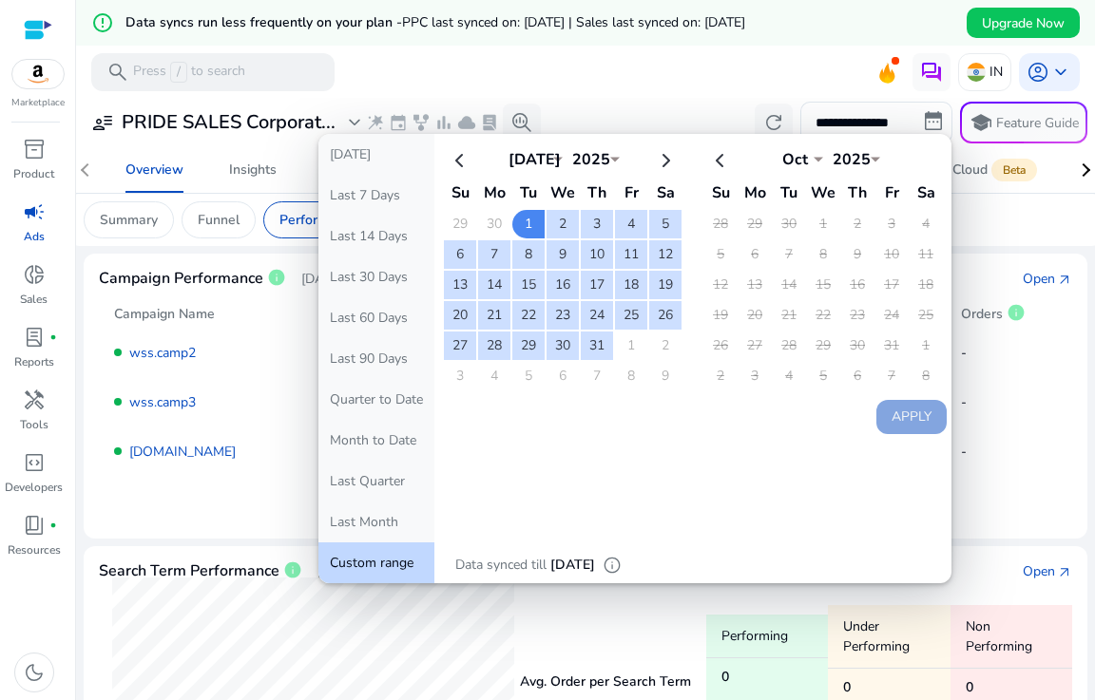
click at [666, 66] on mat-toolbar "search Press / to search IN account_circle keyboard_arrow_down" at bounding box center [585, 72] width 1019 height 52
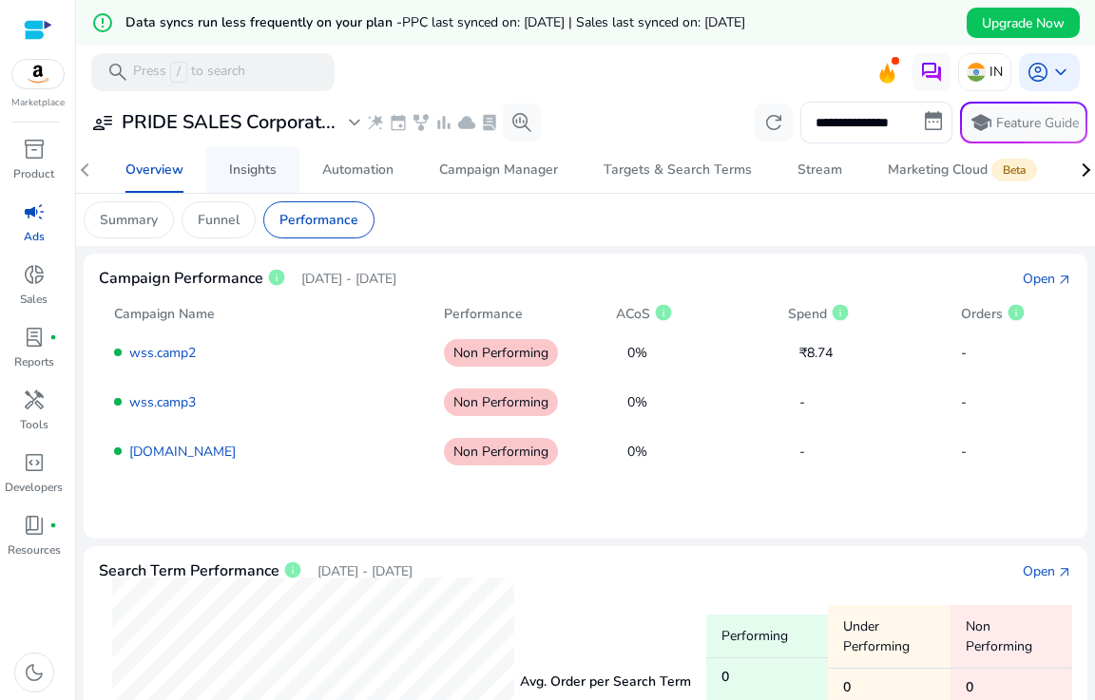
click at [260, 172] on div "Insights" at bounding box center [253, 169] width 48 height 13
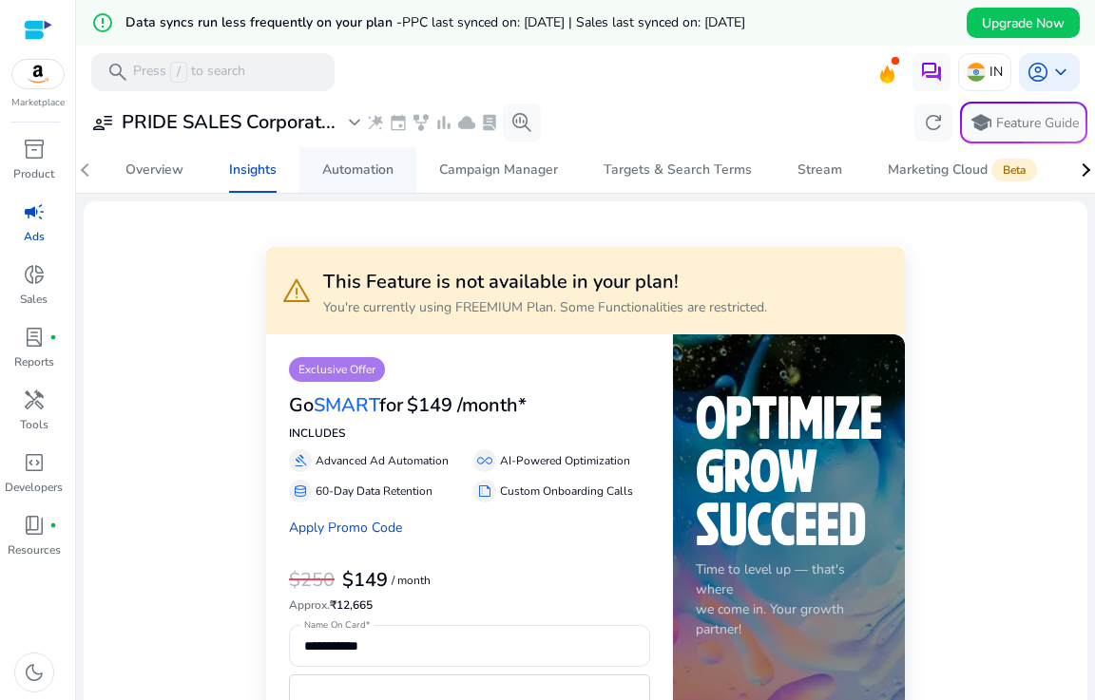
click at [352, 174] on div "Automation" at bounding box center [357, 169] width 71 height 13
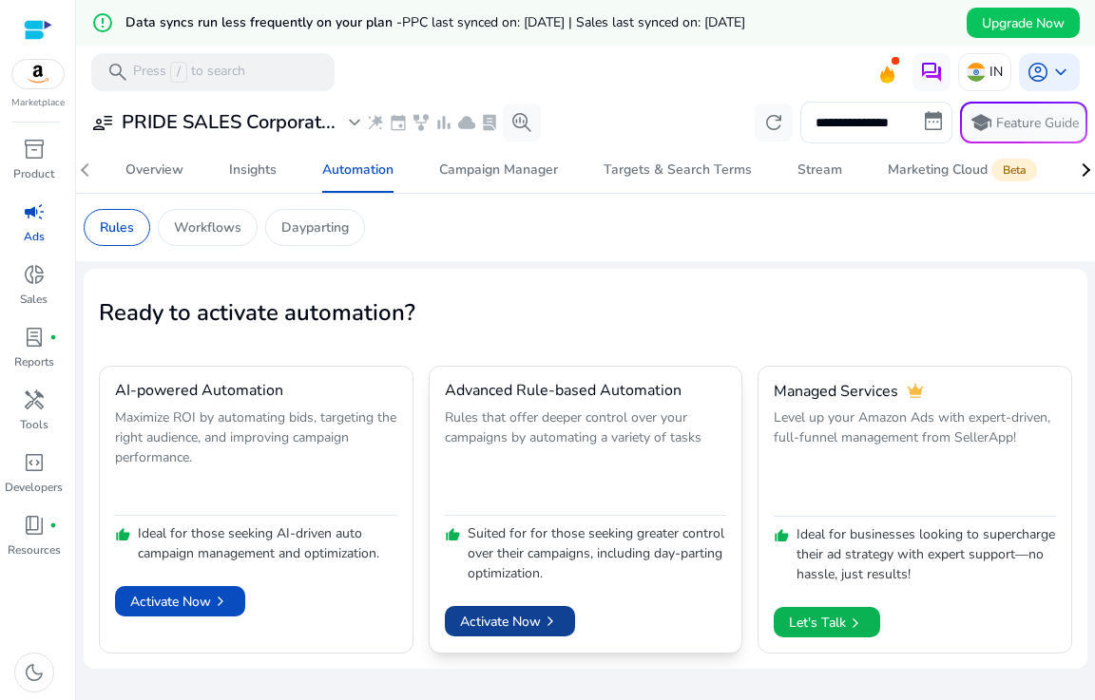
click at [530, 605] on span at bounding box center [510, 622] width 130 height 46
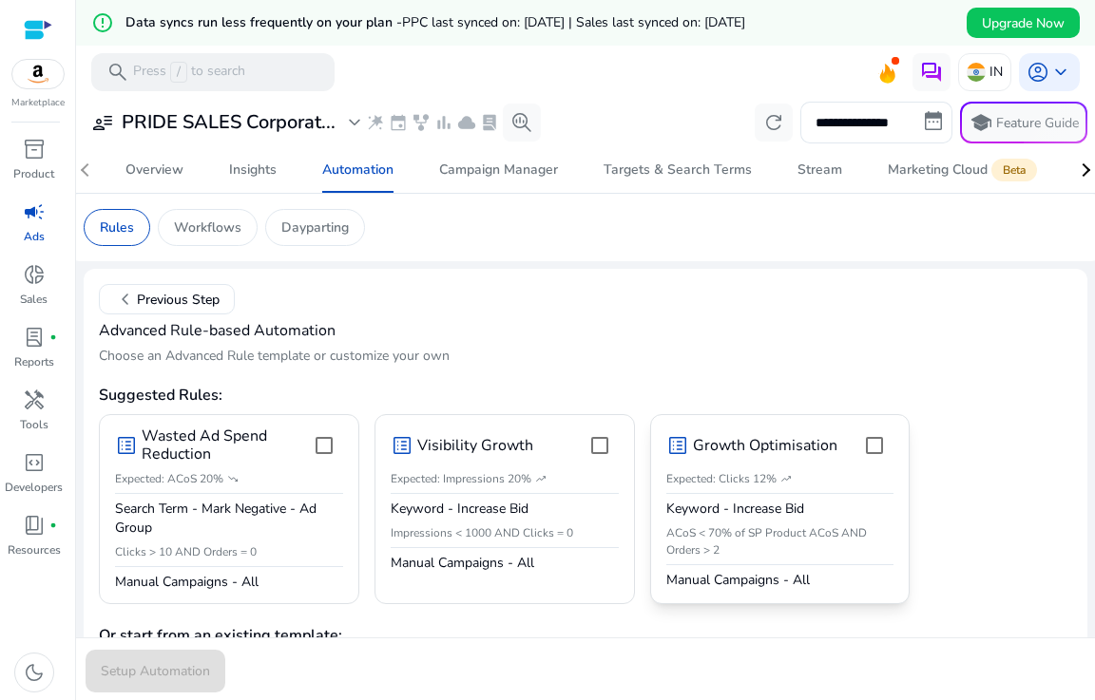
click at [748, 490] on div "list_alt Growth Optimisation Expected: Clicks 12% trending_up Keyword - Increas…" at bounding box center [780, 508] width 228 height 163
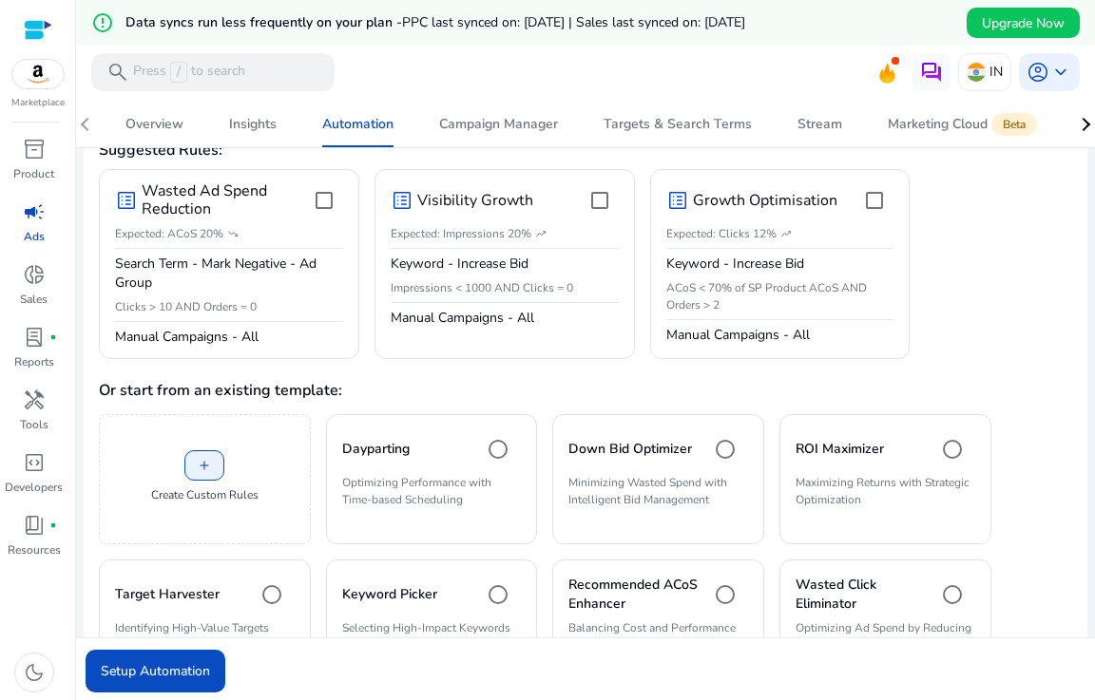
scroll to position [250, 0]
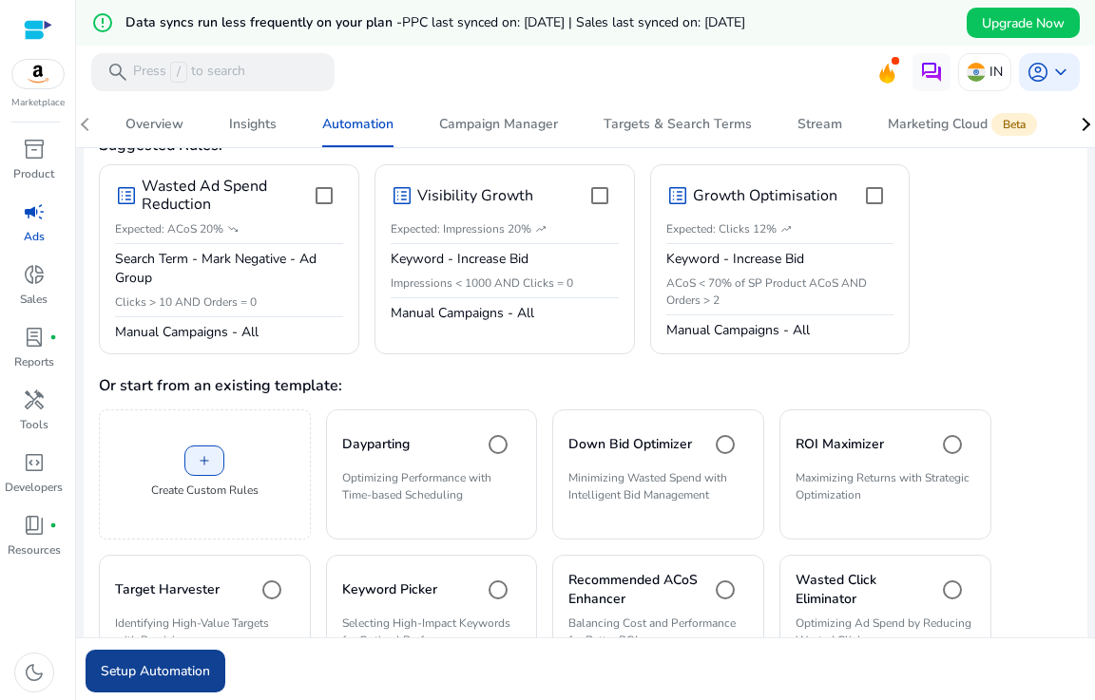
click at [145, 662] on span "Setup Automation" at bounding box center [155, 671] width 109 height 20
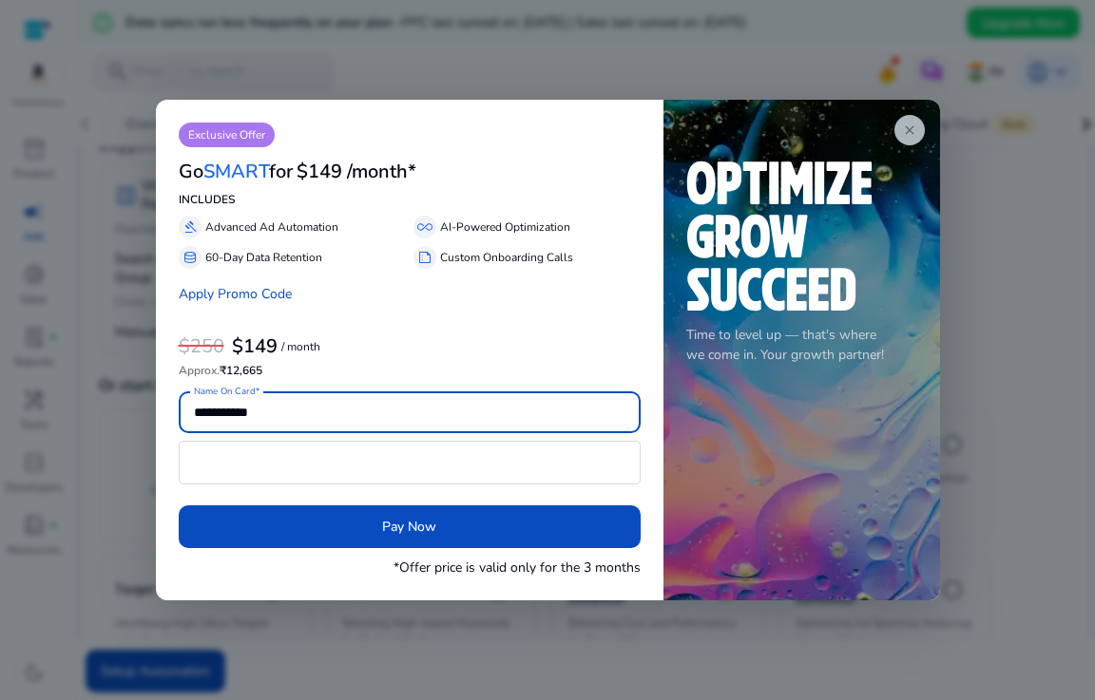
click at [916, 128] on span "close" at bounding box center [909, 130] width 15 height 15
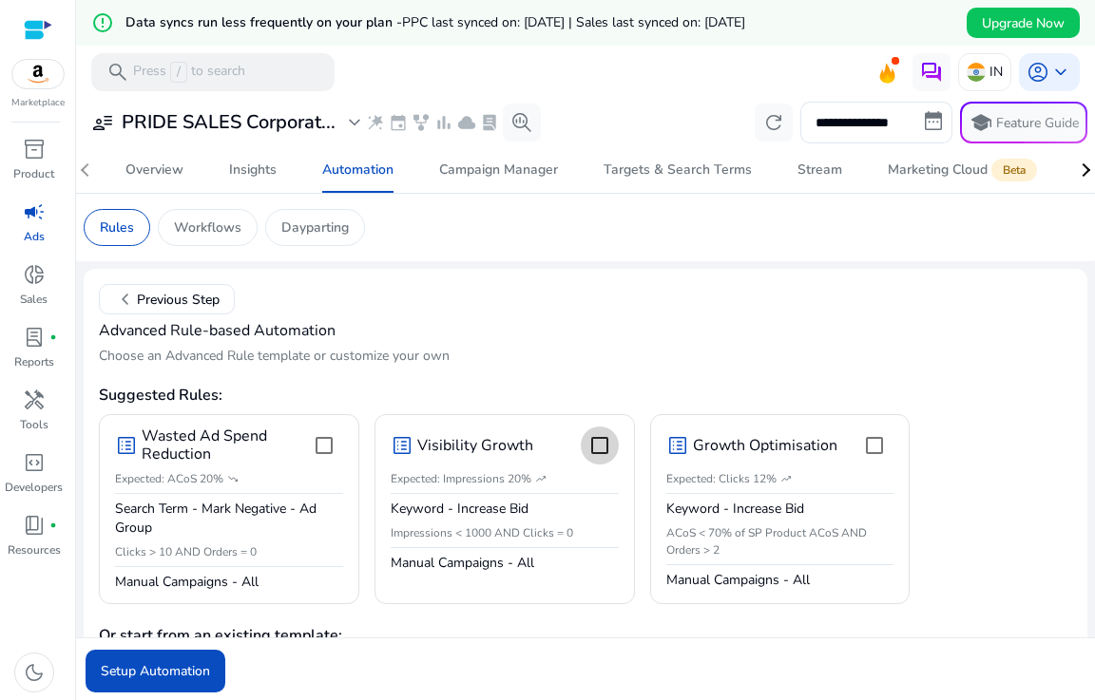
scroll to position [480, 0]
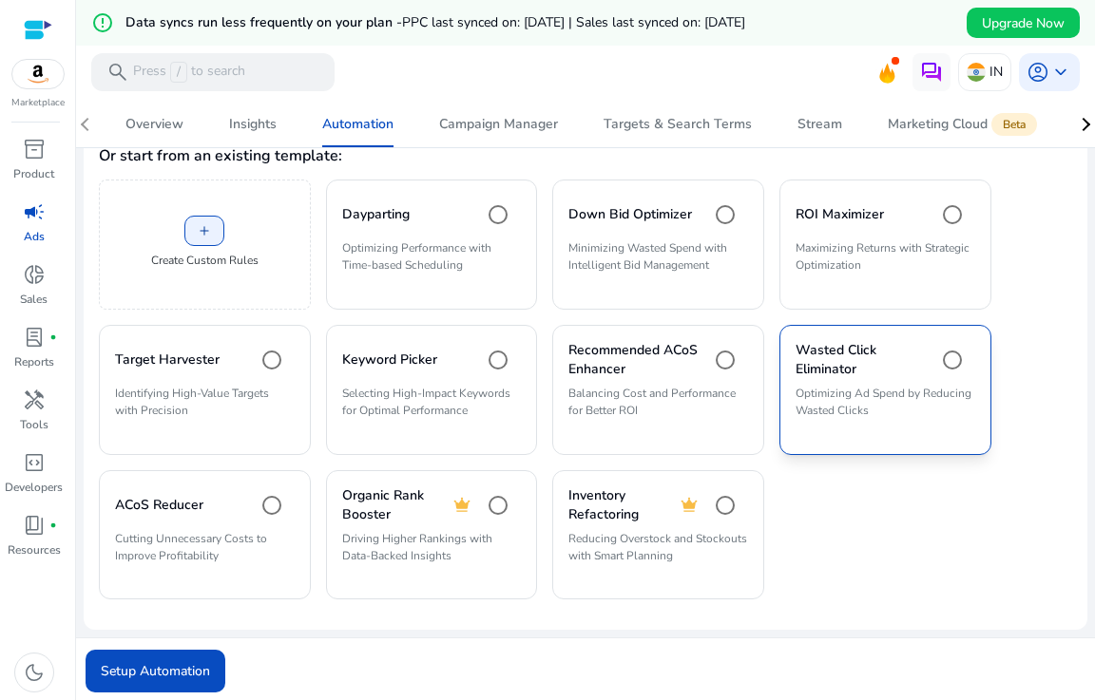
click at [839, 377] on h4 "Wasted Click Eliminator" at bounding box center [860, 360] width 130 height 38
click at [157, 671] on span "Setup Automation" at bounding box center [155, 671] width 109 height 20
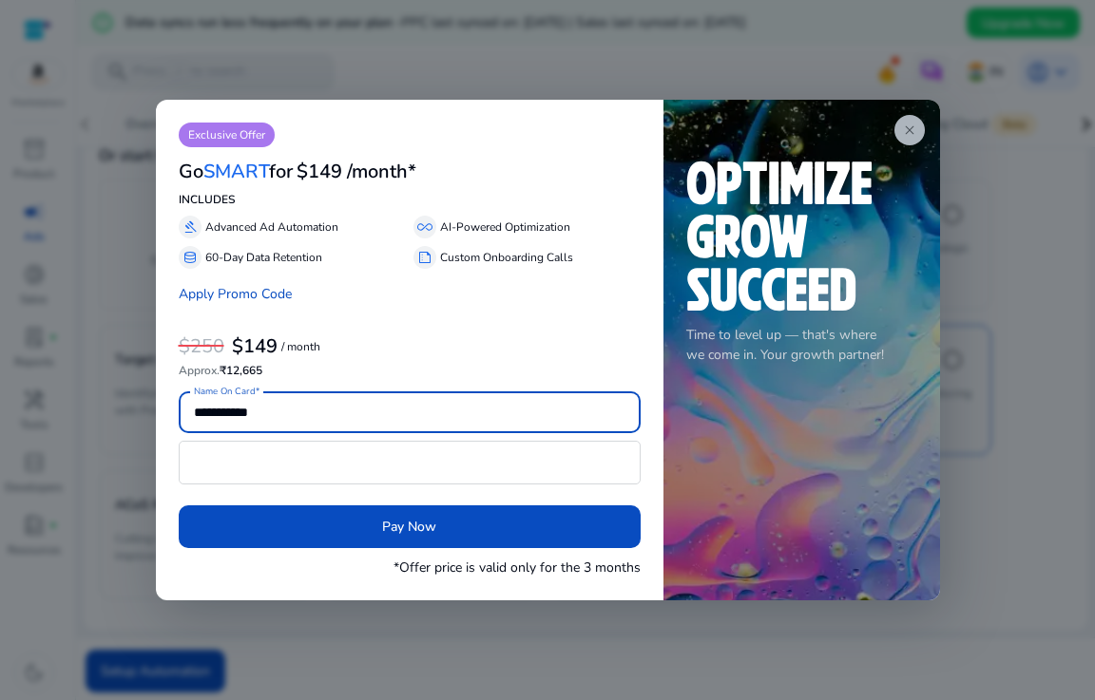
click at [910, 132] on span "close" at bounding box center [909, 130] width 15 height 15
